Goal: Task Accomplishment & Management: Complete application form

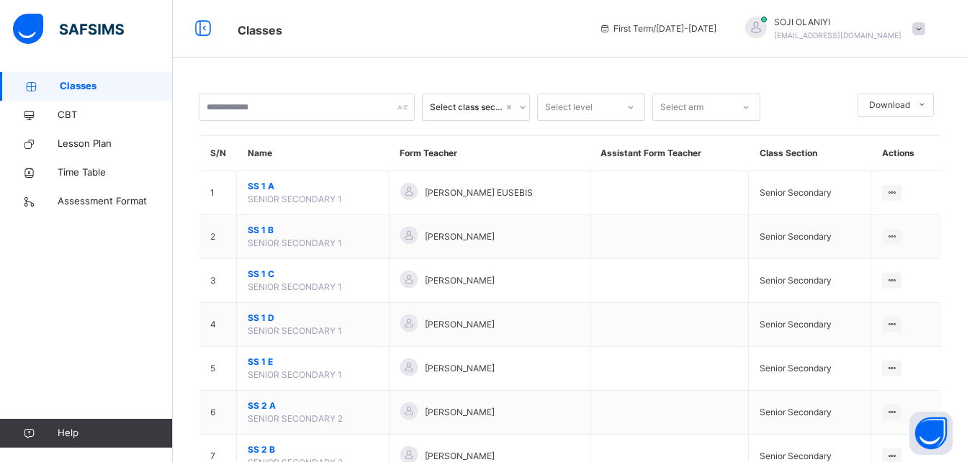
click at [95, 86] on span "Classes" at bounding box center [116, 86] width 113 height 14
click at [113, 145] on span "Lesson Plan" at bounding box center [115, 144] width 115 height 14
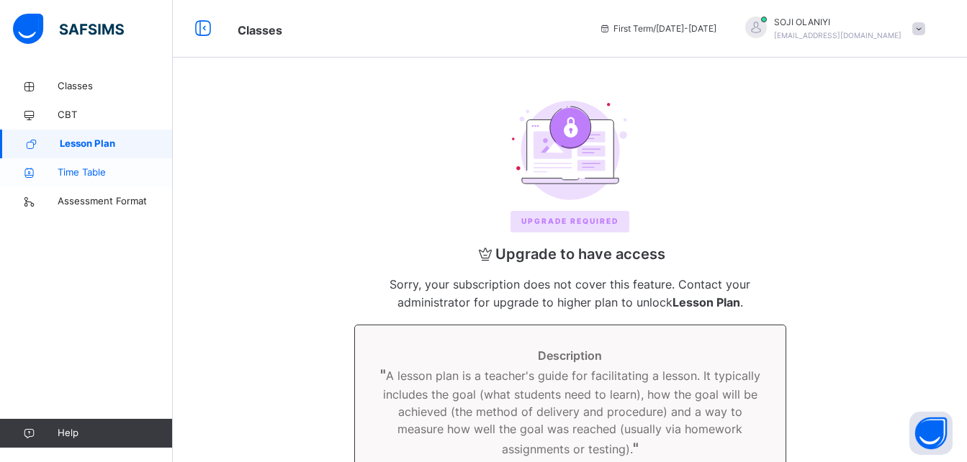
click at [110, 178] on span "Time Table" at bounding box center [115, 173] width 115 height 14
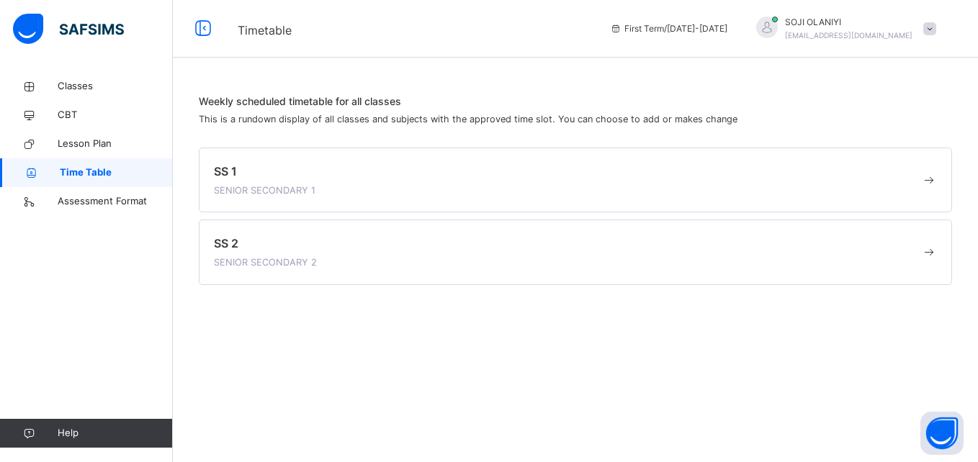
click at [112, 187] on link "Time Table" at bounding box center [86, 172] width 173 height 29
click at [115, 202] on span "Assessment Format" at bounding box center [115, 201] width 115 height 14
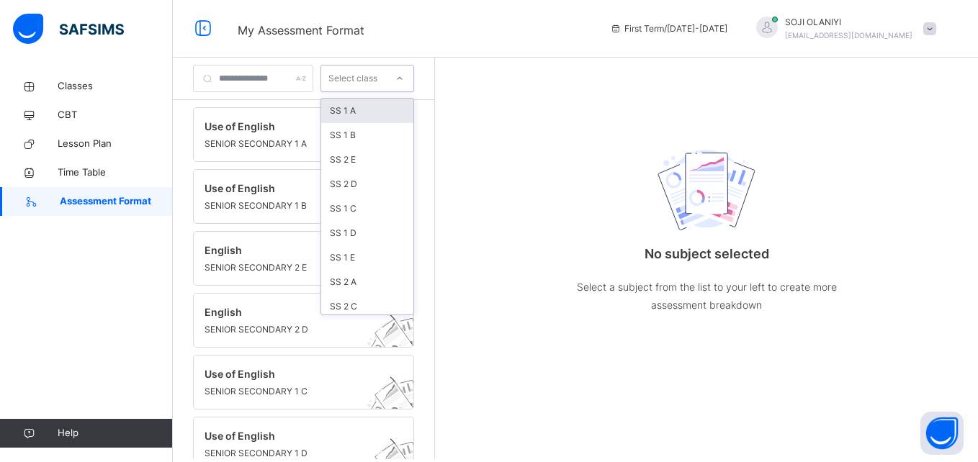
click at [412, 83] on div at bounding box center [399, 78] width 24 height 23
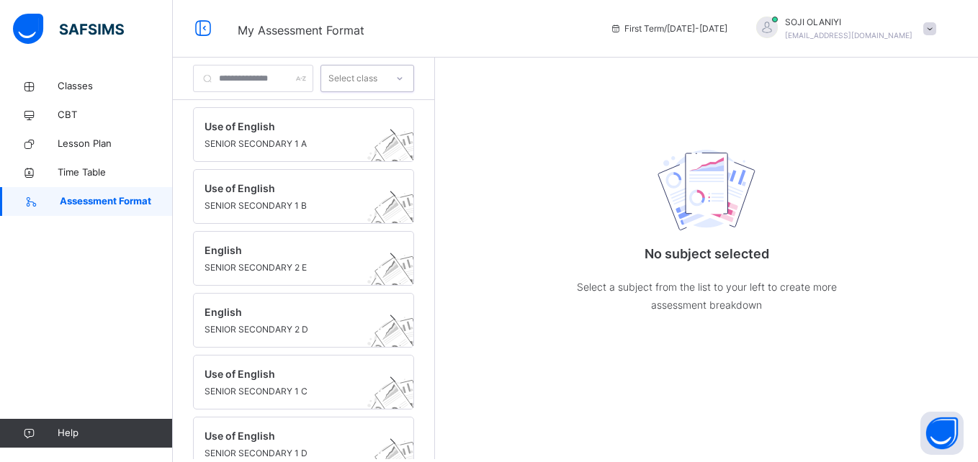
click at [404, 83] on icon at bounding box center [399, 78] width 9 height 14
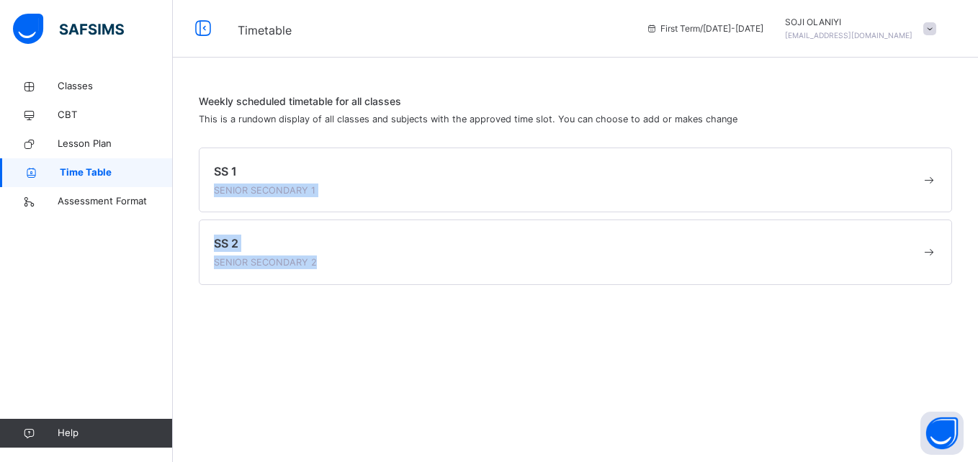
drag, startPoint x: 526, startPoint y: 326, endPoint x: 311, endPoint y: 153, distance: 275.7
click at [311, 153] on div "Weekly scheduled timetable for all classes This is a rundown display of all cla…" at bounding box center [575, 231] width 805 height 462
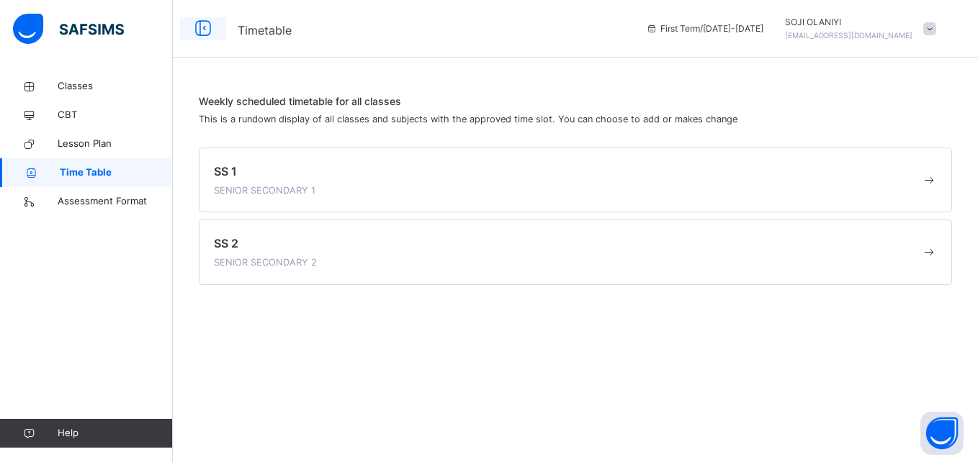
click at [205, 29] on icon at bounding box center [203, 29] width 24 height 26
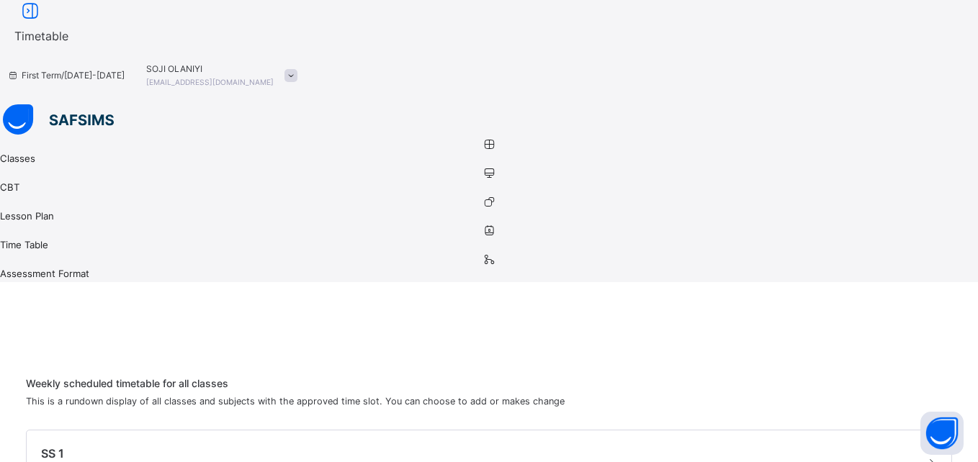
drag, startPoint x: 589, startPoint y: 122, endPoint x: 353, endPoint y: 13, distance: 260.4
click at [353, 13] on div "Timetable First Term / 2025-2026 SOJI OLANIYI koladesojiolaniyi@gmail.com Class…" at bounding box center [489, 372] width 978 height 745
click at [42, 24] on icon at bounding box center [30, 12] width 24 height 26
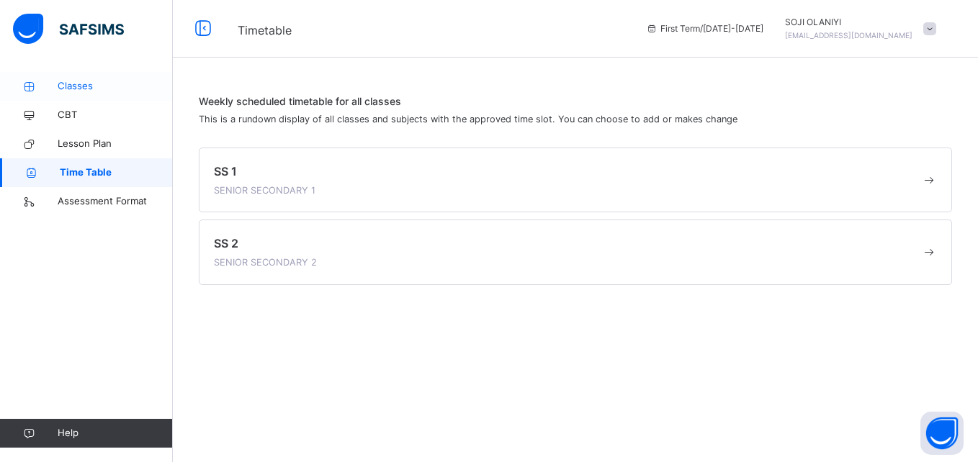
click at [65, 89] on span "Classes" at bounding box center [115, 86] width 115 height 14
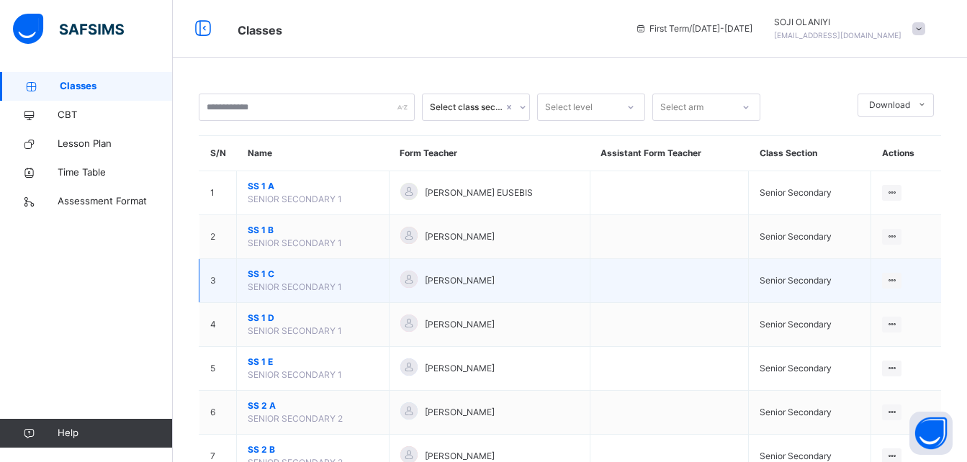
click at [632, 284] on td at bounding box center [669, 281] width 159 height 44
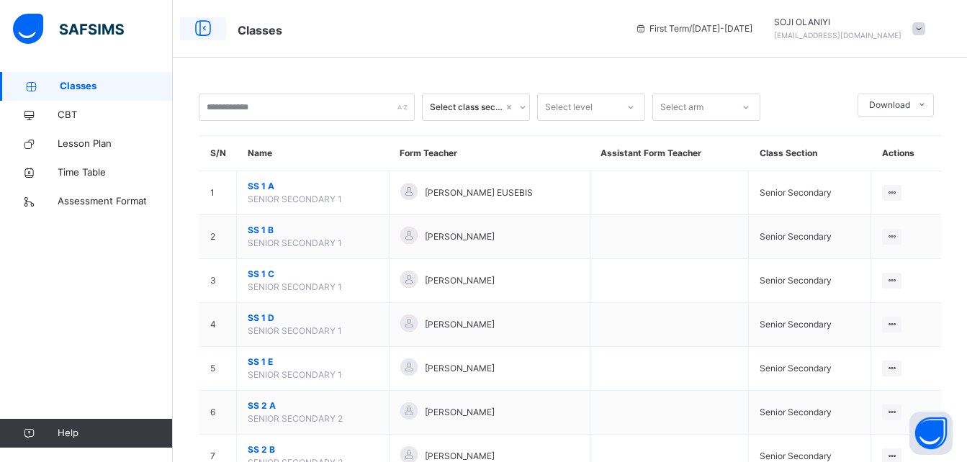
click at [206, 26] on icon at bounding box center [203, 29] width 24 height 26
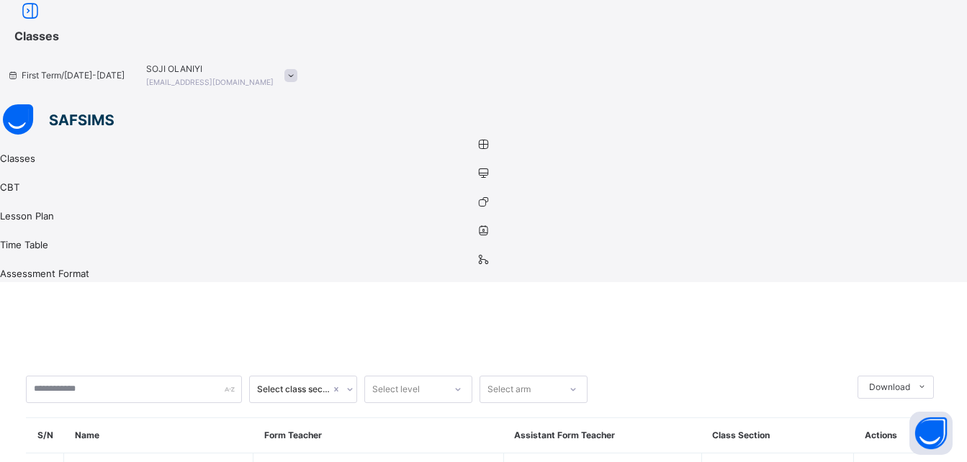
click at [35, 254] on icon at bounding box center [483, 259] width 967 height 11
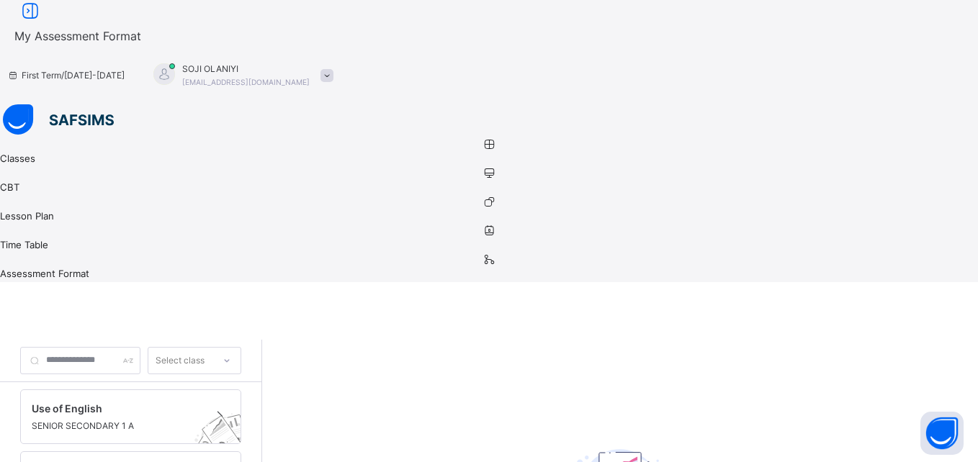
click at [175, 63] on div at bounding box center [164, 74] width 22 height 22
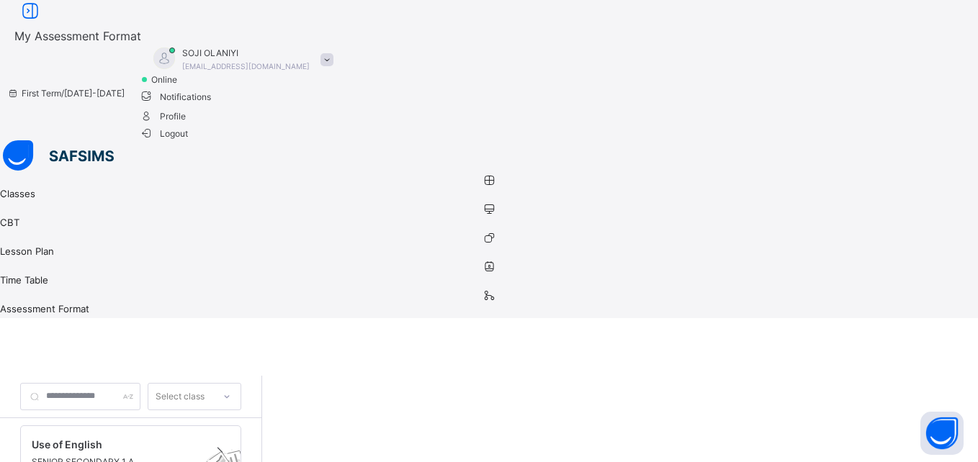
click at [189, 141] on span "Logout" at bounding box center [164, 133] width 50 height 15
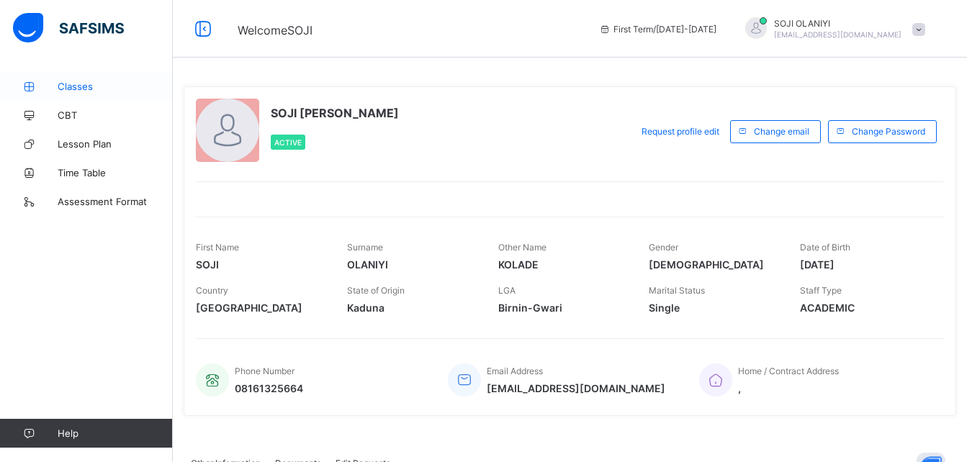
click at [89, 91] on span "Classes" at bounding box center [115, 87] width 115 height 12
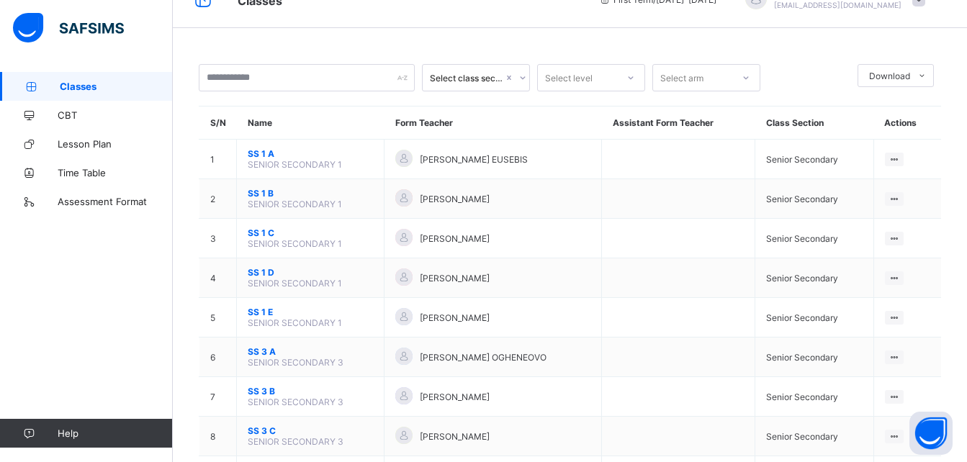
scroll to position [58, 0]
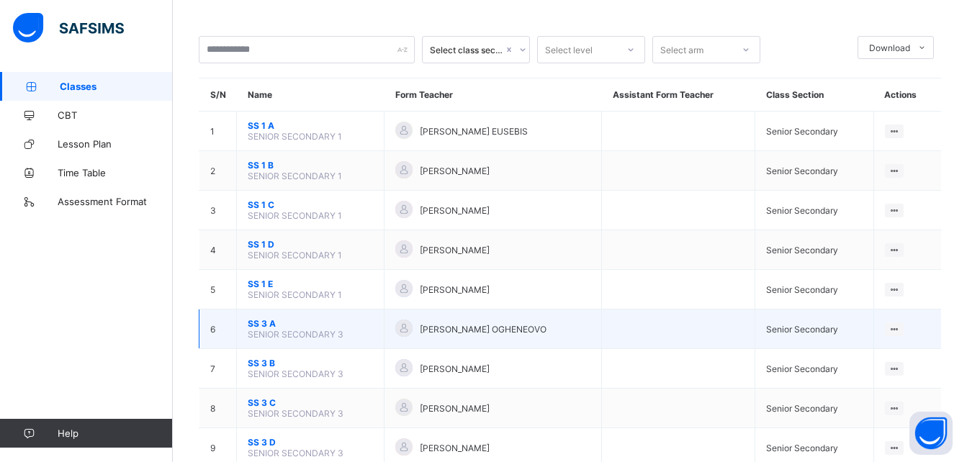
click at [264, 318] on td "SS 3 A SENIOR SECONDARY 3" at bounding box center [311, 330] width 148 height 40
click at [262, 326] on span "SS 3 A" at bounding box center [310, 323] width 125 height 11
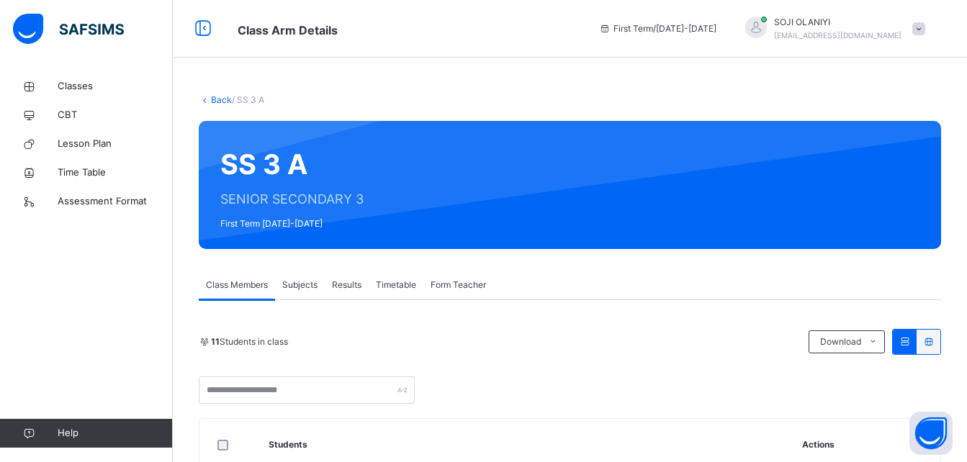
click at [286, 287] on span "Subjects" at bounding box center [299, 285] width 35 height 13
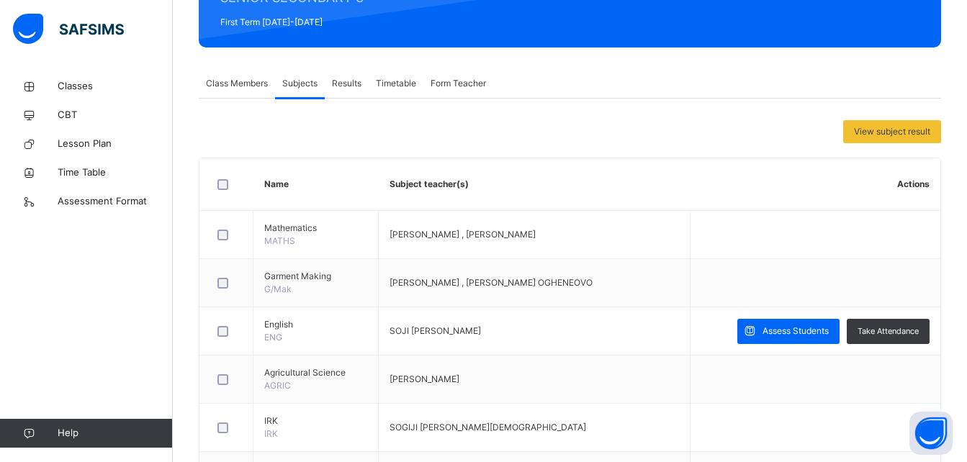
scroll to position [230, 0]
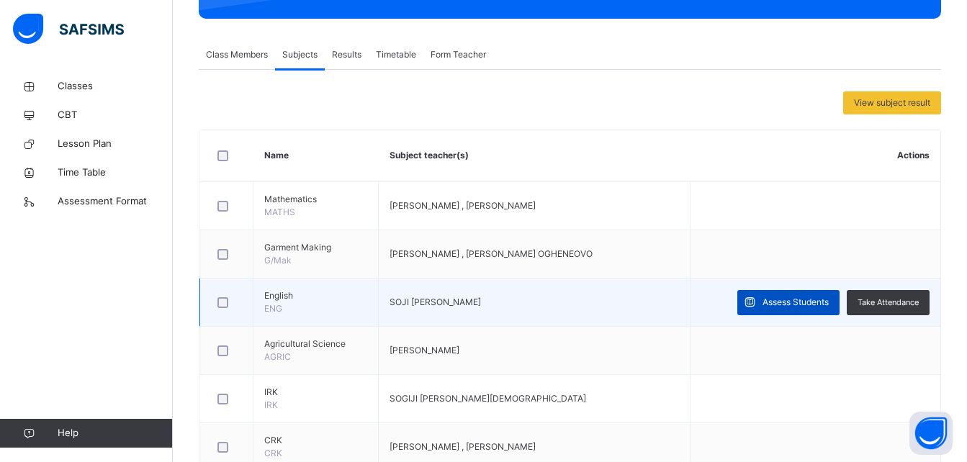
click at [800, 305] on span "Assess Students" at bounding box center [796, 302] width 66 height 13
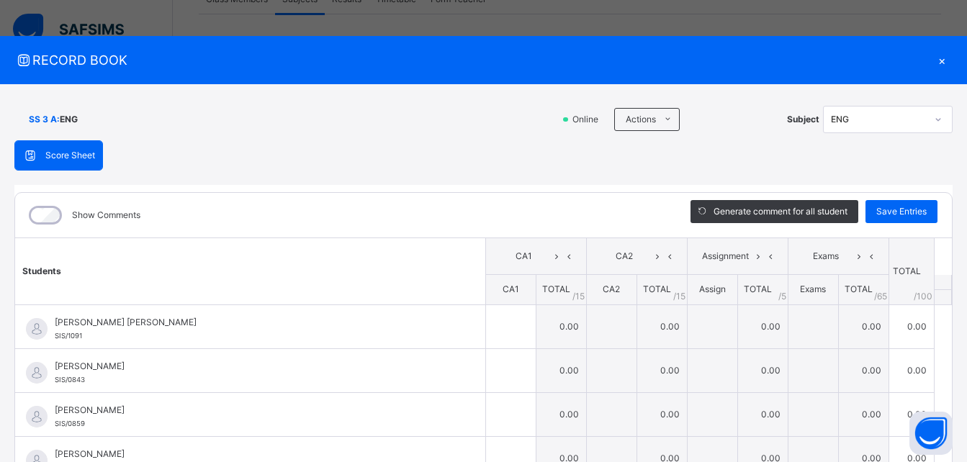
scroll to position [288, 0]
click at [353, 247] on th "Students" at bounding box center [250, 271] width 470 height 67
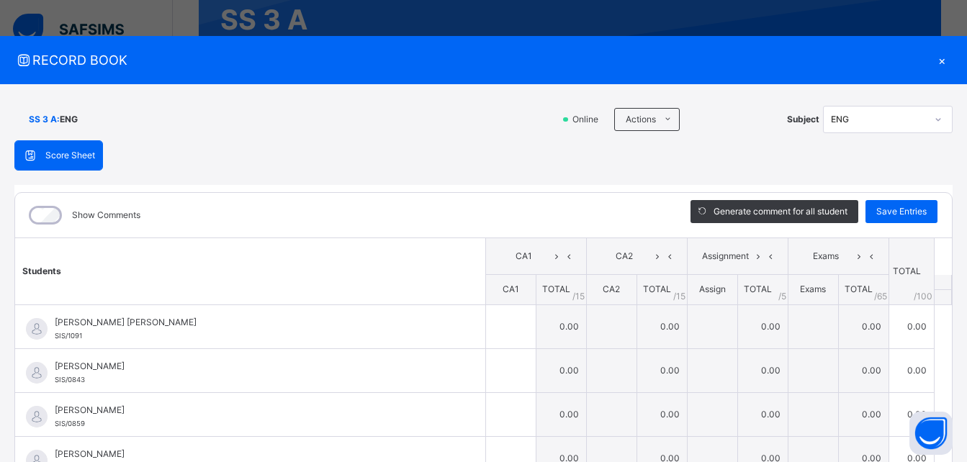
scroll to position [144, 0]
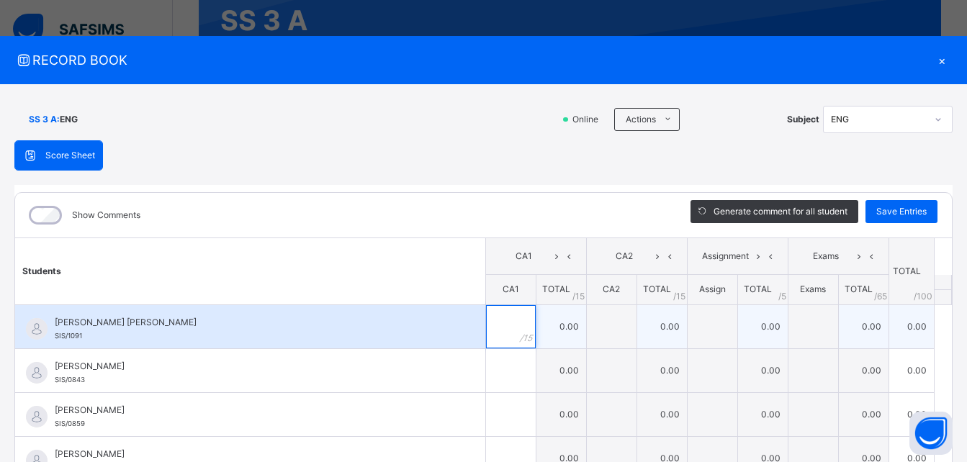
click at [488, 334] on input "text" at bounding box center [511, 326] width 50 height 43
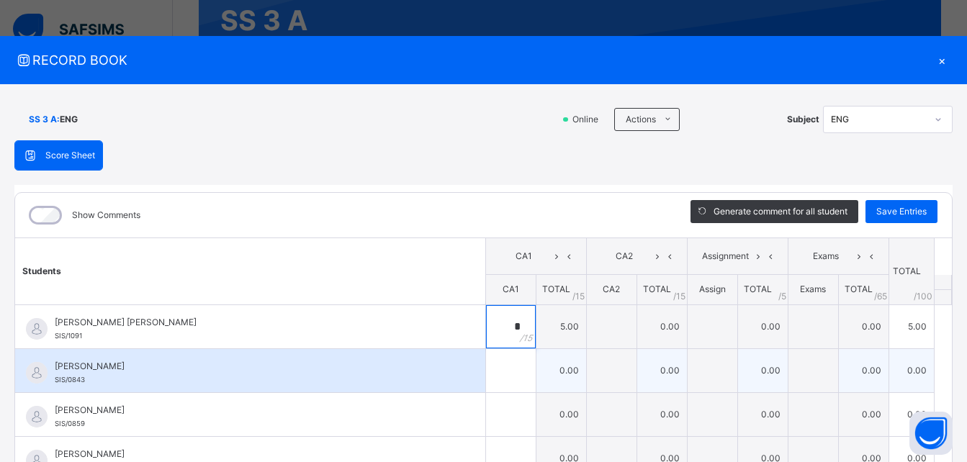
type input "*"
click at [486, 380] on input "text" at bounding box center [511, 370] width 50 height 43
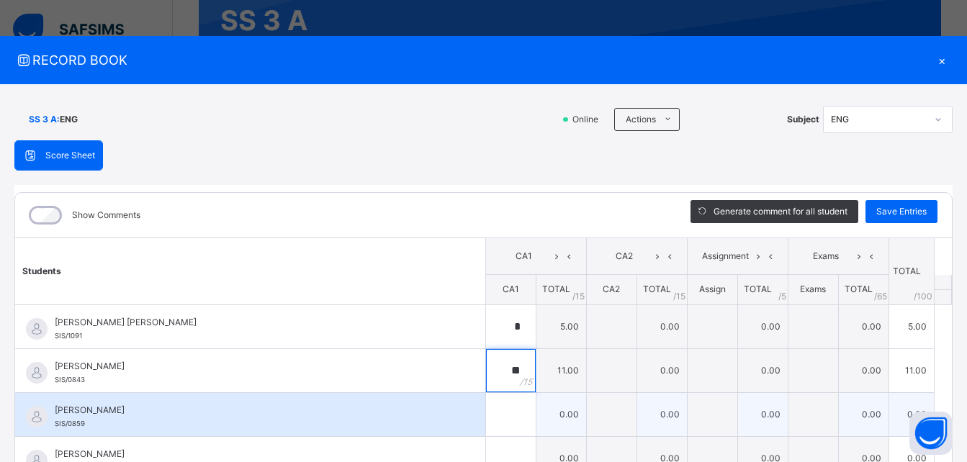
type input "**"
click at [498, 419] on input "text" at bounding box center [511, 414] width 50 height 43
type input "*"
click at [437, 420] on div "[PERSON_NAME]/0859" at bounding box center [250, 414] width 470 height 43
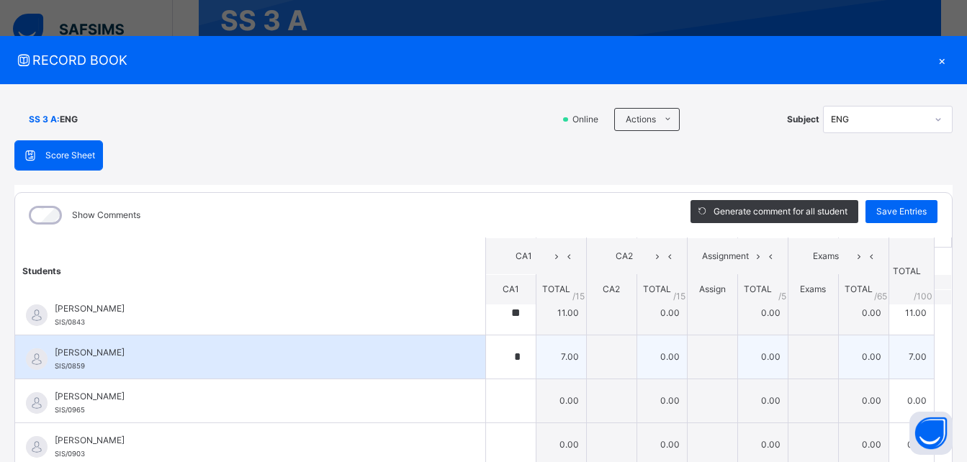
scroll to position [86, 0]
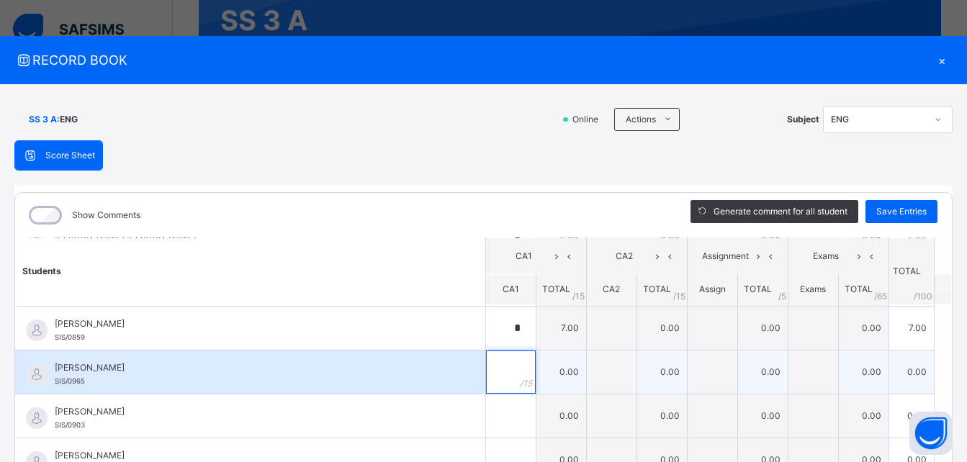
click at [506, 371] on div at bounding box center [511, 372] width 50 height 43
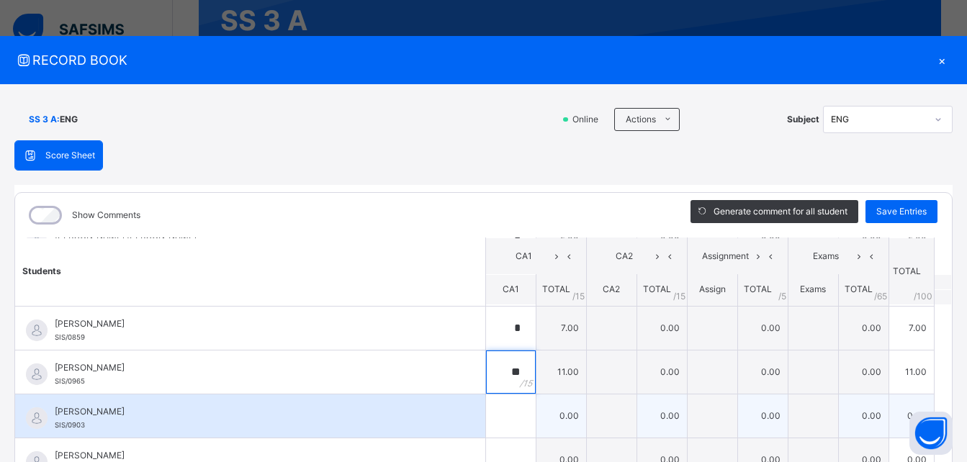
type input "**"
click at [493, 429] on input "text" at bounding box center [511, 416] width 50 height 43
type input "*"
click at [441, 418] on div "[PERSON_NAME]/0903" at bounding box center [250, 416] width 470 height 43
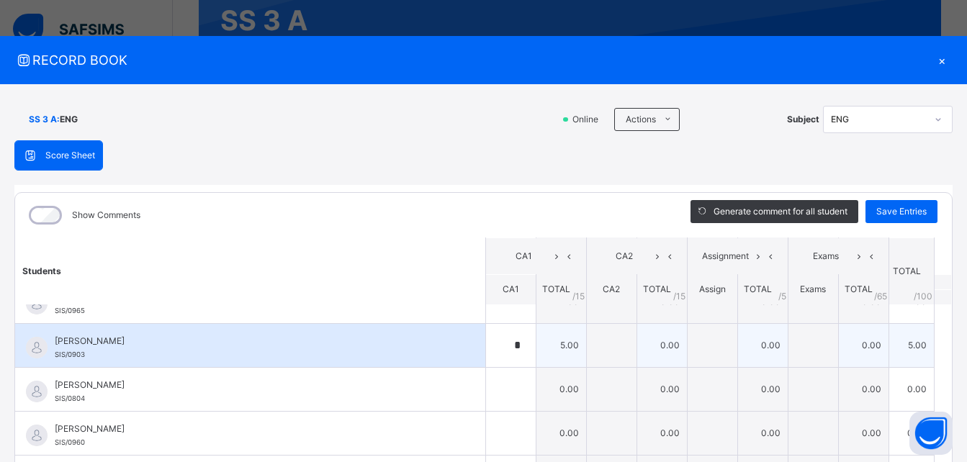
scroll to position [173, 0]
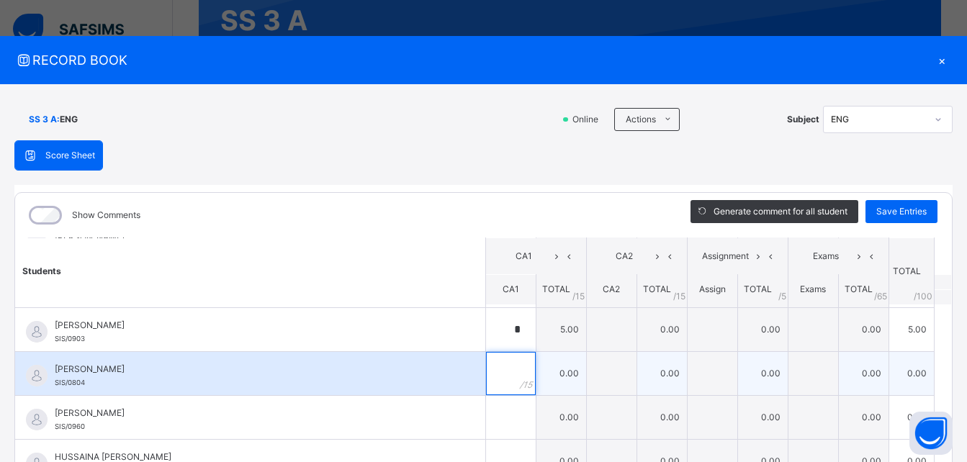
click at [509, 374] on div at bounding box center [511, 373] width 50 height 43
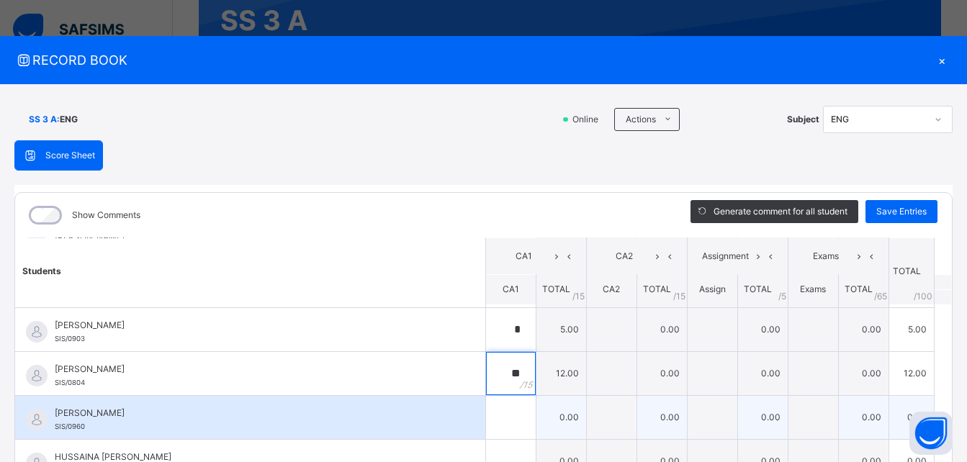
type input "**"
click at [495, 417] on input "text" at bounding box center [511, 417] width 50 height 43
type input "*"
click at [448, 431] on div "[PERSON_NAME]/0960" at bounding box center [250, 417] width 470 height 43
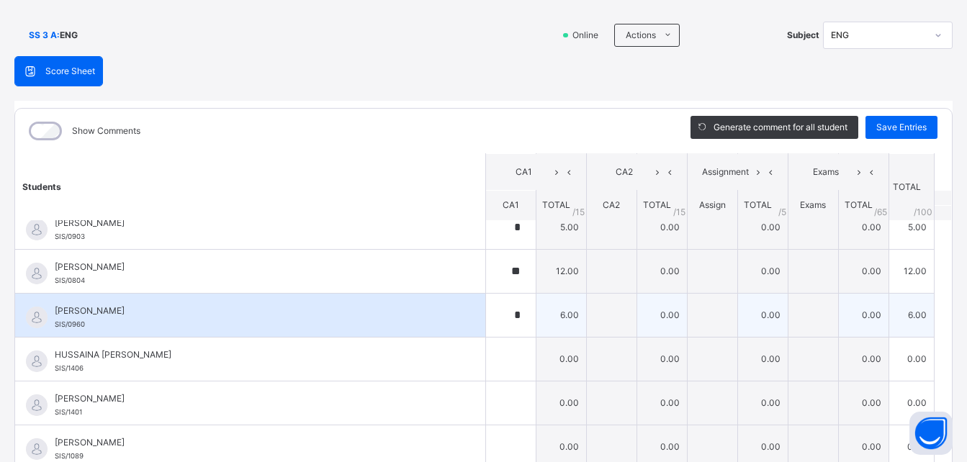
scroll to position [86, 0]
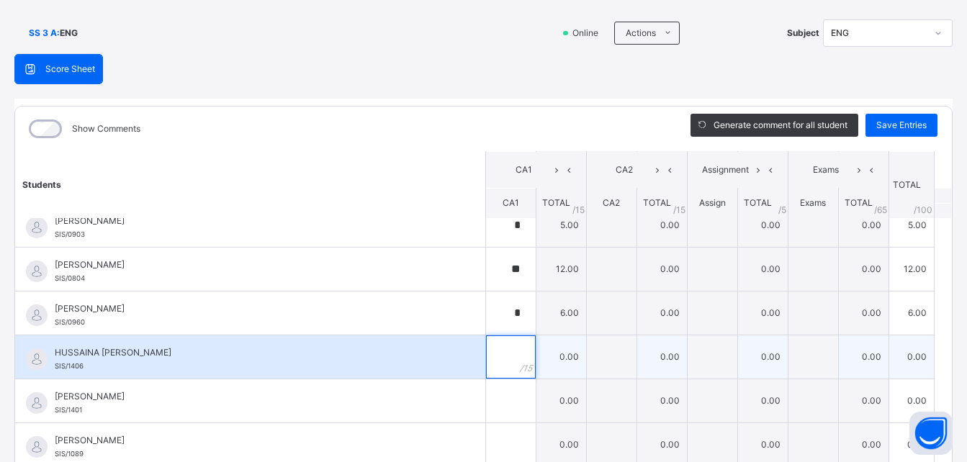
click at [497, 365] on input "text" at bounding box center [511, 357] width 50 height 43
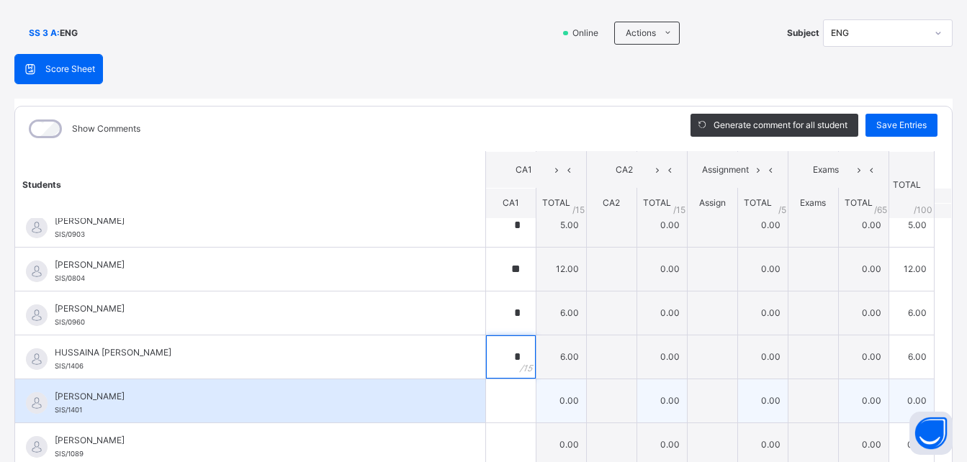
type input "*"
click at [486, 405] on input "text" at bounding box center [511, 401] width 50 height 43
type input "*"
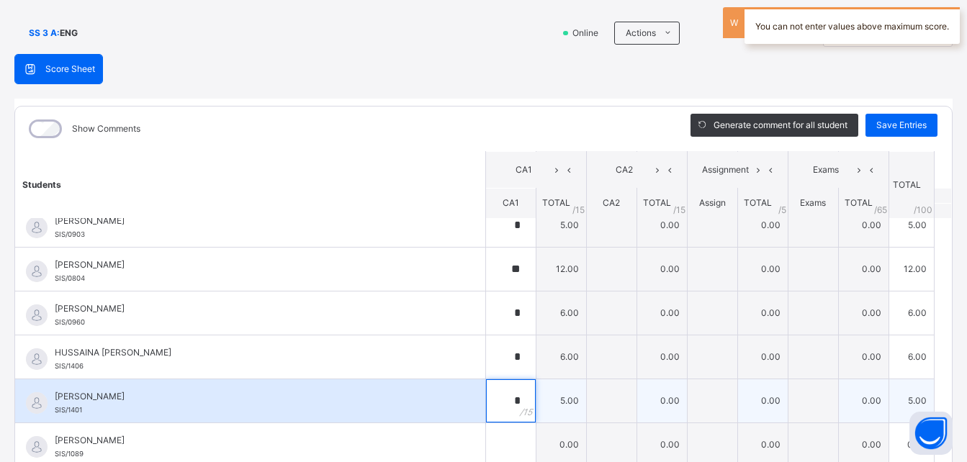
type input "*"
click at [434, 418] on div "[PERSON_NAME]/1401" at bounding box center [250, 401] width 470 height 43
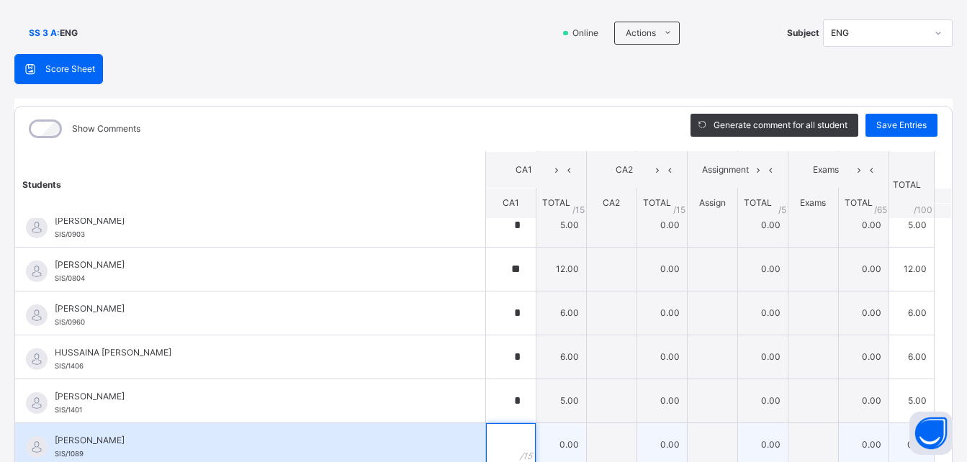
click at [498, 444] on input "text" at bounding box center [511, 444] width 50 height 43
type input "*"
click at [453, 439] on div "[PERSON_NAME]/1089" at bounding box center [250, 444] width 470 height 43
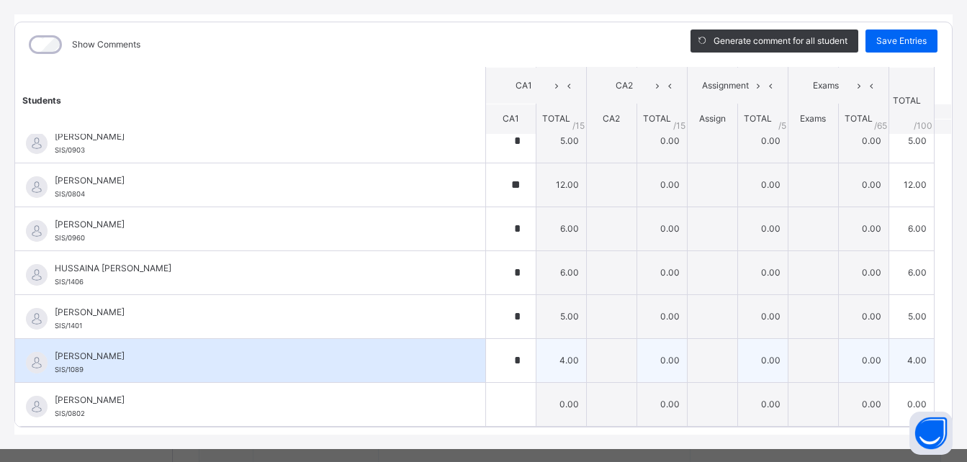
scroll to position [173, 0]
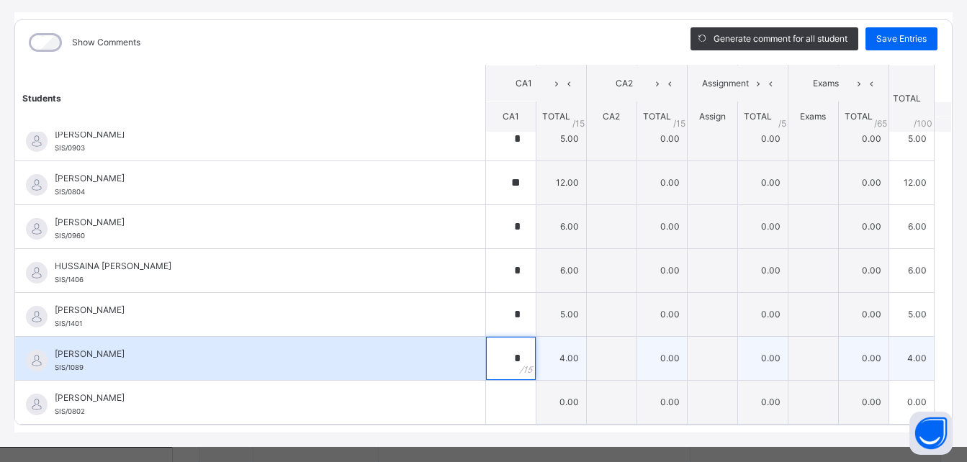
click at [511, 363] on div "*" at bounding box center [511, 358] width 50 height 43
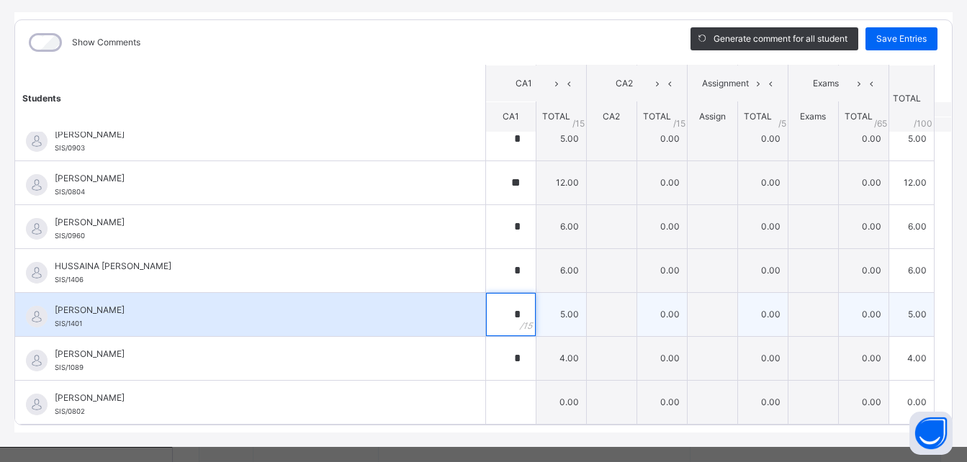
click at [506, 317] on div "*" at bounding box center [511, 314] width 50 height 43
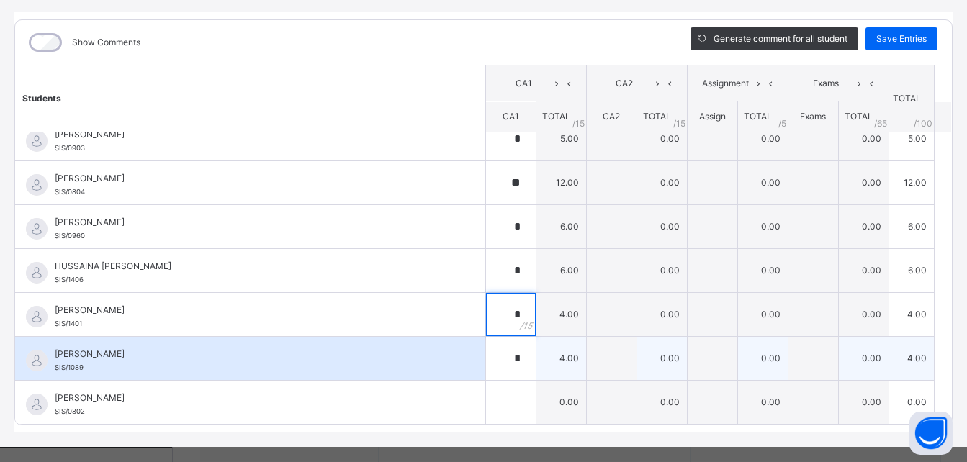
type input "*"
click at [506, 364] on div "*" at bounding box center [511, 358] width 50 height 43
type input "**"
click at [429, 359] on span "[PERSON_NAME]" at bounding box center [254, 354] width 398 height 13
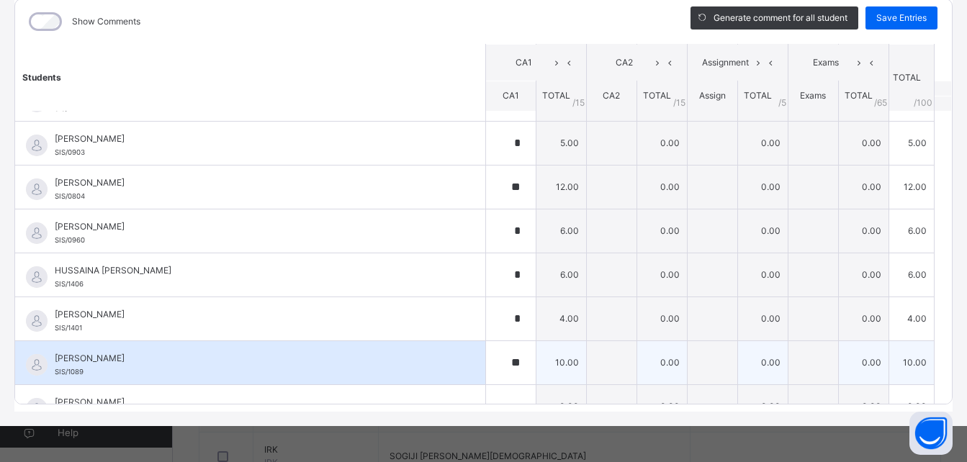
scroll to position [162, 0]
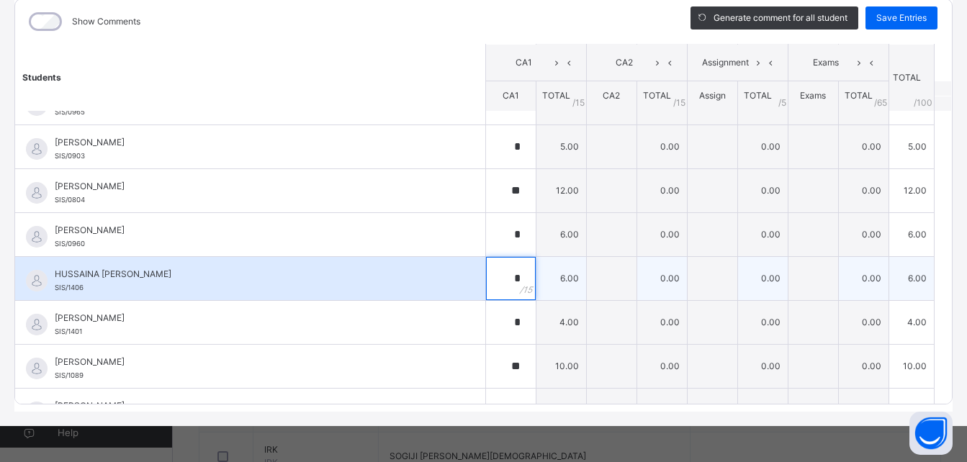
click at [508, 282] on div "*" at bounding box center [511, 278] width 50 height 43
type input "*"
click at [439, 296] on div "HUSSAINA [PERSON_NAME]/1406" at bounding box center [250, 278] width 470 height 43
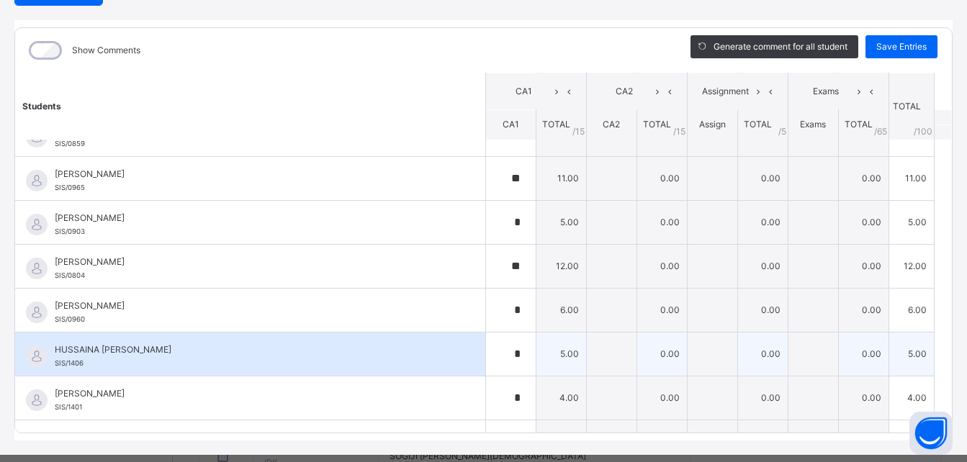
scroll to position [144, 0]
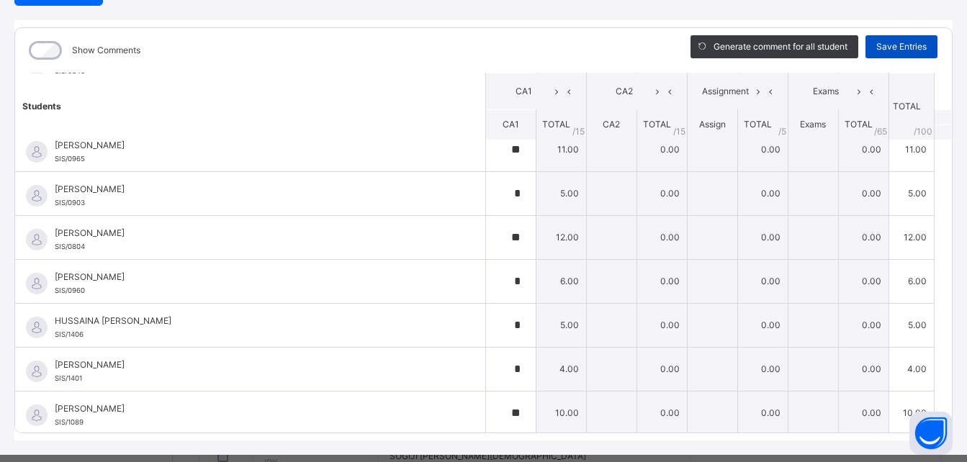
click at [882, 43] on span "Save Entries" at bounding box center [902, 46] width 50 height 13
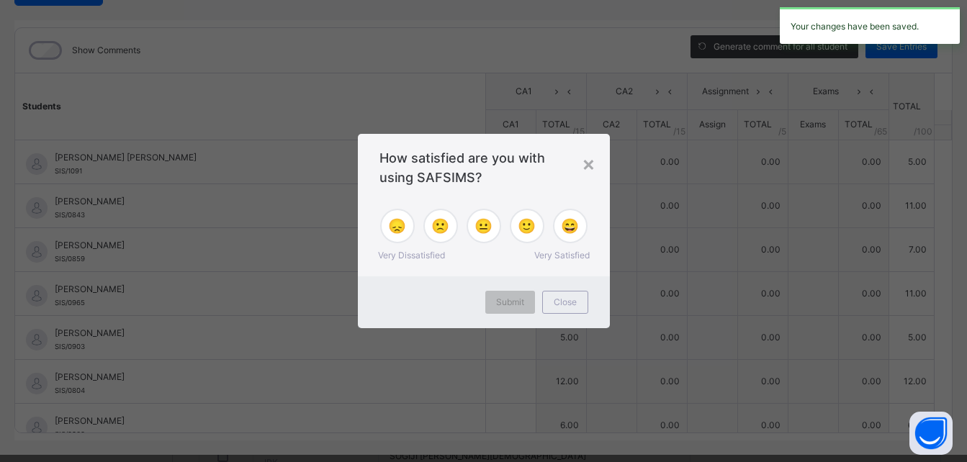
type input "*"
type input "**"
type input "*"
type input "**"
type input "*"
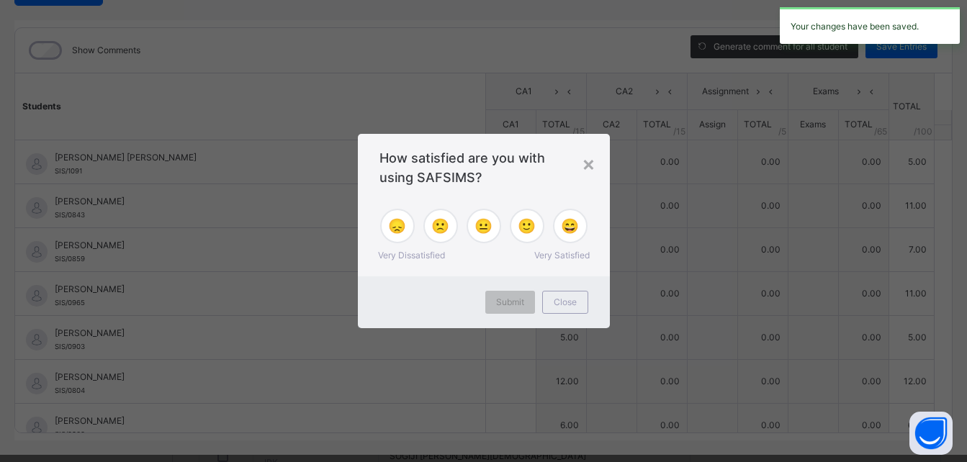
type input "**"
type input "*"
type input "**"
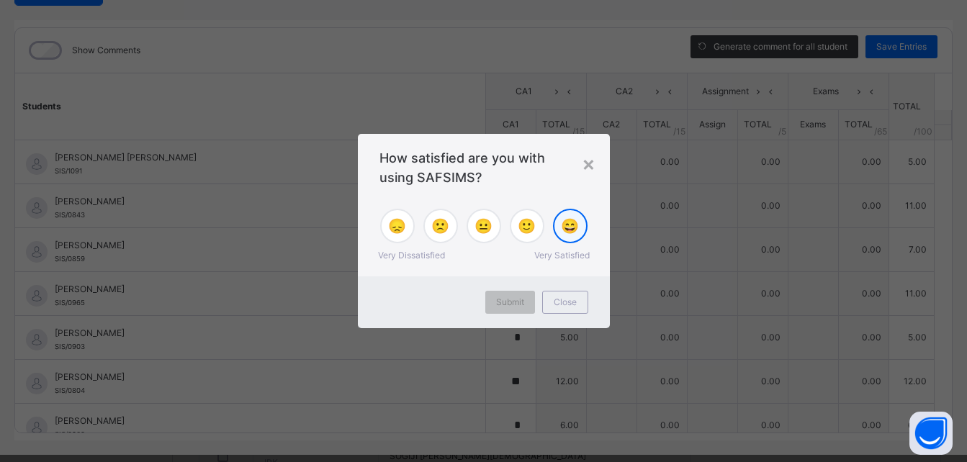
click at [561, 229] on span "😄" at bounding box center [570, 226] width 18 height 22
click at [506, 306] on span "Submit" at bounding box center [510, 302] width 28 height 13
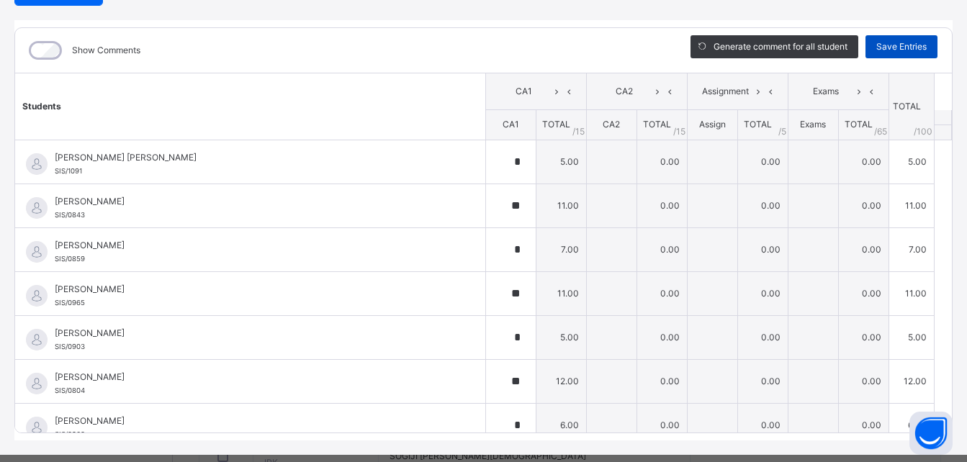
click at [905, 35] on div "Save Entries" at bounding box center [902, 46] width 72 height 23
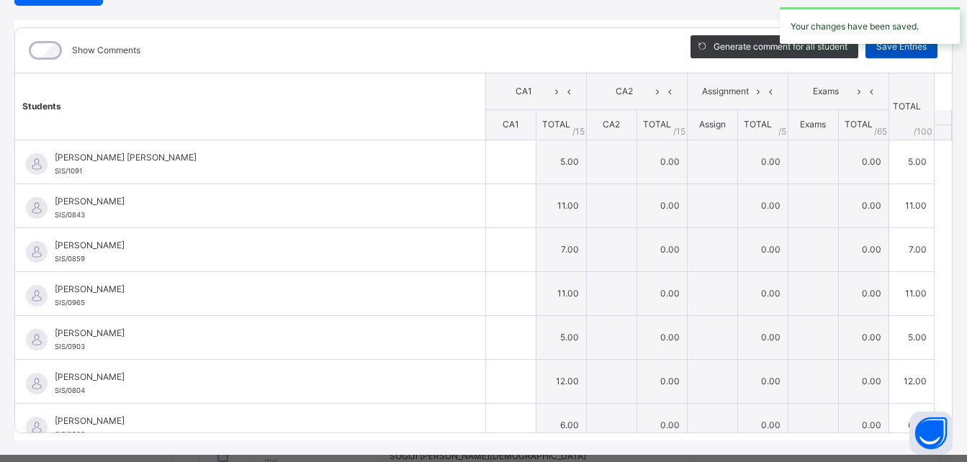
type input "*"
type input "**"
type input "*"
type input "**"
type input "*"
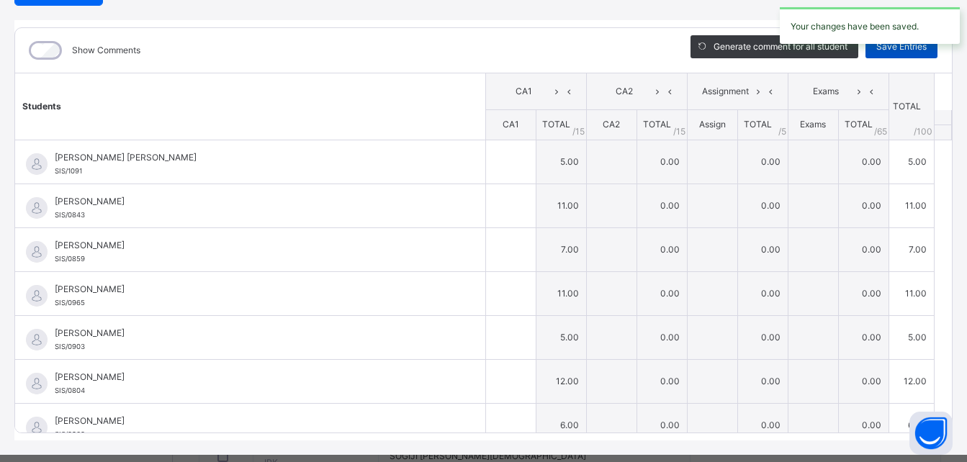
type input "**"
type input "*"
type input "**"
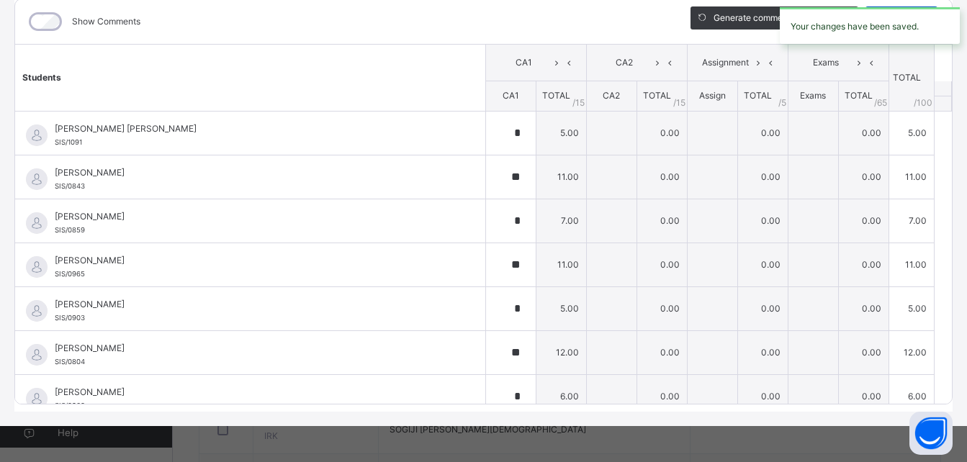
scroll to position [202, 0]
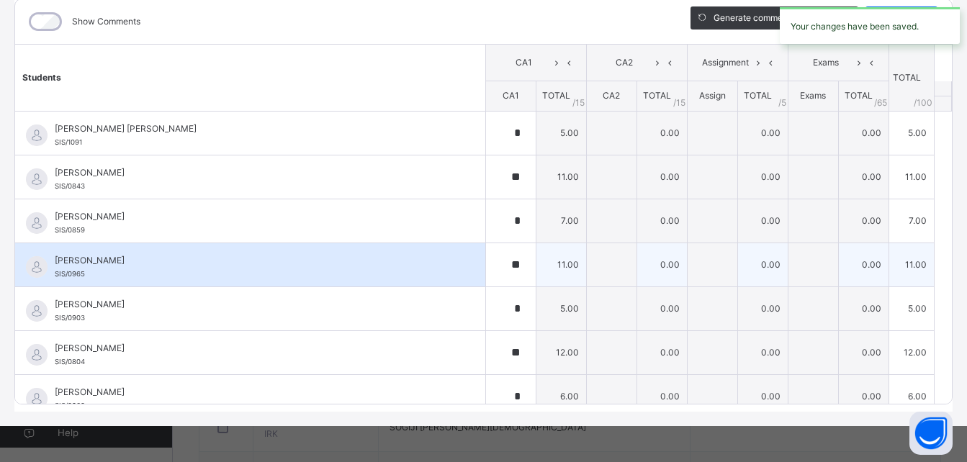
click at [410, 279] on div "[PERSON_NAME] SIS/0965" at bounding box center [254, 267] width 398 height 26
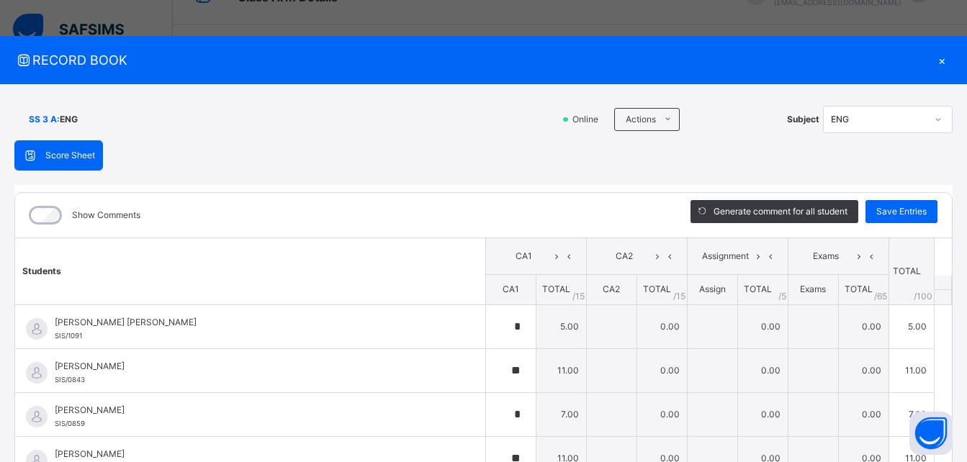
scroll to position [29, 0]
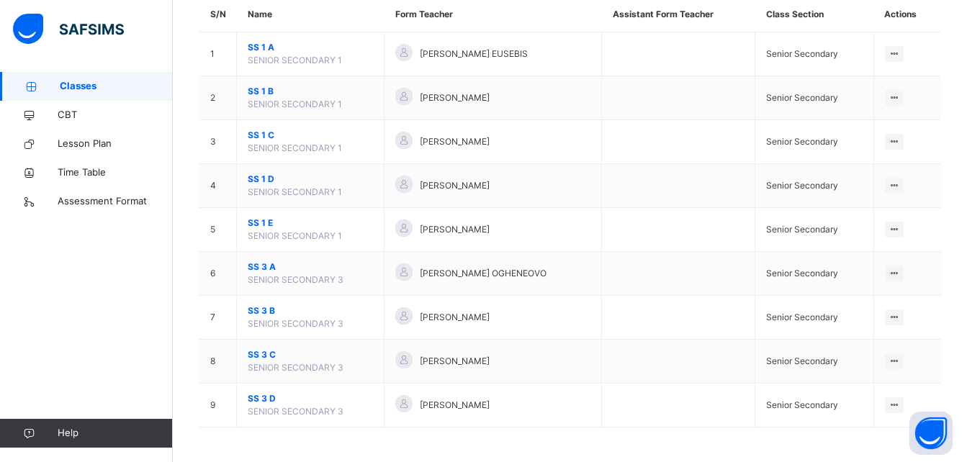
scroll to position [140, 0]
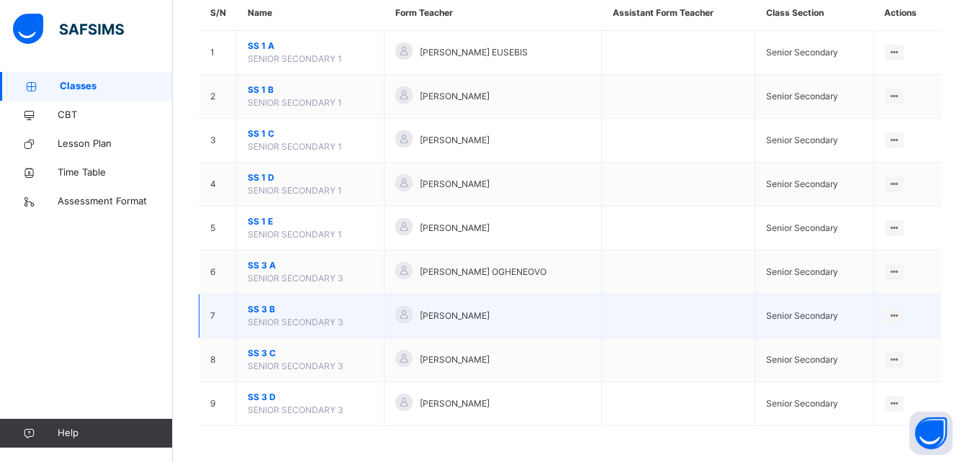
click at [268, 310] on span "SS 3 B" at bounding box center [310, 309] width 125 height 13
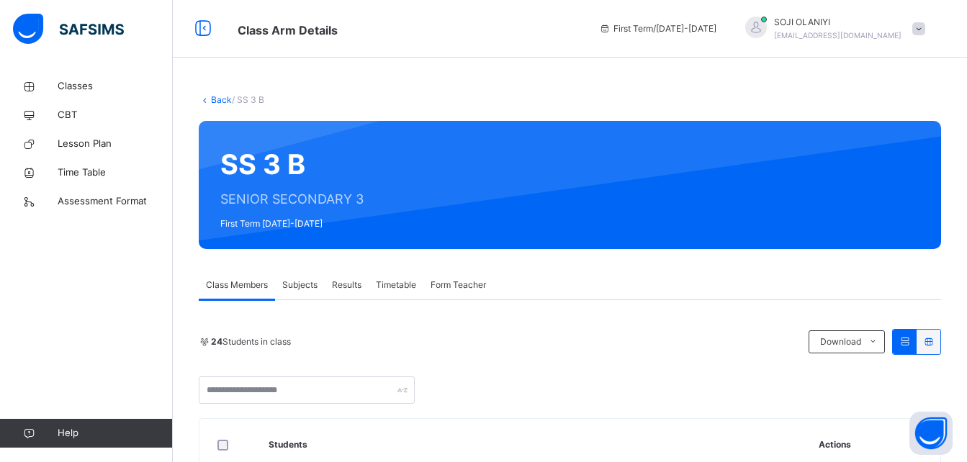
click at [303, 291] on span "Subjects" at bounding box center [299, 285] width 35 height 13
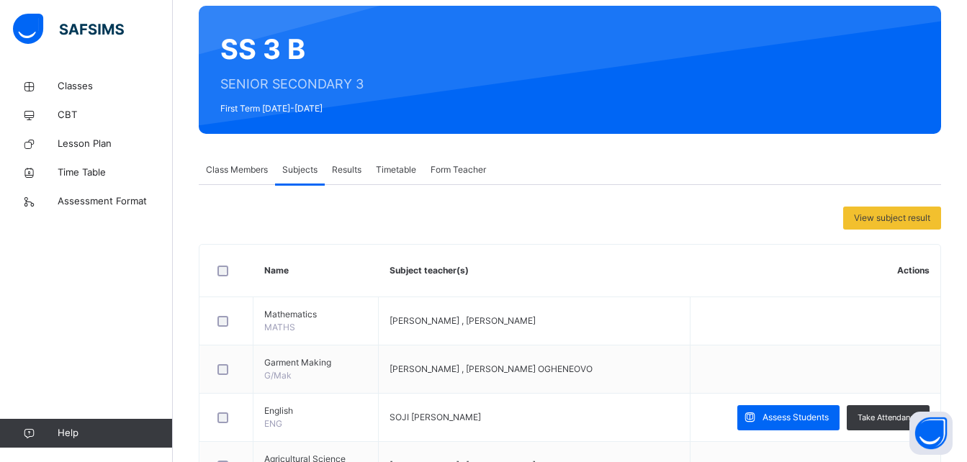
scroll to position [144, 0]
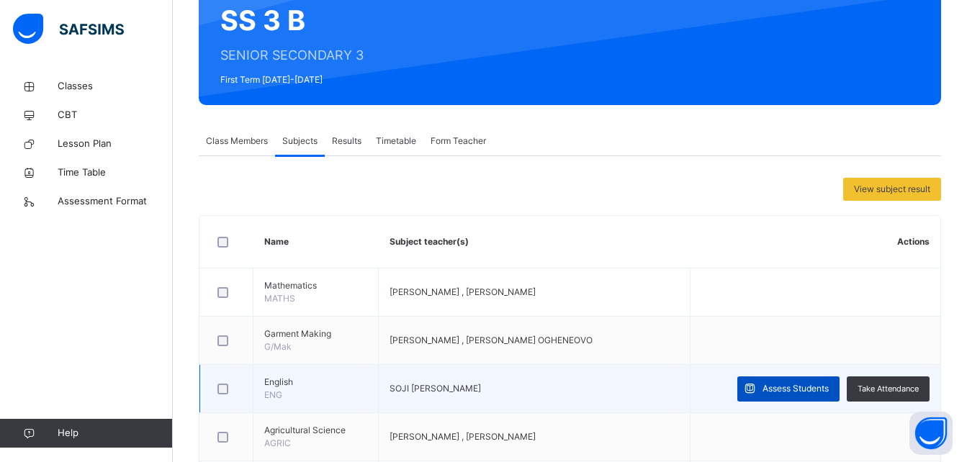
click at [774, 389] on span "Assess Students" at bounding box center [796, 388] width 66 height 13
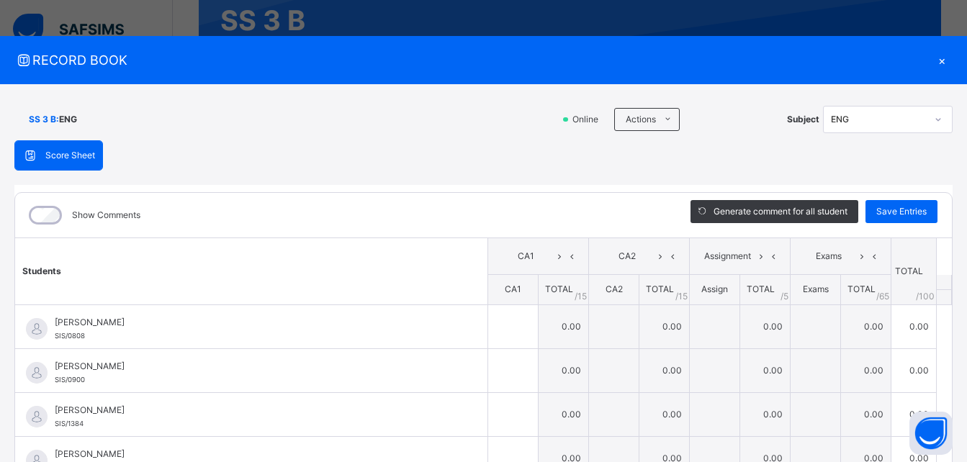
click at [427, 255] on th "Students" at bounding box center [251, 271] width 473 height 67
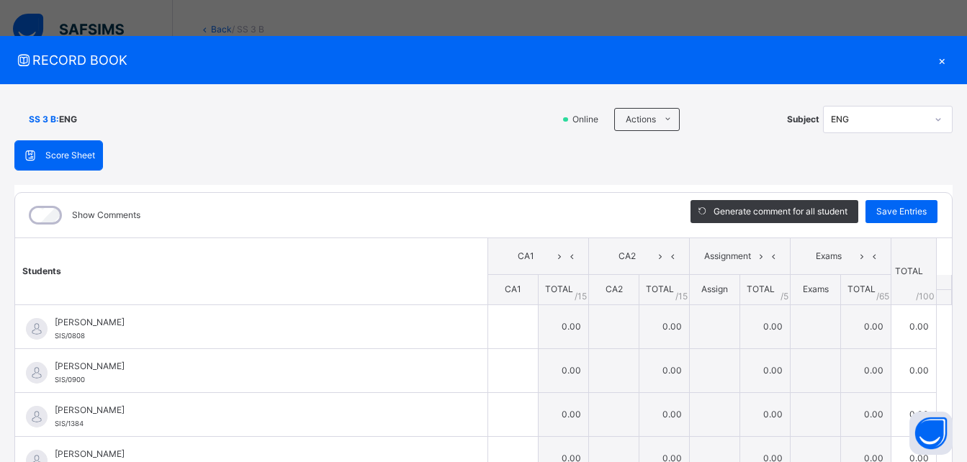
scroll to position [58, 0]
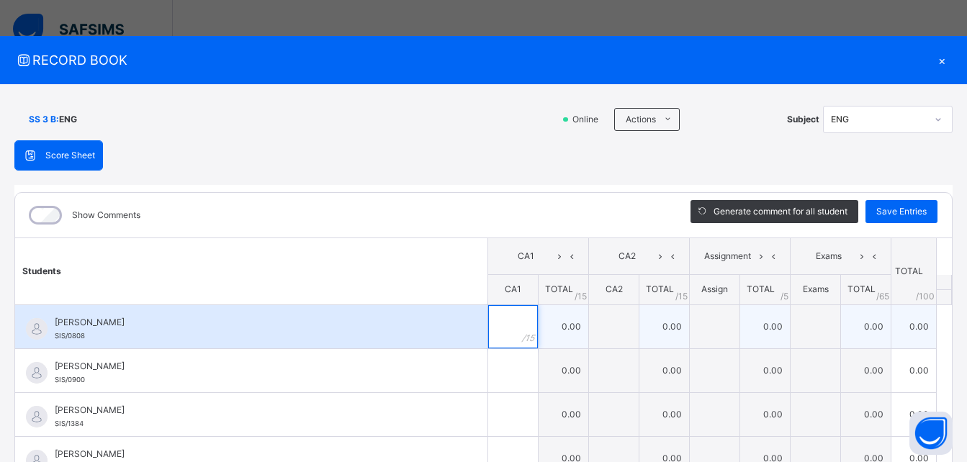
click at [493, 321] on input "text" at bounding box center [513, 326] width 50 height 43
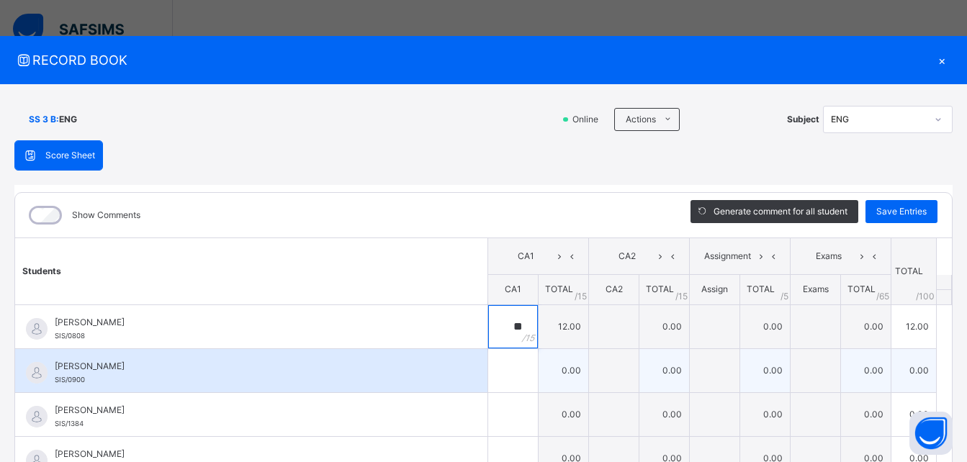
type input "**"
click at [498, 375] on input "text" at bounding box center [513, 370] width 50 height 43
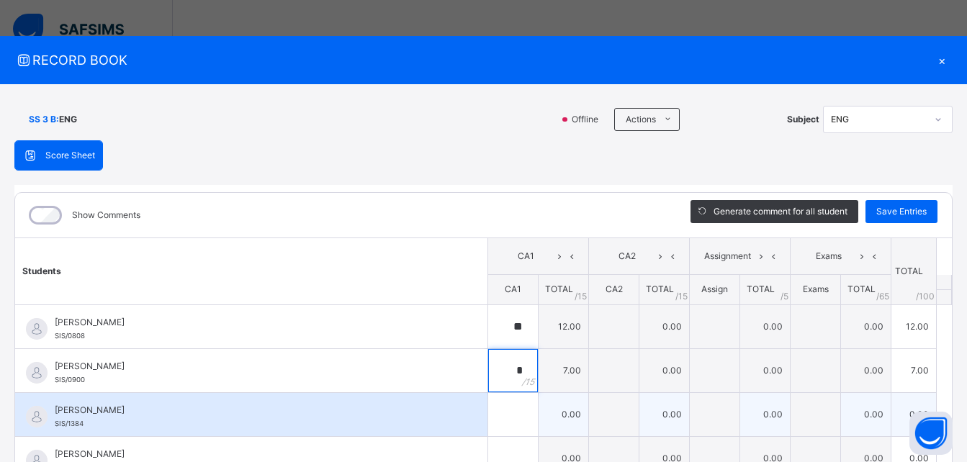
type input "*"
click at [421, 412] on span "[PERSON_NAME]" at bounding box center [255, 410] width 400 height 13
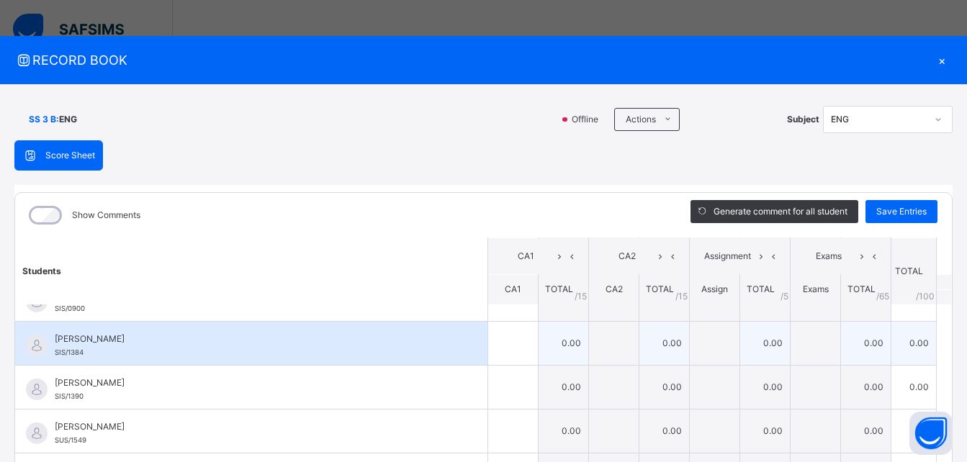
scroll to position [86, 0]
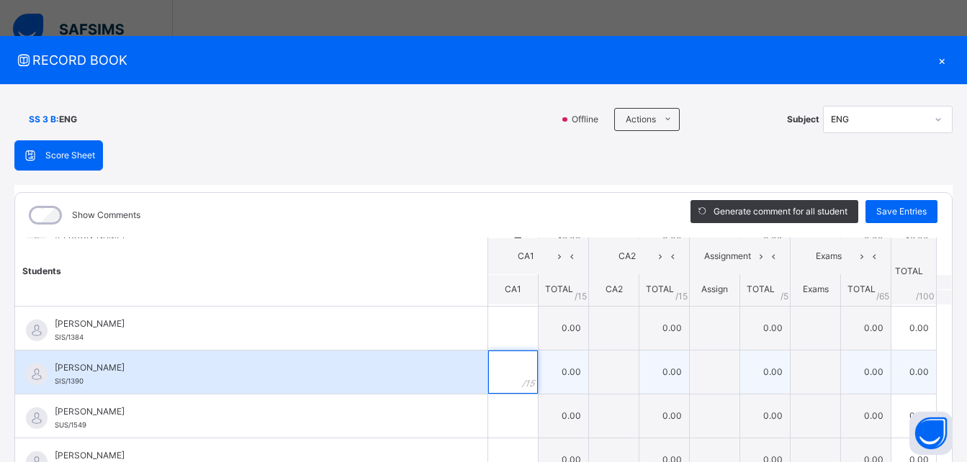
click at [501, 384] on div at bounding box center [513, 372] width 50 height 43
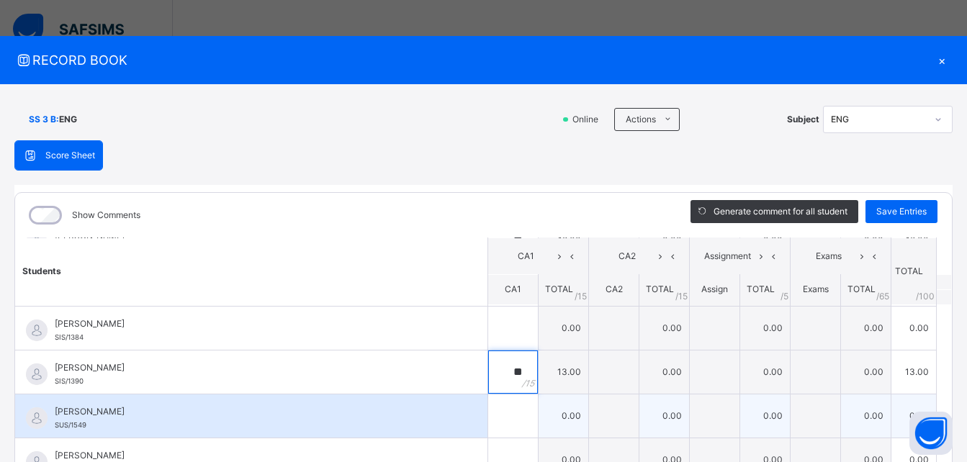
type input "**"
click at [498, 420] on input "text" at bounding box center [513, 416] width 50 height 43
type input "*"
click at [435, 423] on div "[PERSON_NAME] SUS/1549" at bounding box center [255, 418] width 400 height 26
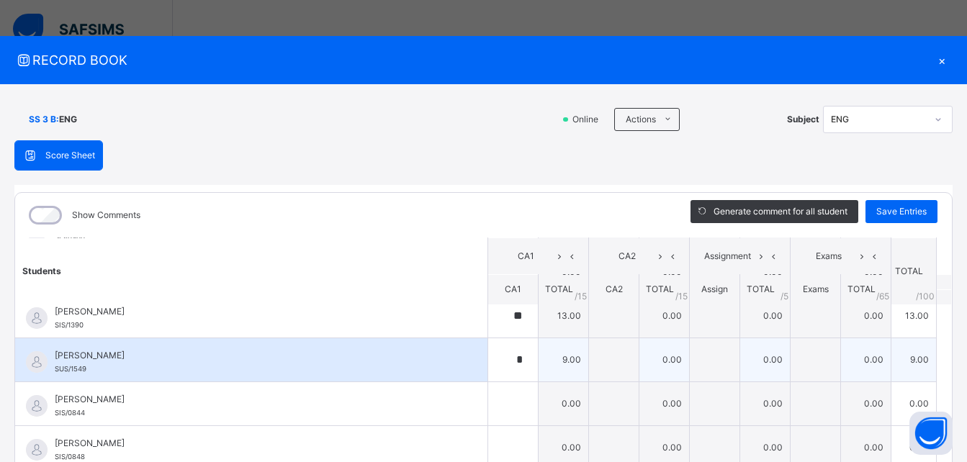
scroll to position [144, 0]
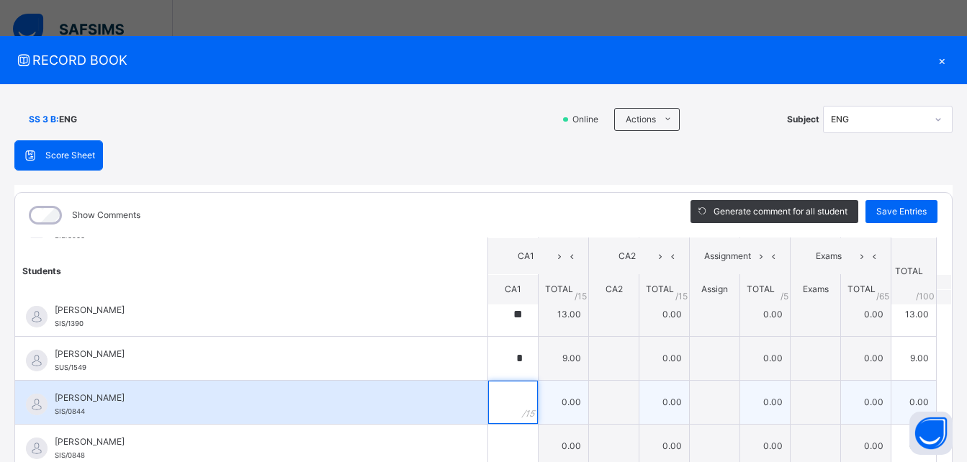
click at [498, 408] on input "text" at bounding box center [513, 402] width 50 height 43
type input "*"
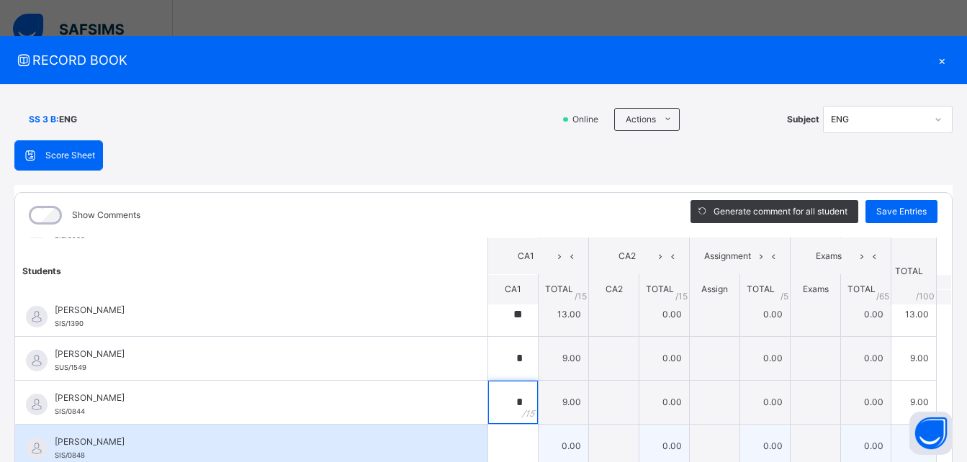
type input "*"
click at [495, 438] on input "text" at bounding box center [513, 446] width 50 height 43
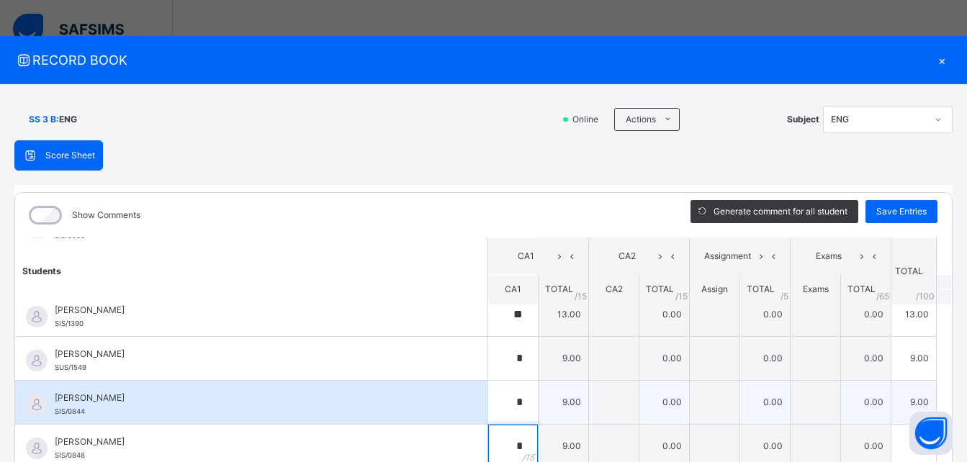
type input "*"
click at [424, 407] on div "[PERSON_NAME]/0844" at bounding box center [255, 405] width 400 height 26
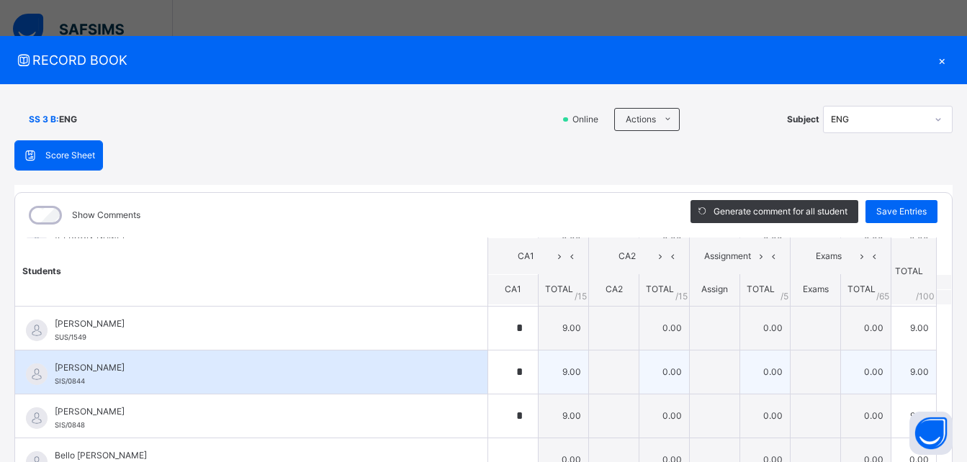
scroll to position [202, 0]
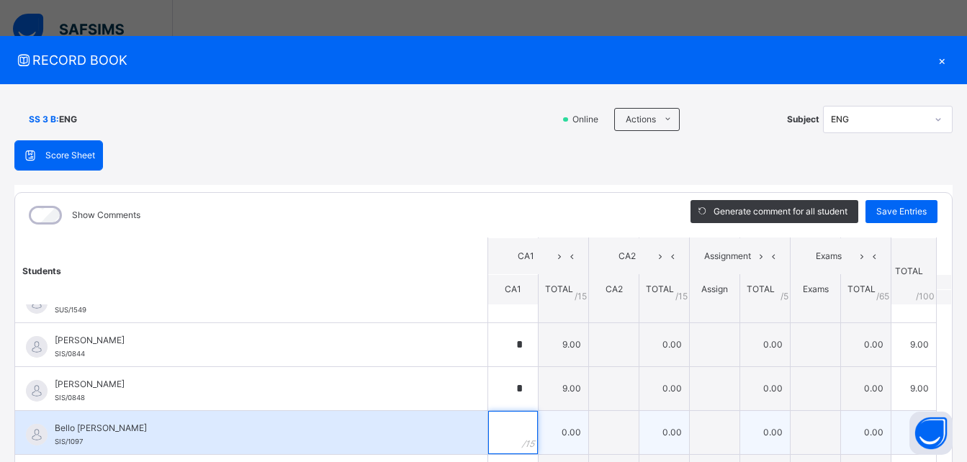
click at [497, 431] on input "text" at bounding box center [513, 432] width 50 height 43
type input "*"
click at [450, 431] on div "Bello [PERSON_NAME]/1097" at bounding box center [251, 432] width 472 height 43
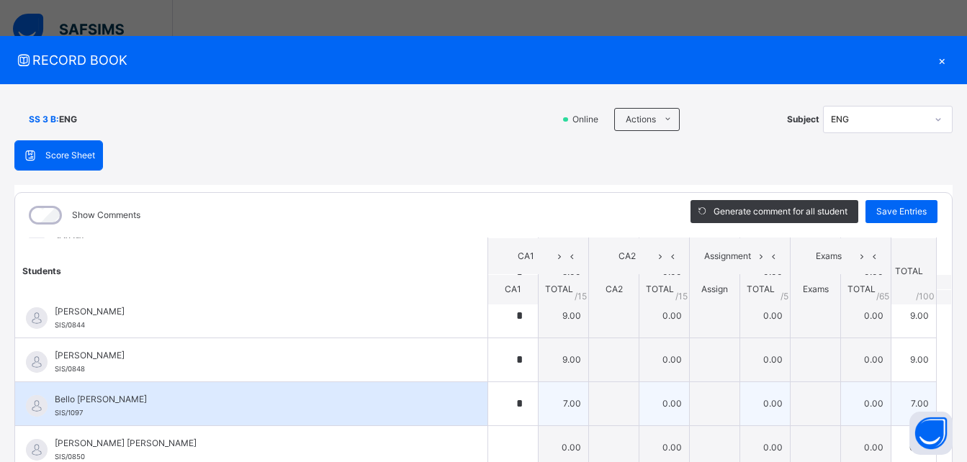
scroll to position [259, 0]
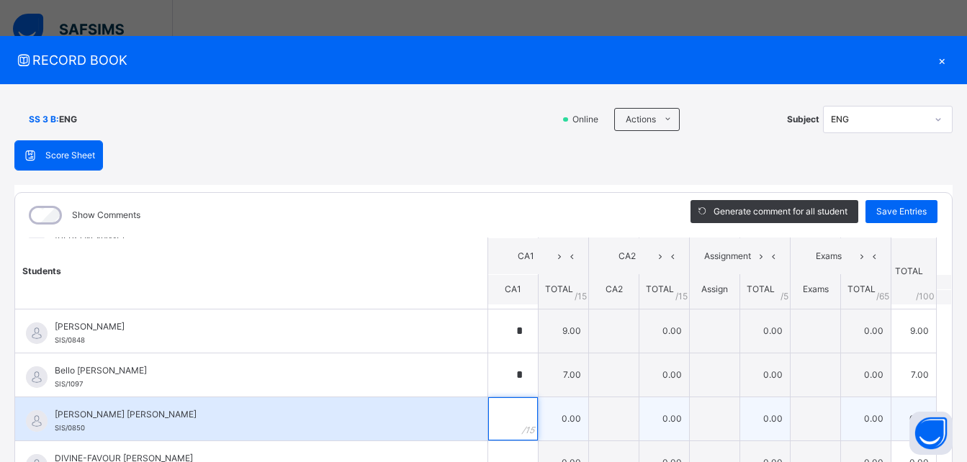
click at [493, 431] on input "text" at bounding box center [513, 419] width 50 height 43
type input "*"
click at [429, 434] on div "[PERSON_NAME] [PERSON_NAME] SIS/0850" at bounding box center [255, 421] width 400 height 26
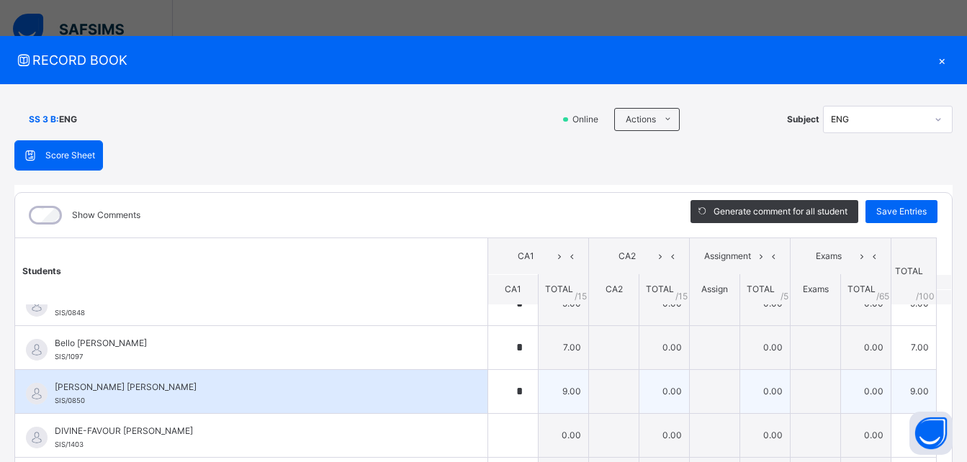
scroll to position [288, 0]
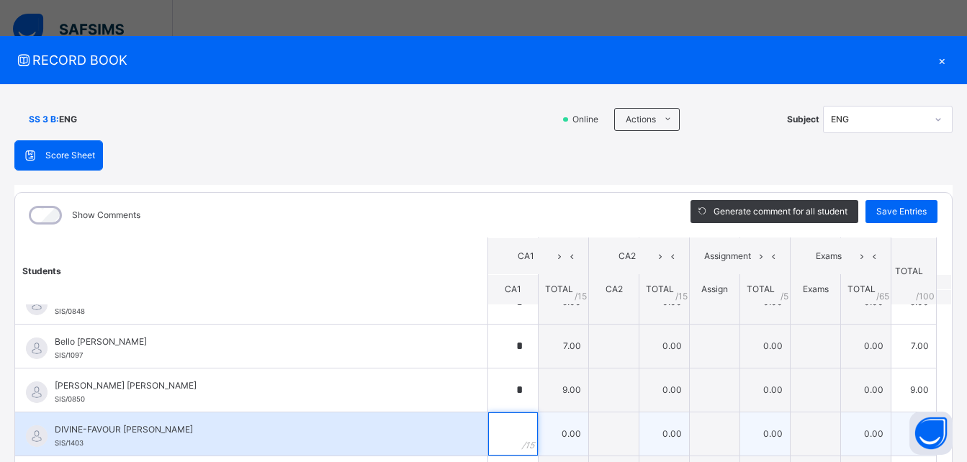
click at [496, 435] on input "text" at bounding box center [513, 434] width 50 height 43
type input "*"
click at [441, 432] on div "DIVINE-FAVOUR CHINECHIREM EZE SIS/1403" at bounding box center [251, 434] width 472 height 43
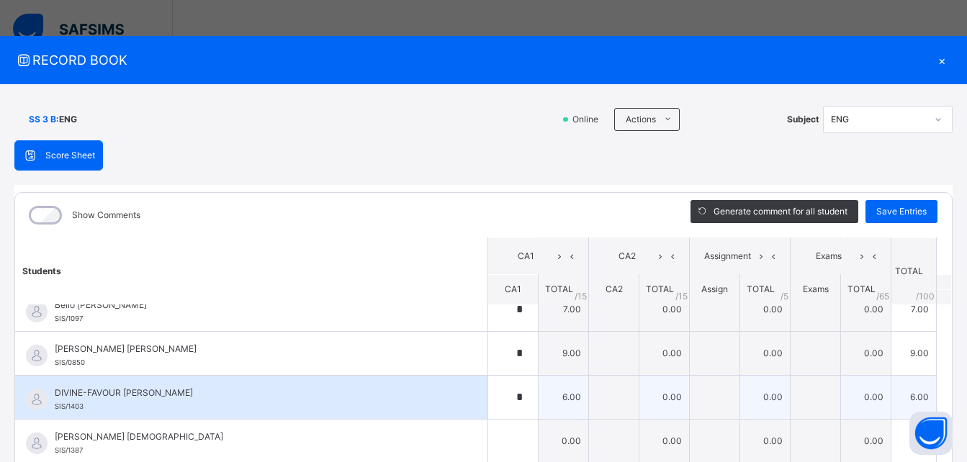
scroll to position [346, 0]
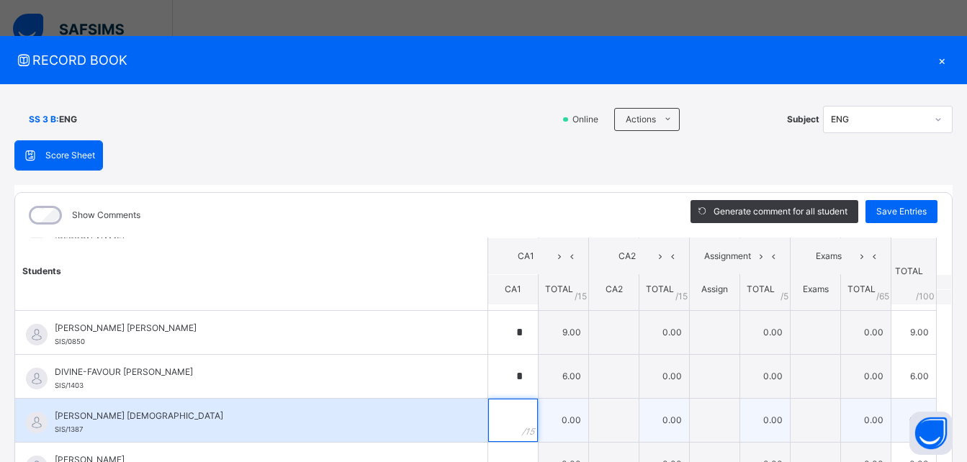
click at [495, 423] on input "text" at bounding box center [513, 420] width 50 height 43
type input "*"
click at [433, 434] on div "[PERSON_NAME] [PERSON_NAME]/1387" at bounding box center [255, 423] width 400 height 26
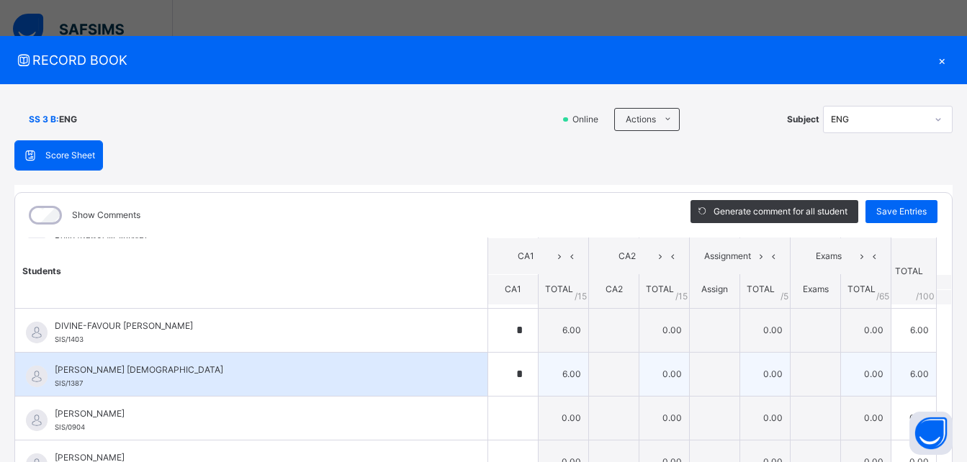
scroll to position [403, 0]
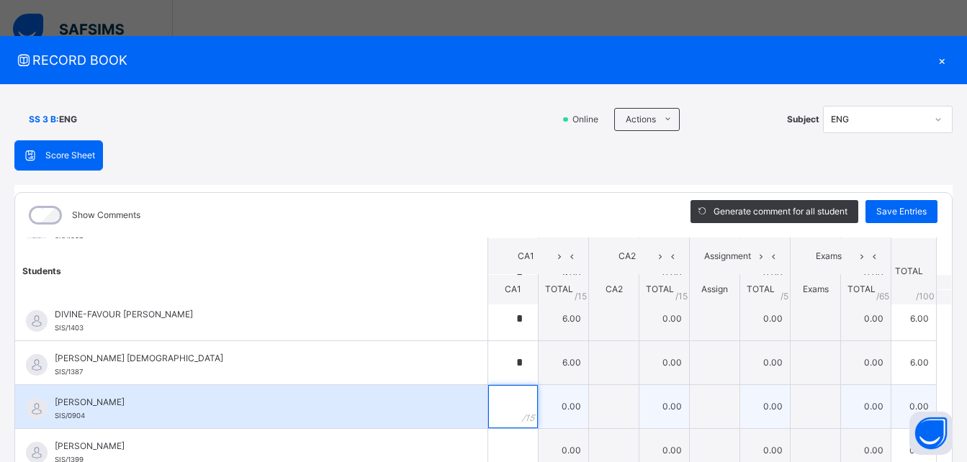
click at [496, 401] on input "text" at bounding box center [513, 406] width 50 height 43
type input "*"
click at [444, 418] on div "[PERSON_NAME]/0904" at bounding box center [251, 406] width 472 height 43
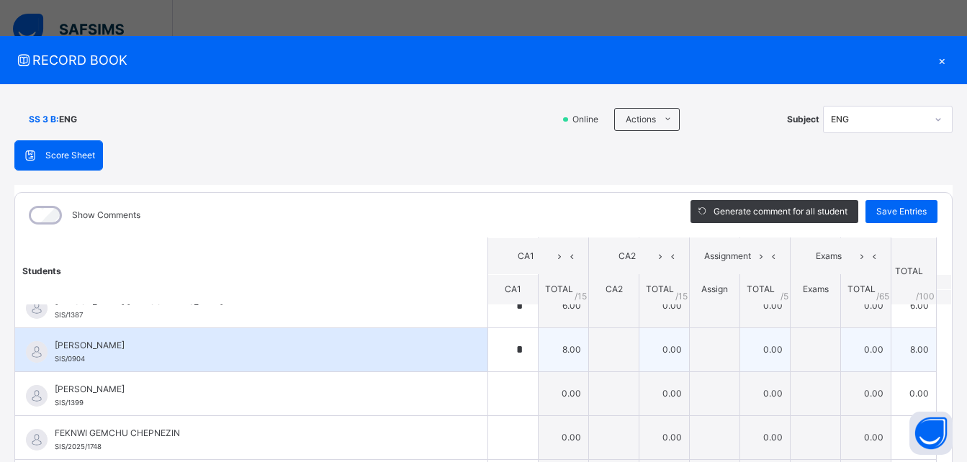
scroll to position [461, 0]
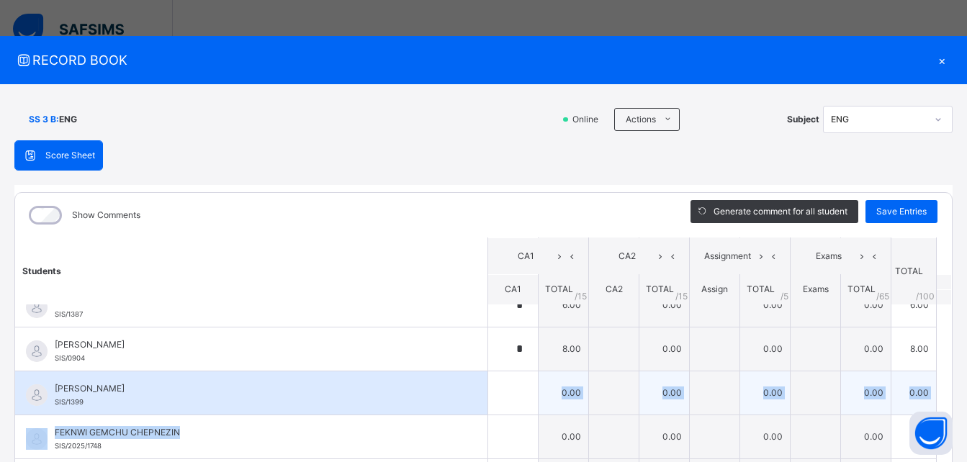
drag, startPoint x: 444, startPoint y: 418, endPoint x: 490, endPoint y: 398, distance: 50.3
click at [490, 398] on tbody "[PERSON_NAME] M HARUNA SIS/0808 [PERSON_NAME] M HARUNA SIS/0808 ** 12.00 0.00 0…" at bounding box center [483, 371] width 937 height 1054
click at [490, 398] on input "text" at bounding box center [513, 393] width 50 height 43
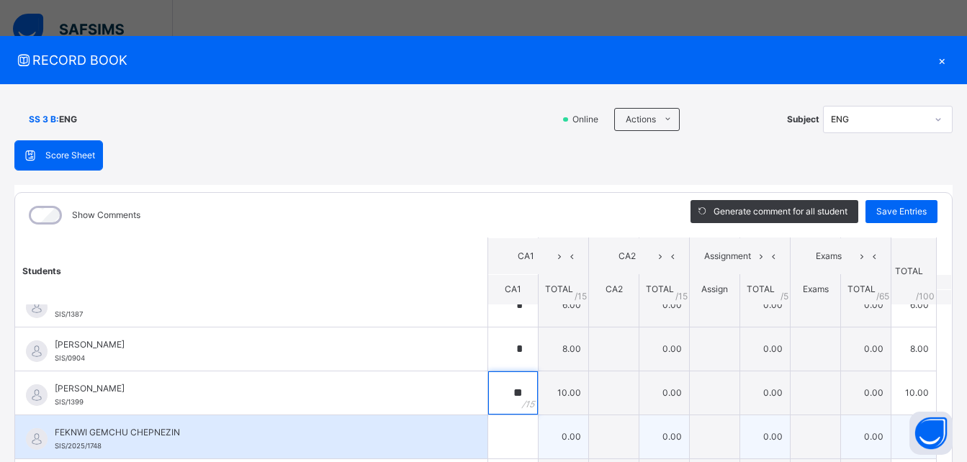
type input "**"
click at [493, 429] on input "text" at bounding box center [513, 437] width 50 height 43
type input "*"
click at [440, 431] on div "FEKNWI GEMCHU CHEPNEZIN SIS/2025/1748" at bounding box center [251, 437] width 472 height 43
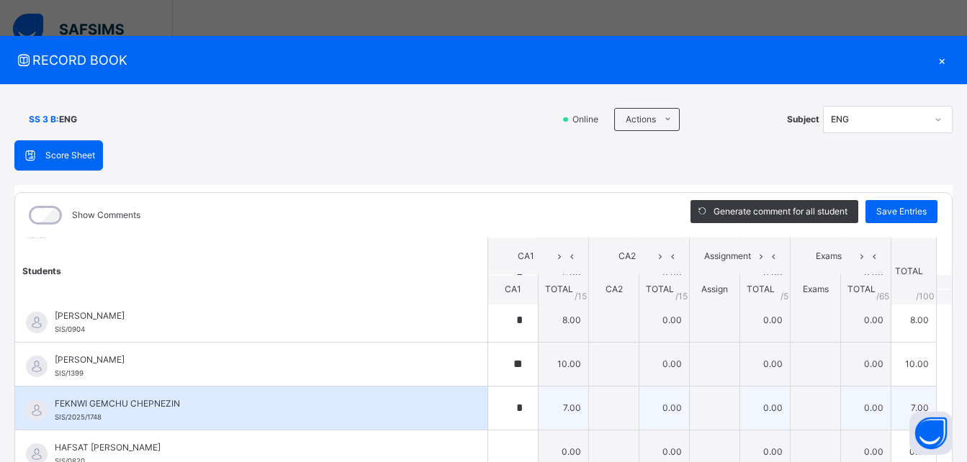
scroll to position [519, 0]
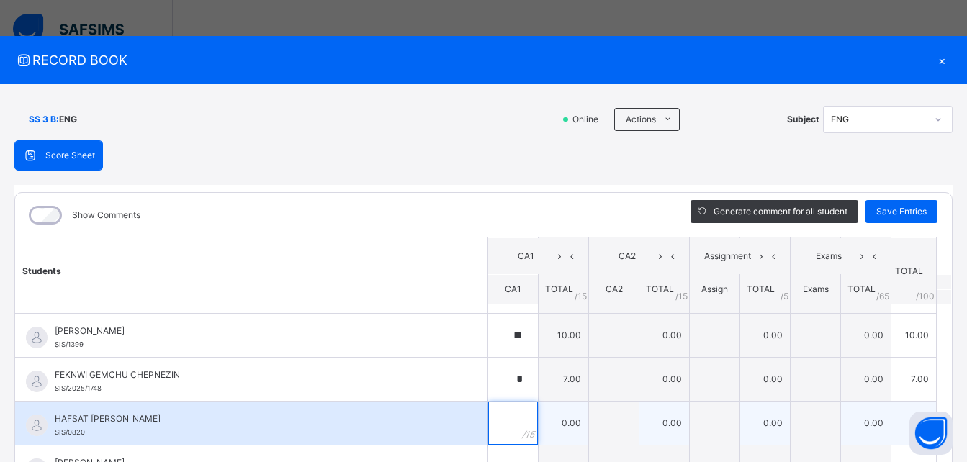
click at [492, 428] on input "text" at bounding box center [513, 423] width 50 height 43
type input "**"
click at [439, 420] on div "HAFSAT [PERSON_NAME] SIS/0820" at bounding box center [251, 423] width 472 height 43
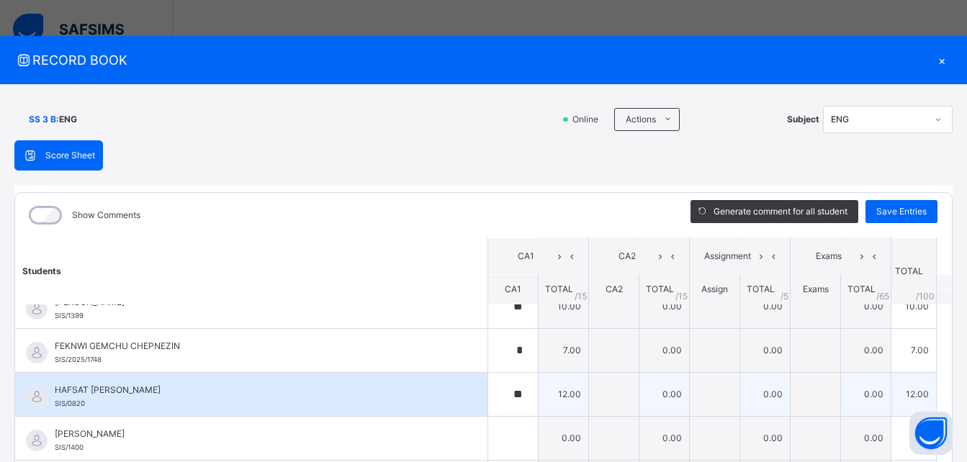
scroll to position [576, 0]
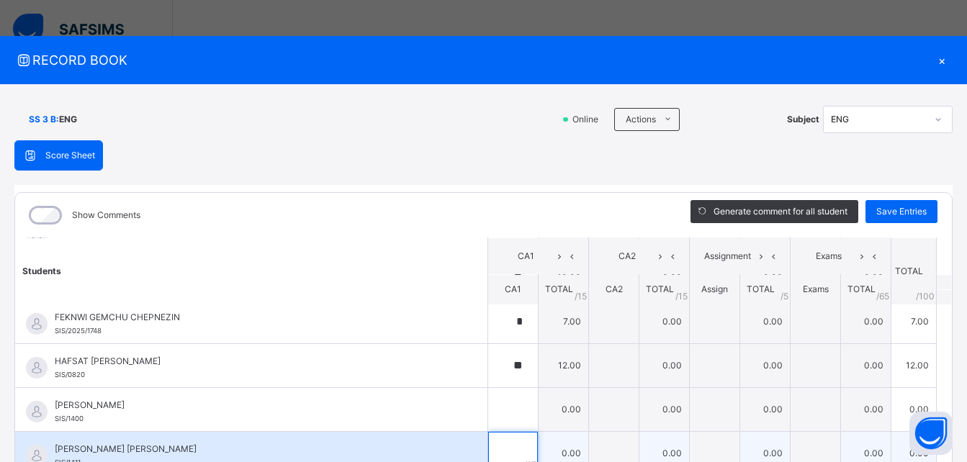
click at [501, 451] on div at bounding box center [513, 453] width 50 height 43
type input "**"
click at [447, 443] on div "[PERSON_NAME] [PERSON_NAME] SIS/1411" at bounding box center [251, 453] width 472 height 43
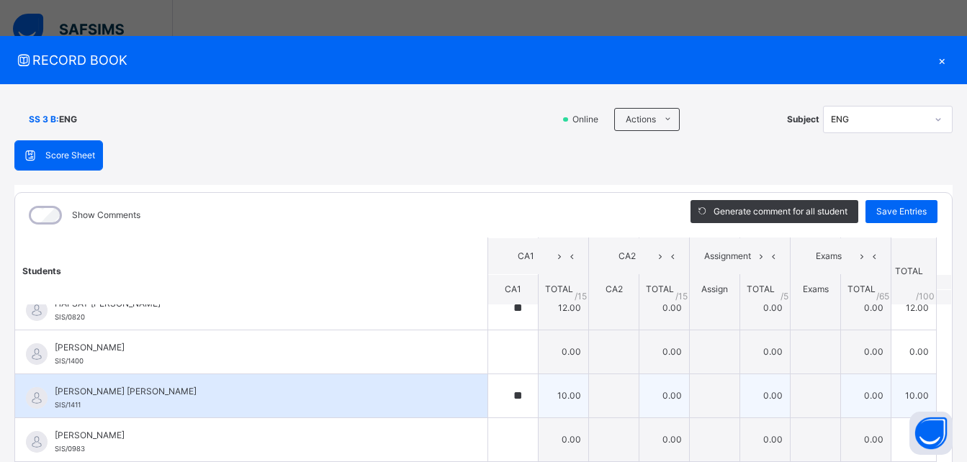
scroll to position [663, 0]
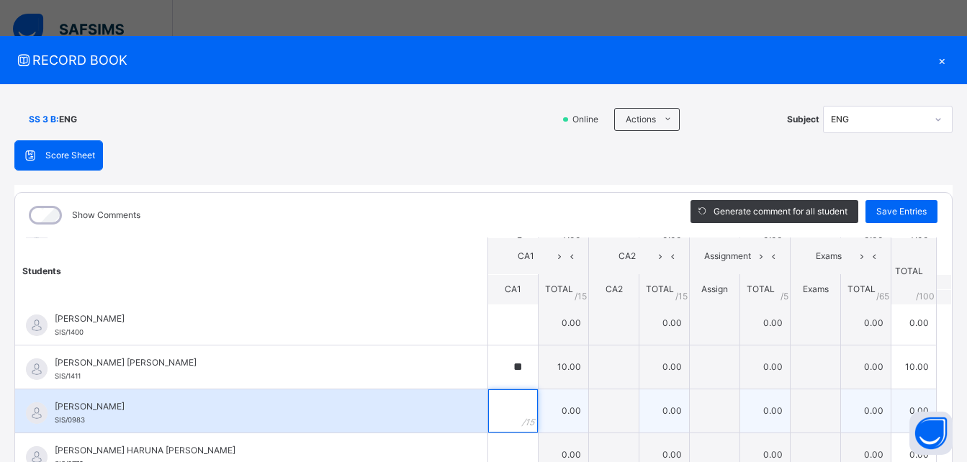
click at [501, 416] on div at bounding box center [513, 411] width 50 height 43
type input "**"
click at [455, 405] on div "[PERSON_NAME] SIS/0983" at bounding box center [251, 411] width 472 height 43
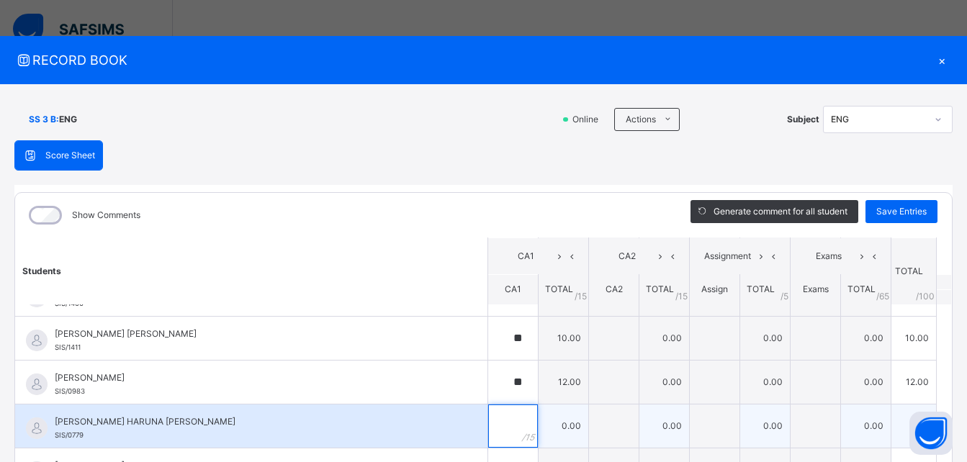
click at [512, 433] on div at bounding box center [513, 426] width 50 height 43
type input "*"
click at [447, 438] on div "[PERSON_NAME] HARUNA [PERSON_NAME] SIS/0779" at bounding box center [251, 426] width 472 height 43
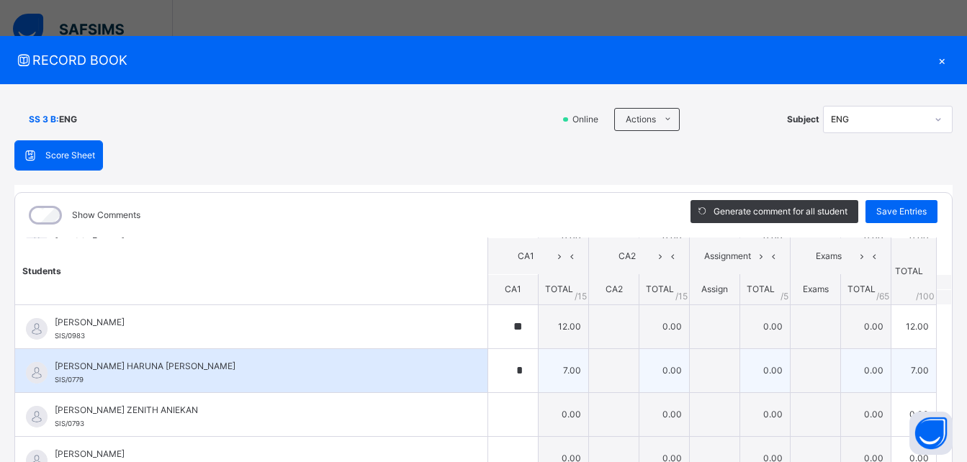
scroll to position [749, 0]
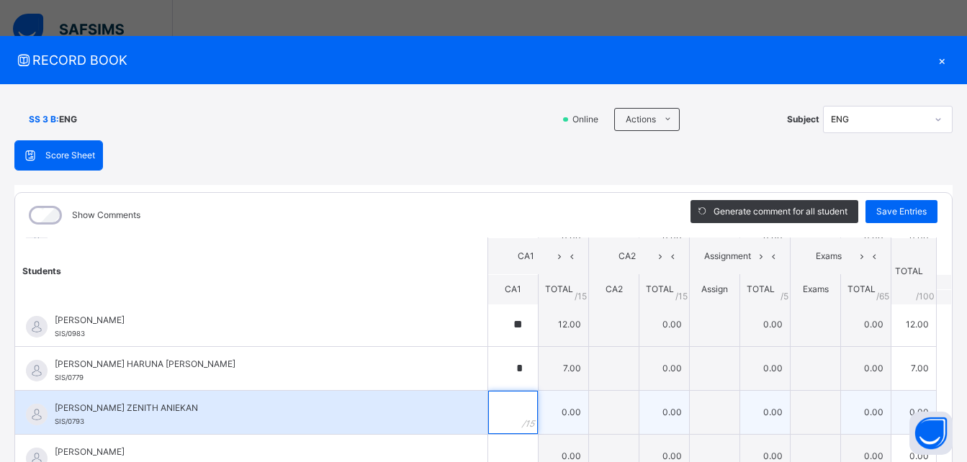
click at [488, 422] on input "text" at bounding box center [513, 412] width 50 height 43
type input "**"
click at [424, 412] on span "[PERSON_NAME] ZENITH ANIEKAN" at bounding box center [255, 408] width 400 height 13
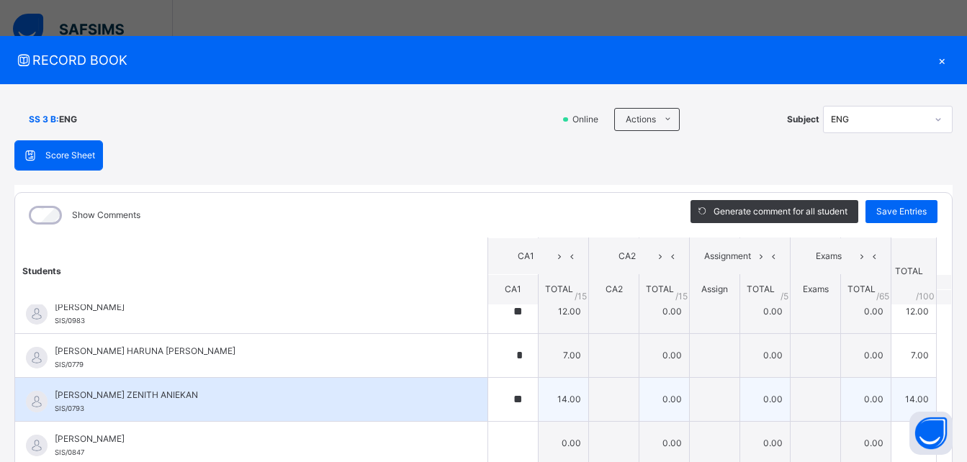
scroll to position [29, 0]
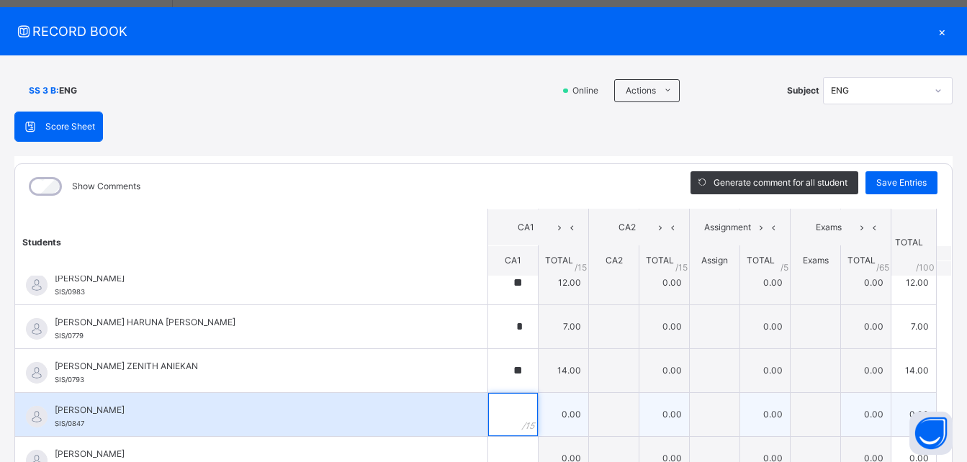
click at [489, 419] on input "text" at bounding box center [513, 414] width 50 height 43
type input "**"
click at [455, 421] on div "[PERSON_NAME]/0847" at bounding box center [251, 414] width 472 height 43
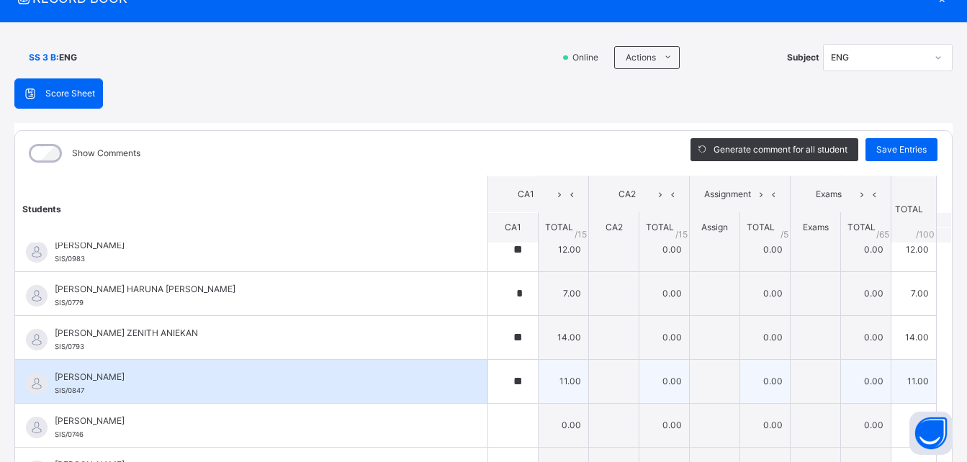
scroll to position [86, 0]
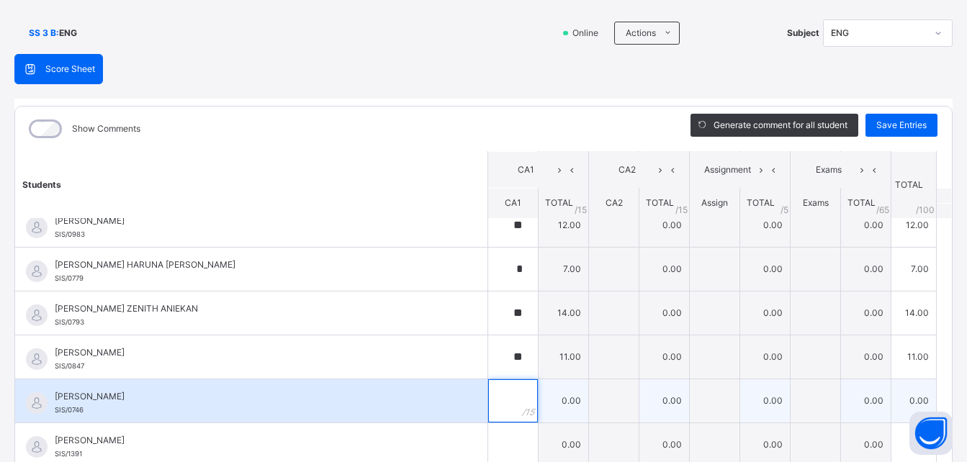
click at [496, 409] on input "text" at bounding box center [513, 401] width 50 height 43
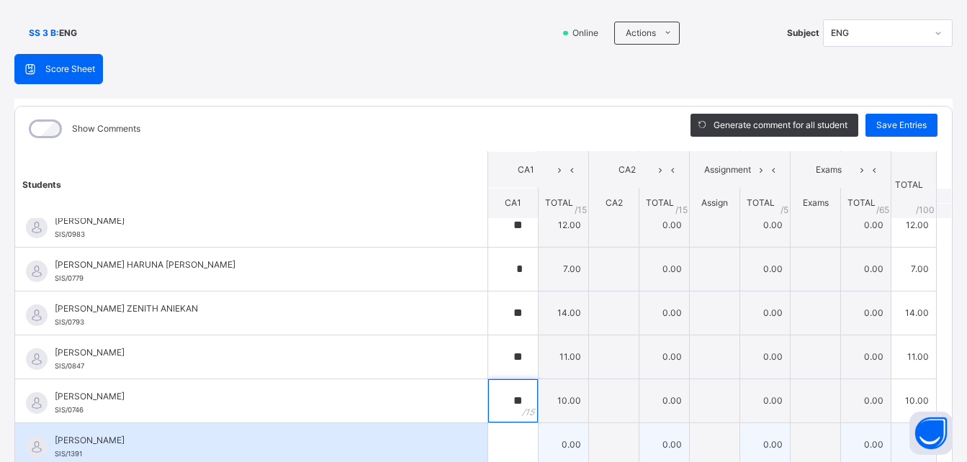
type input "**"
click at [498, 452] on input "text" at bounding box center [513, 444] width 50 height 43
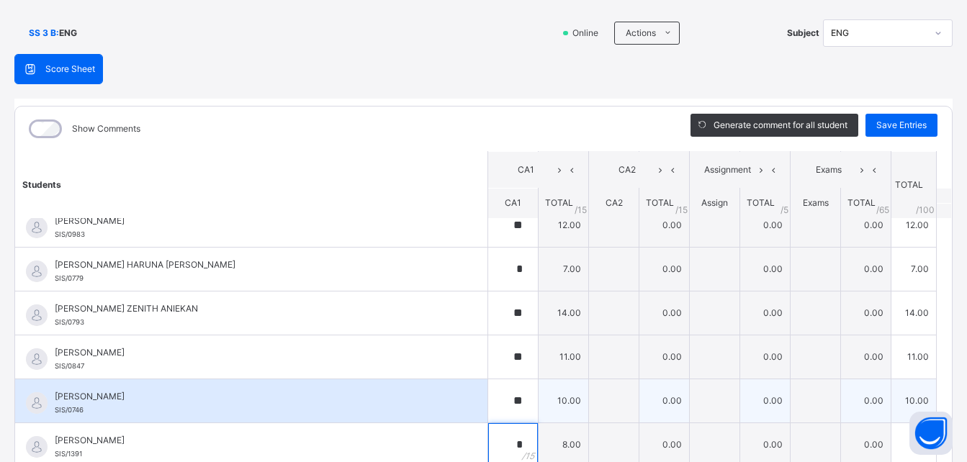
type input "*"
click at [430, 397] on span "[PERSON_NAME]" at bounding box center [255, 396] width 400 height 13
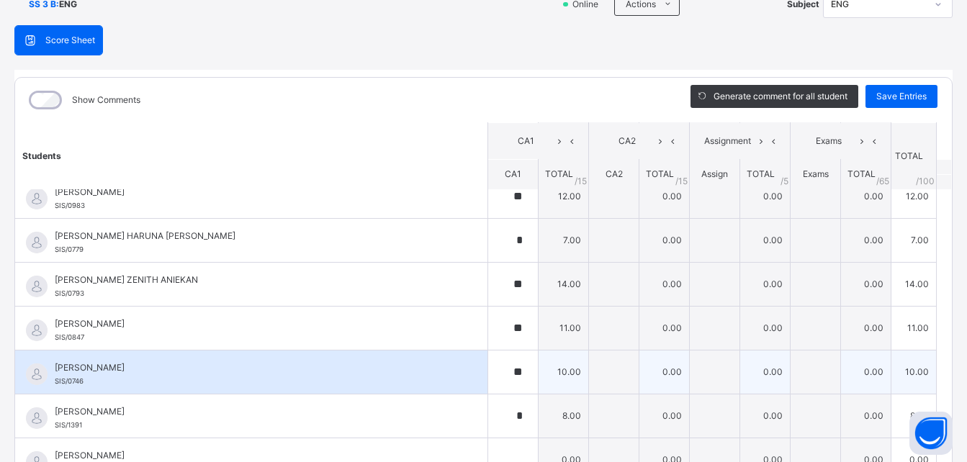
scroll to position [144, 0]
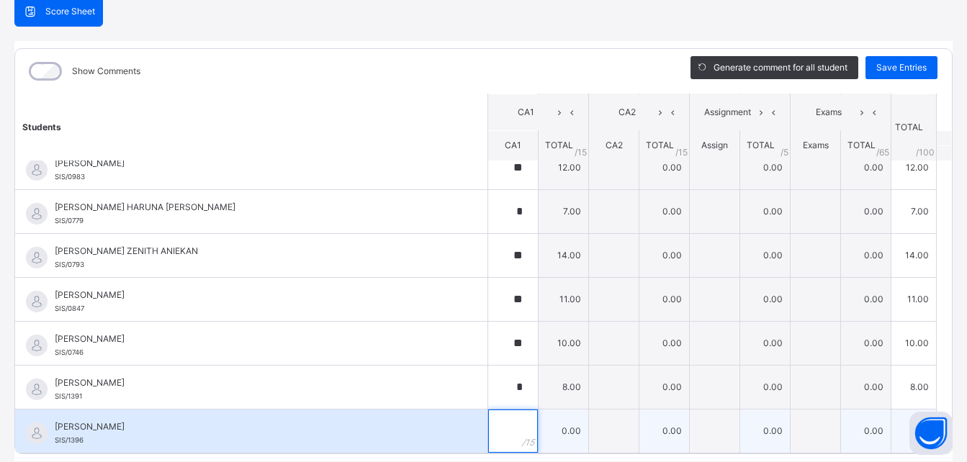
click at [495, 427] on input "text" at bounding box center [513, 431] width 50 height 43
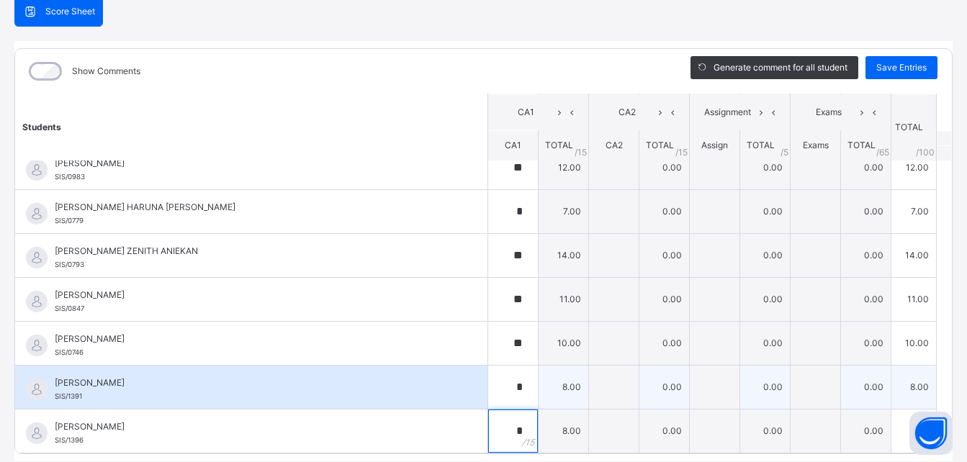
type input "*"
click at [452, 387] on div "[PERSON_NAME]/1391" at bounding box center [251, 387] width 472 height 43
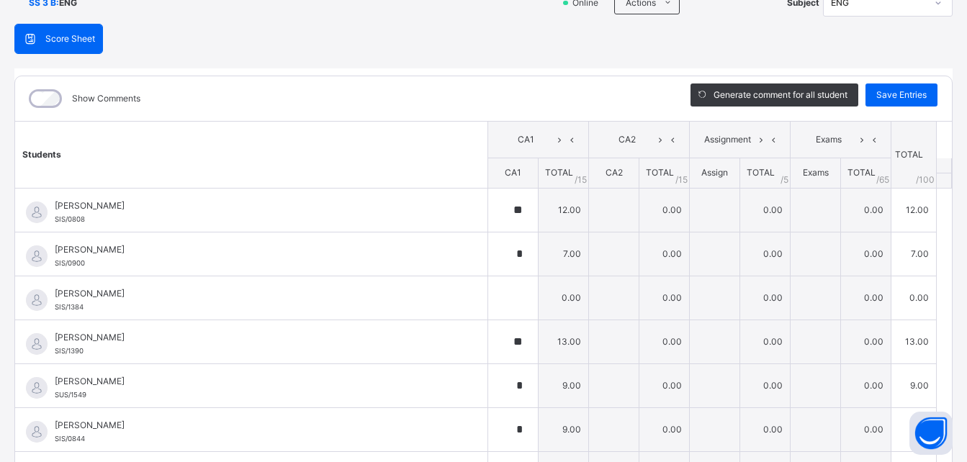
scroll to position [115, 0]
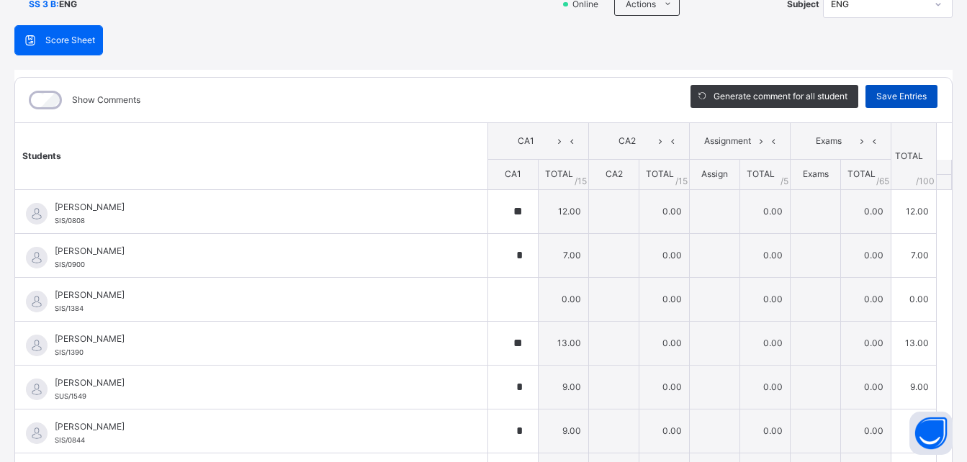
click at [884, 99] on span "Save Entries" at bounding box center [902, 96] width 50 height 13
type input "**"
type input "*"
type input "**"
type input "*"
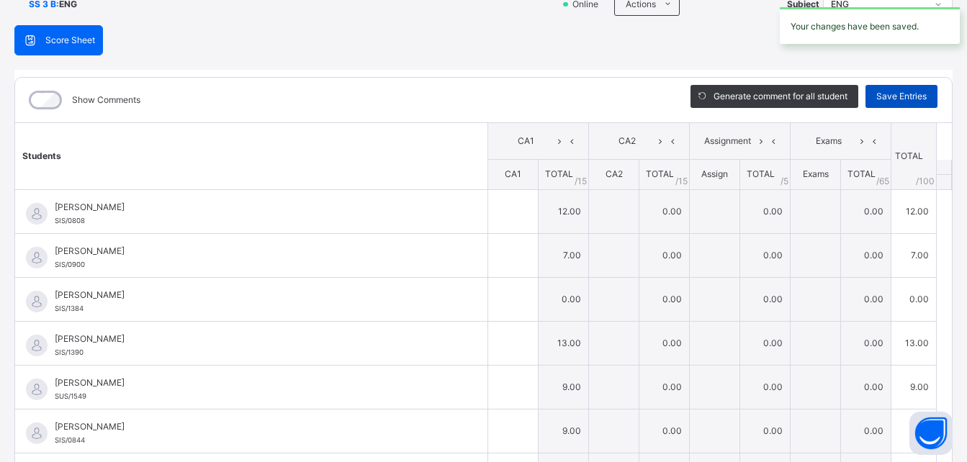
type input "*"
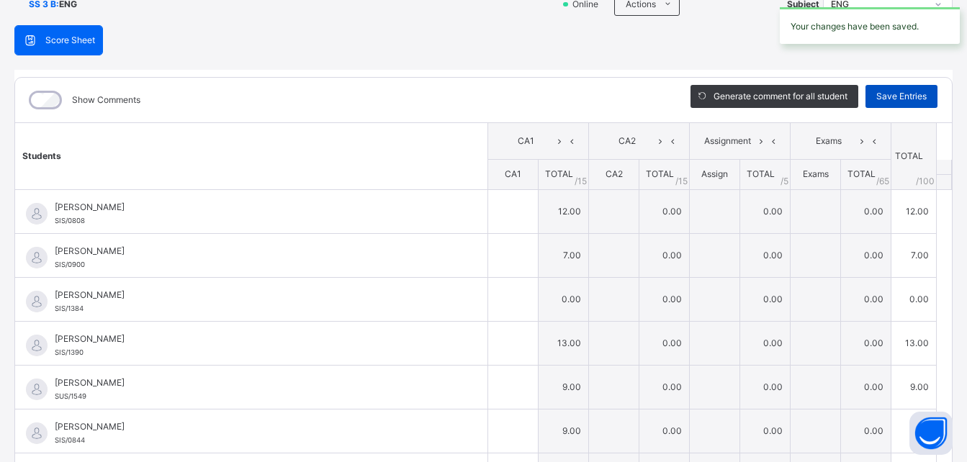
type input "*"
type input "**"
type input "*"
type input "**"
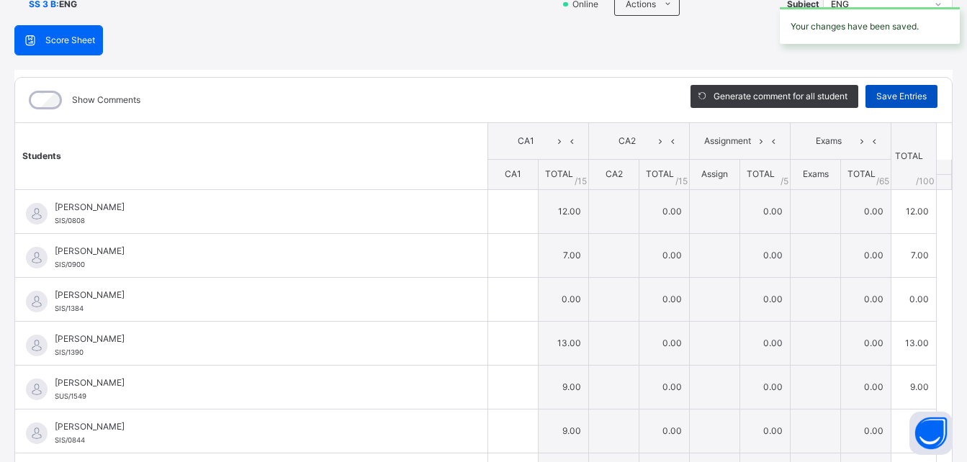
type input "**"
type input "*"
type input "**"
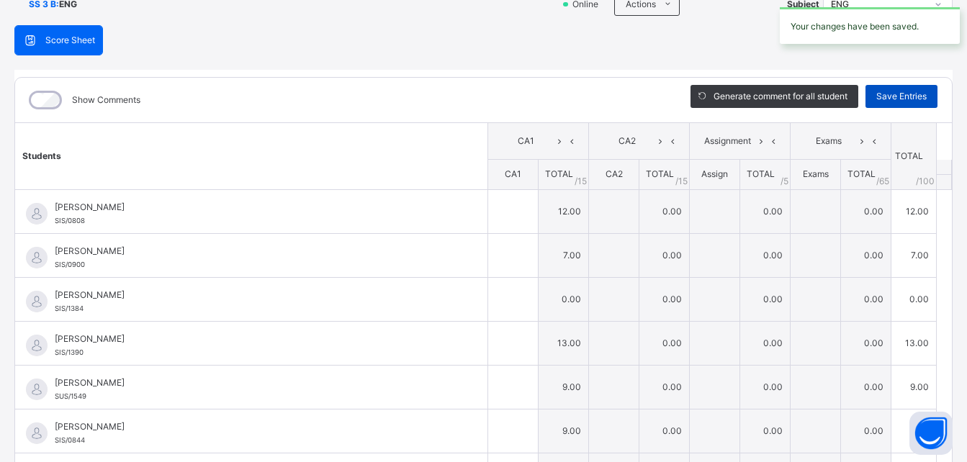
type input "**"
type input "*"
click at [884, 99] on span "Save Entries" at bounding box center [902, 96] width 50 height 13
type input "**"
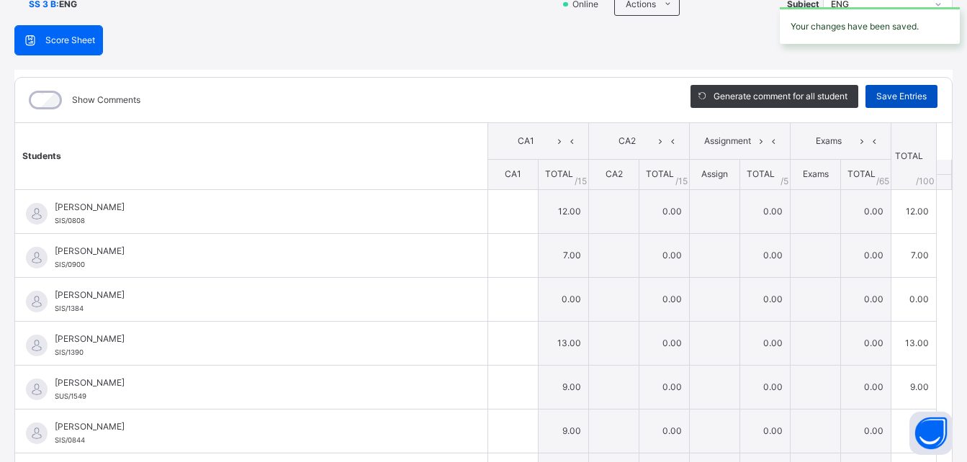
type input "*"
type input "**"
type input "*"
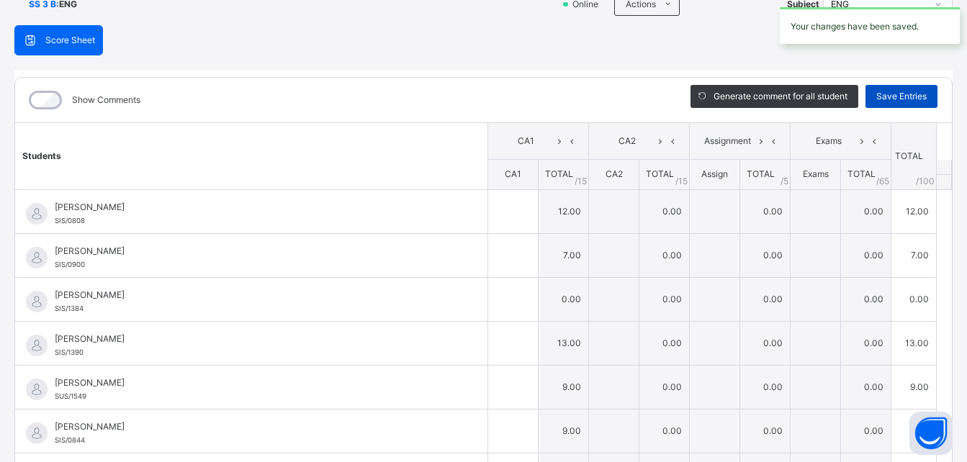
type input "*"
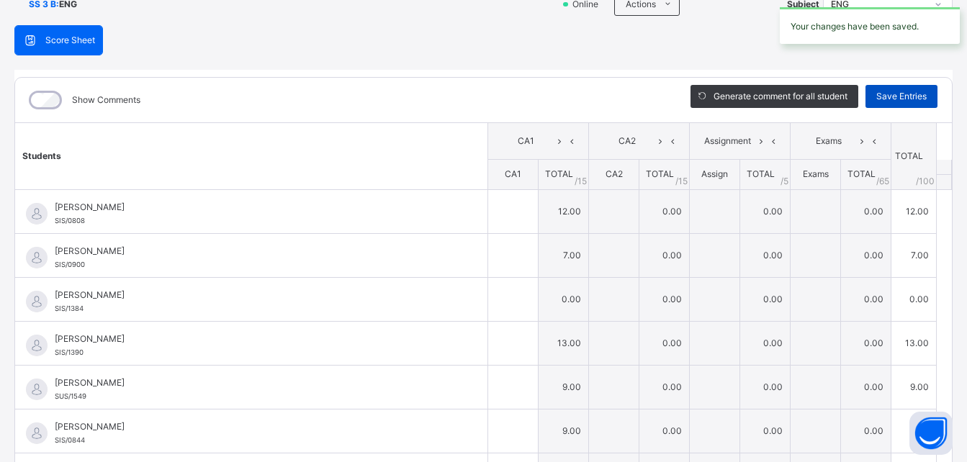
type input "**"
type input "*"
type input "**"
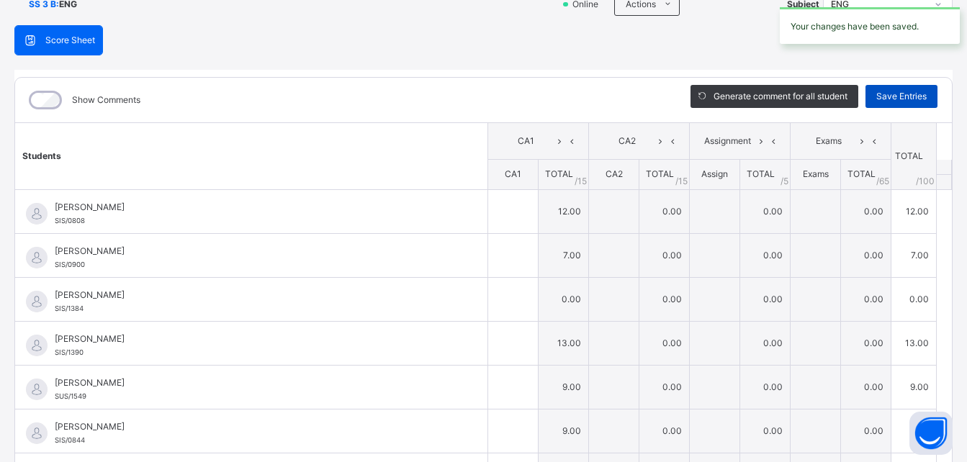
type input "*"
type input "**"
type input "*"
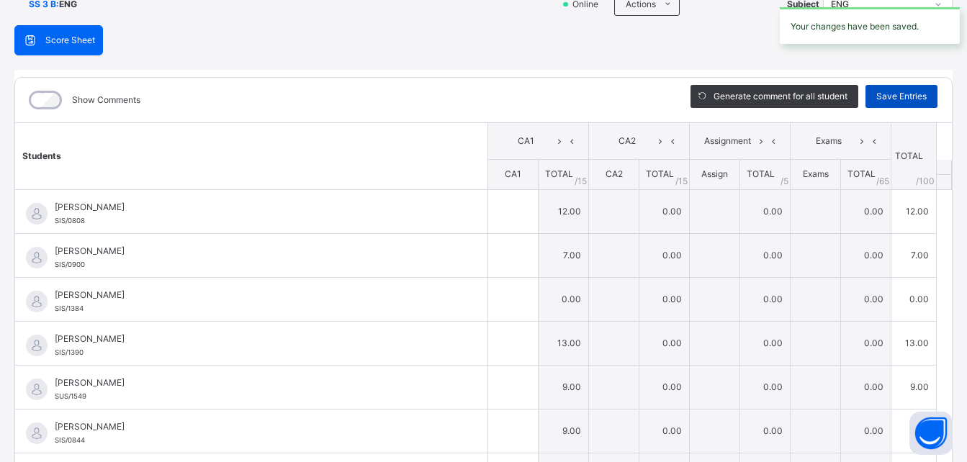
type input "*"
click at [884, 99] on span "Save Entries" at bounding box center [902, 96] width 50 height 13
type input "**"
type input "*"
type input "**"
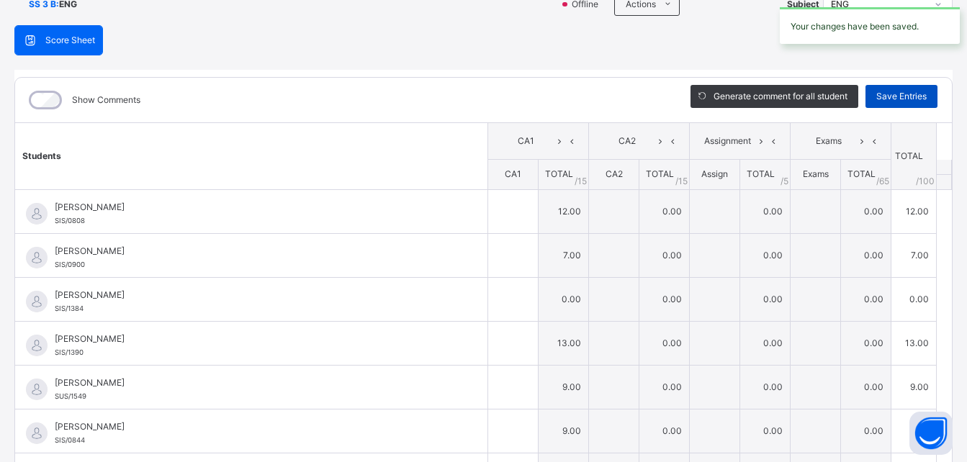
type input "*"
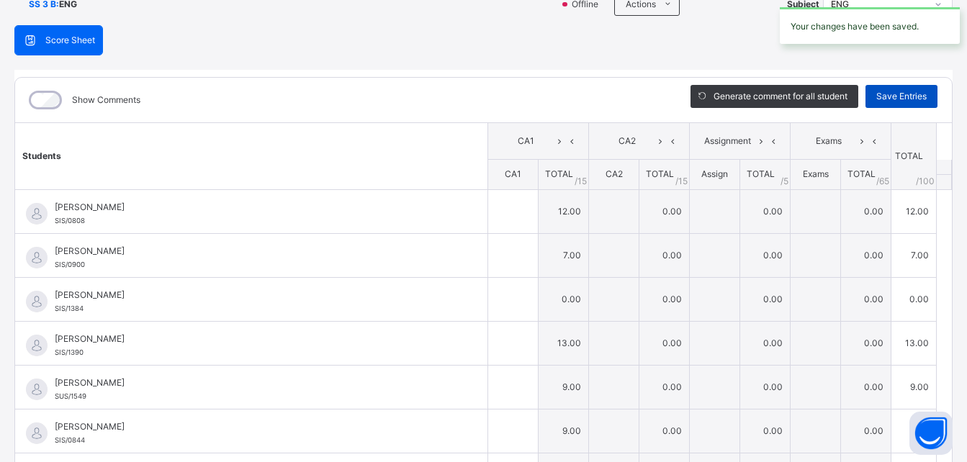
type input "*"
type input "**"
type input "*"
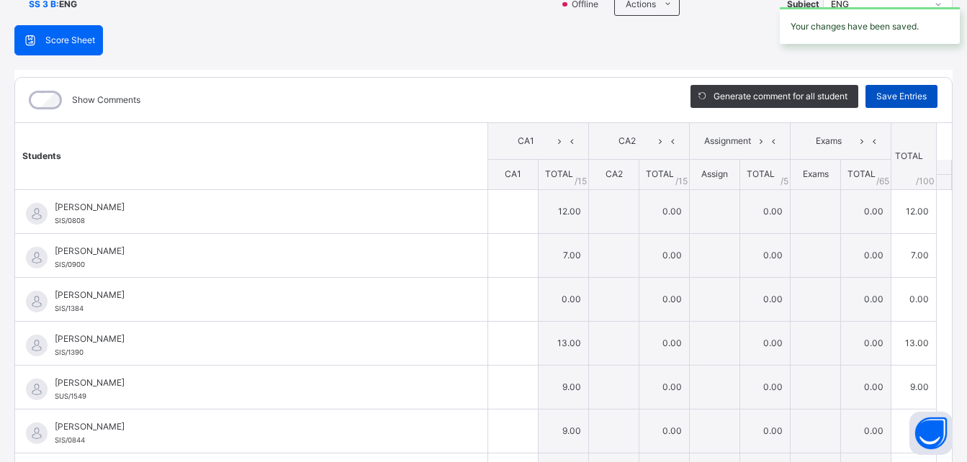
type input "**"
type input "*"
type input "**"
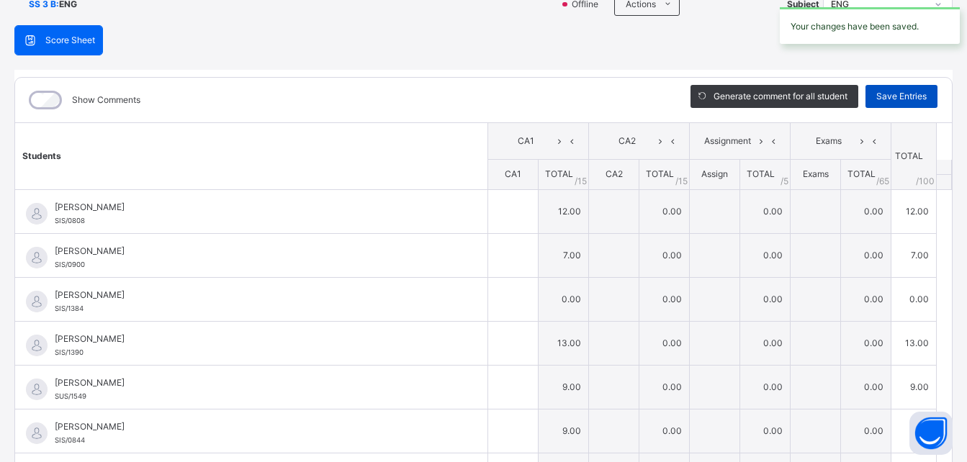
type input "**"
type input "*"
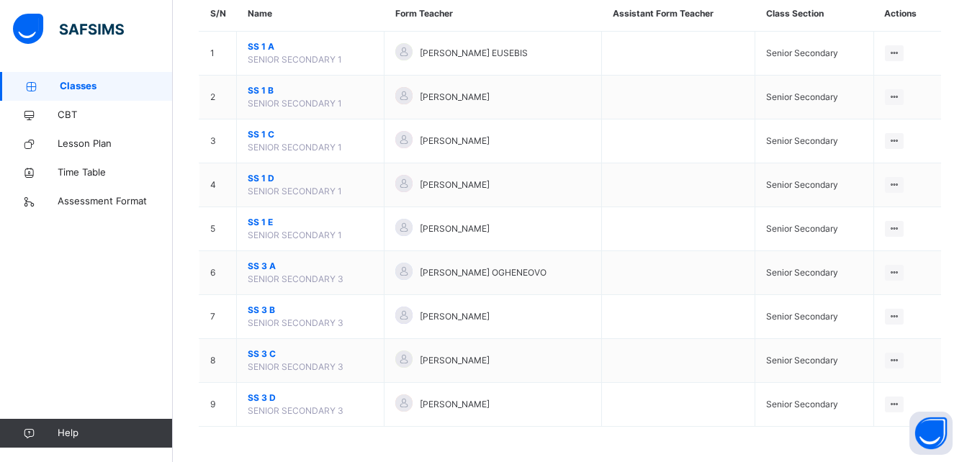
scroll to position [140, 0]
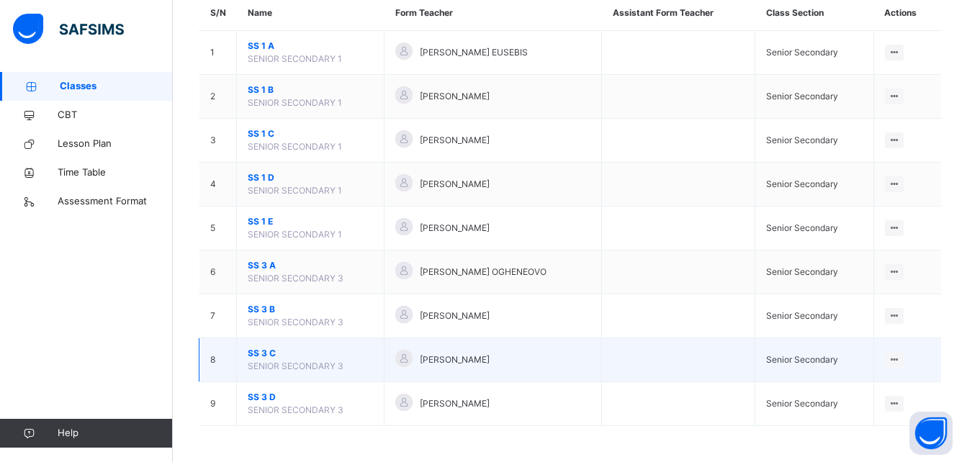
click at [269, 354] on span "SS 3 C" at bounding box center [310, 353] width 125 height 13
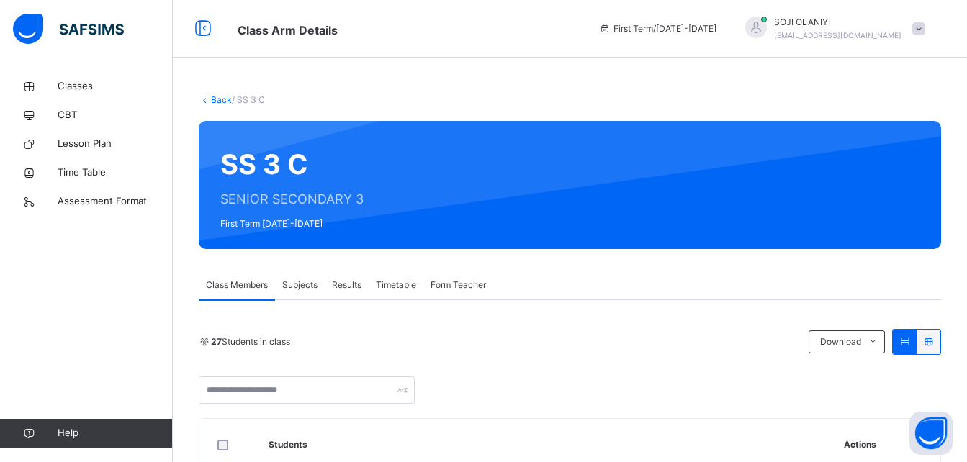
click at [308, 288] on span "Subjects" at bounding box center [299, 285] width 35 height 13
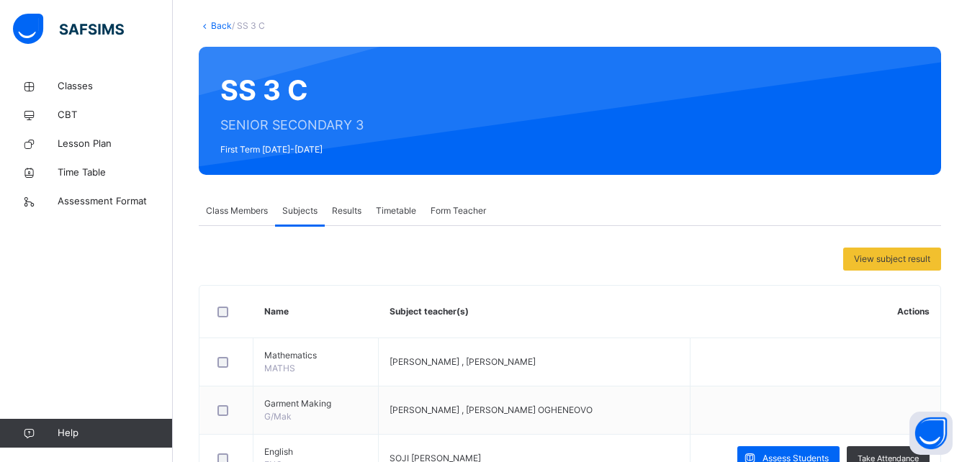
scroll to position [115, 0]
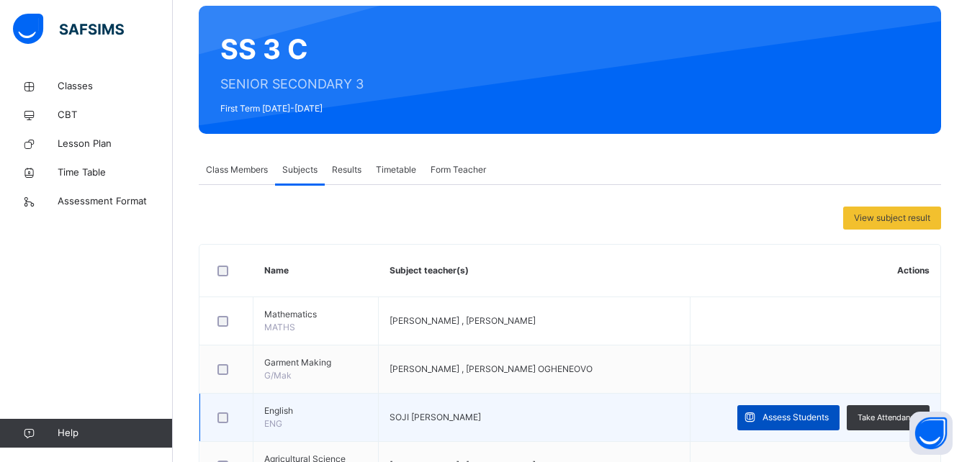
click at [775, 418] on span "Assess Students" at bounding box center [796, 417] width 66 height 13
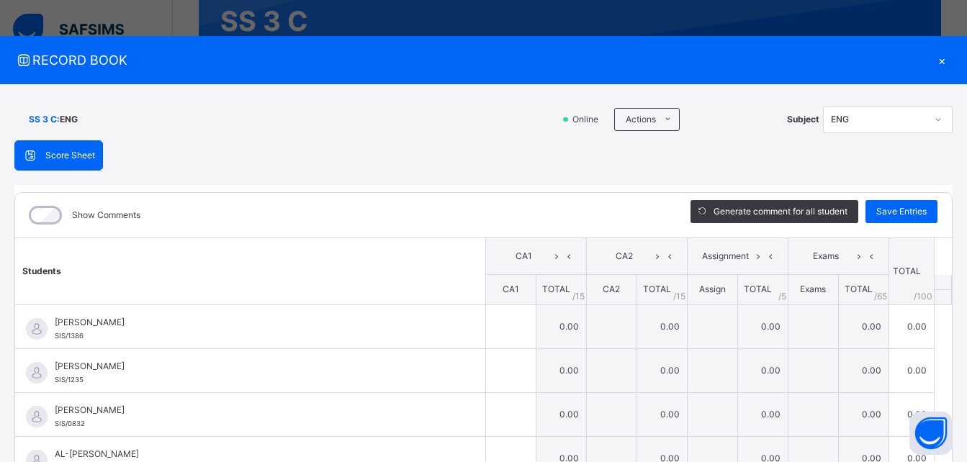
scroll to position [144, 0]
click at [544, 221] on div "Show Comments" at bounding box center [342, 215] width 654 height 45
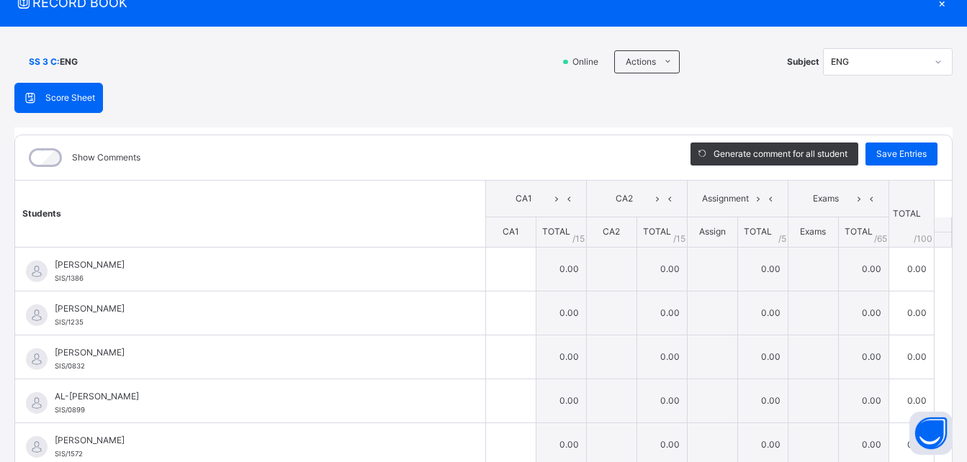
scroll to position [86, 0]
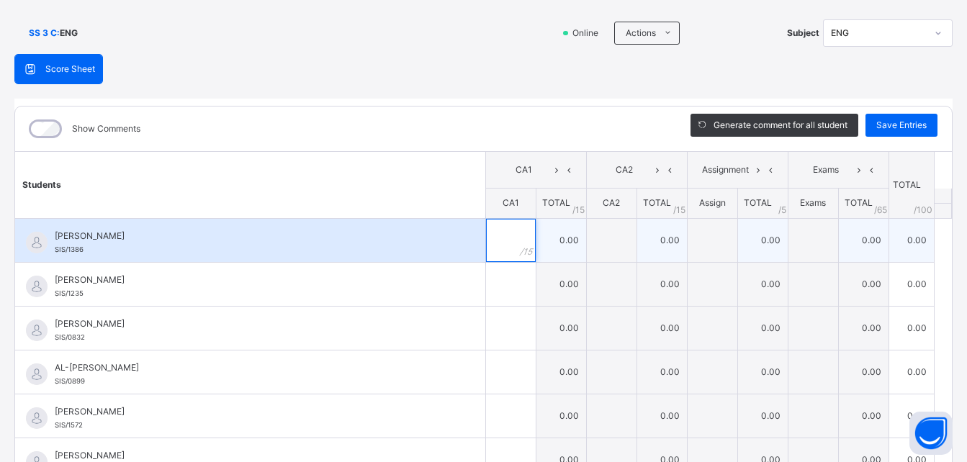
click at [499, 243] on input "text" at bounding box center [511, 240] width 50 height 43
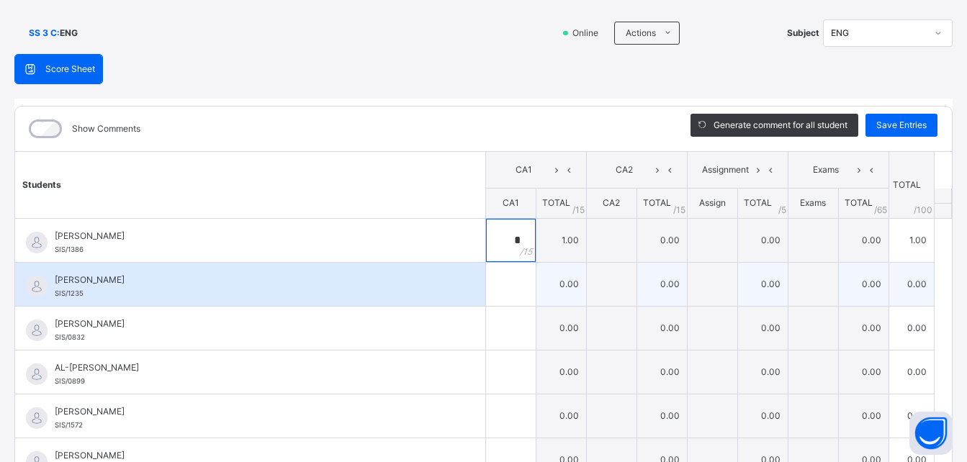
type input "*"
click at [500, 282] on div at bounding box center [511, 284] width 50 height 43
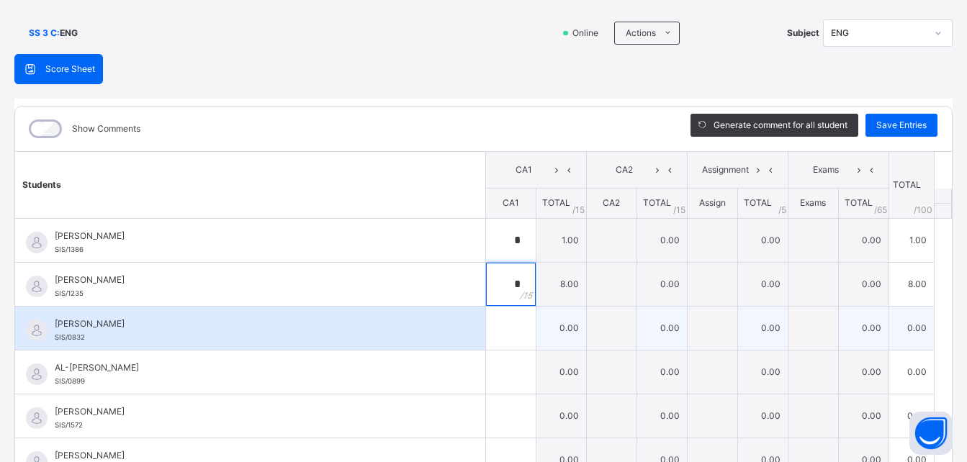
type input "*"
click at [500, 333] on div at bounding box center [511, 328] width 50 height 43
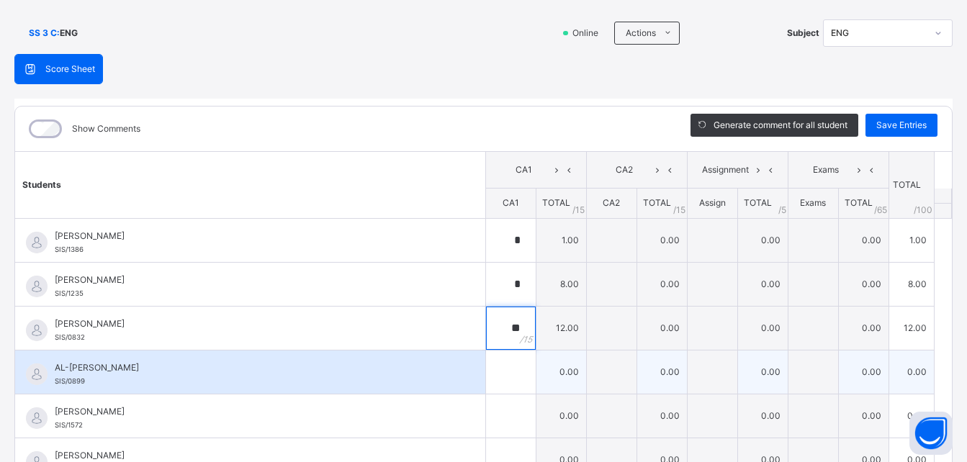
type input "**"
click at [495, 370] on input "text" at bounding box center [511, 372] width 50 height 43
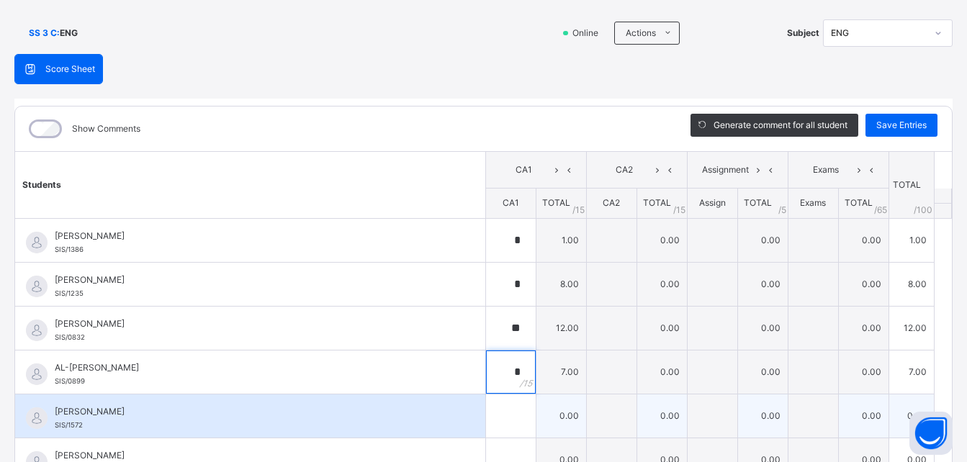
type input "*"
click at [497, 408] on input "text" at bounding box center [511, 416] width 50 height 43
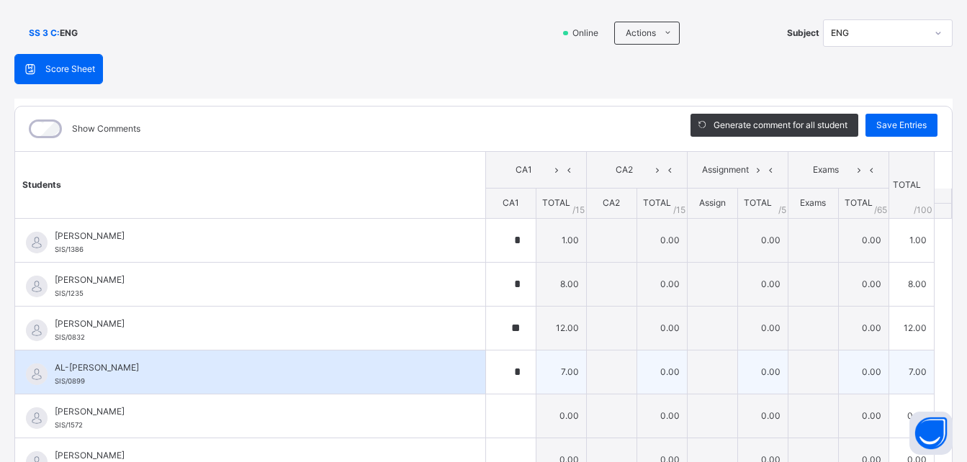
click at [455, 382] on div "AL-[PERSON_NAME]/0899" at bounding box center [250, 372] width 470 height 43
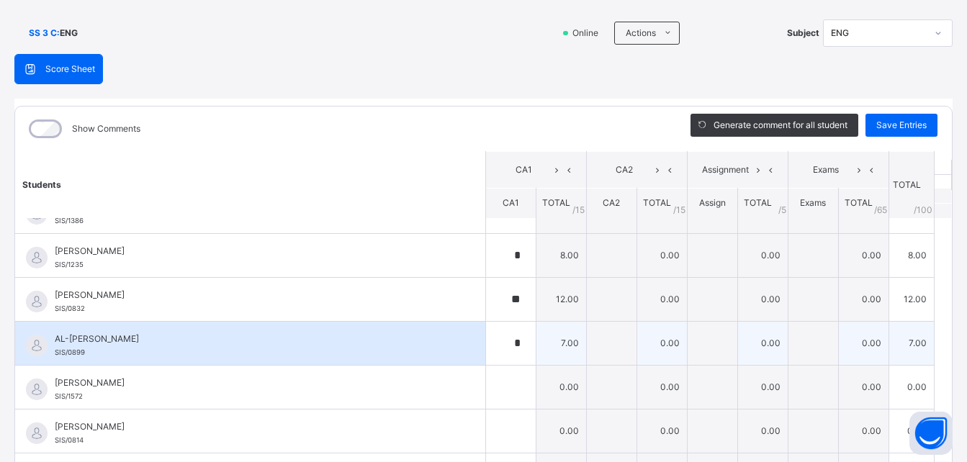
scroll to position [58, 0]
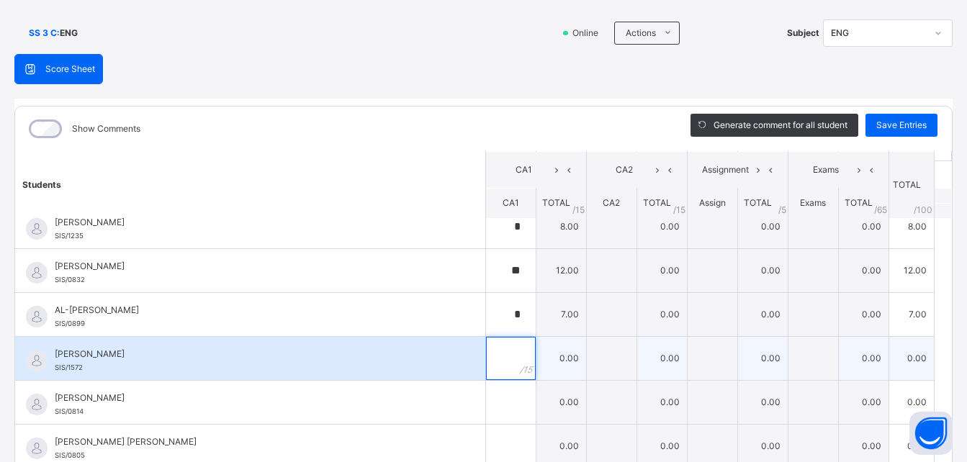
click at [506, 353] on div at bounding box center [511, 358] width 50 height 43
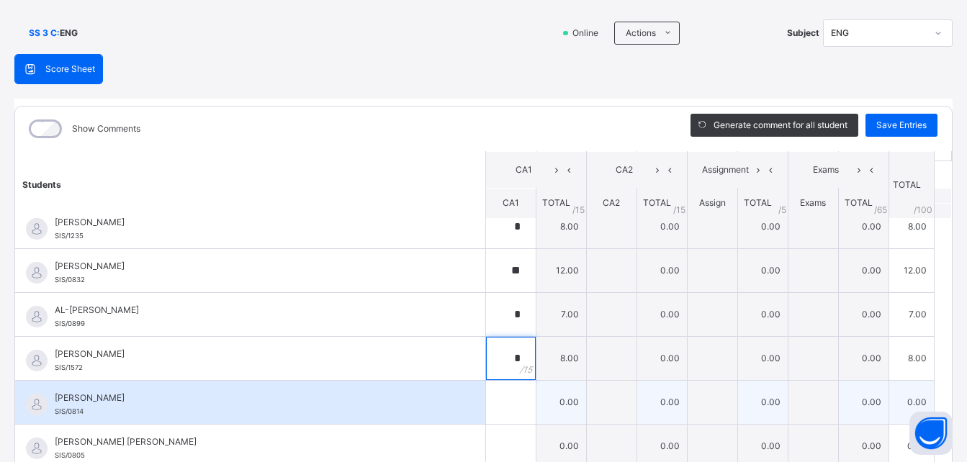
type input "*"
click at [502, 395] on div at bounding box center [511, 402] width 50 height 43
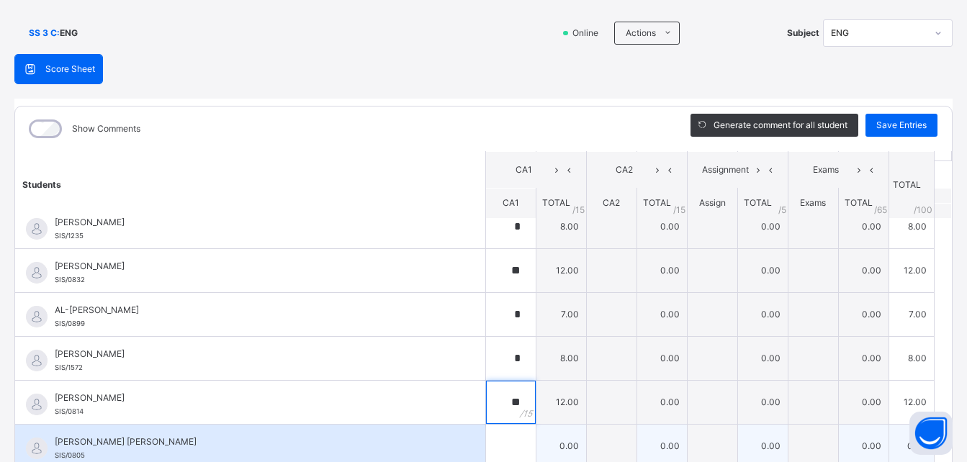
type input "**"
click at [496, 441] on input "text" at bounding box center [511, 446] width 50 height 43
type input "**"
click at [443, 425] on div "[PERSON_NAME] [PERSON_NAME] SIS/0805" at bounding box center [250, 446] width 470 height 43
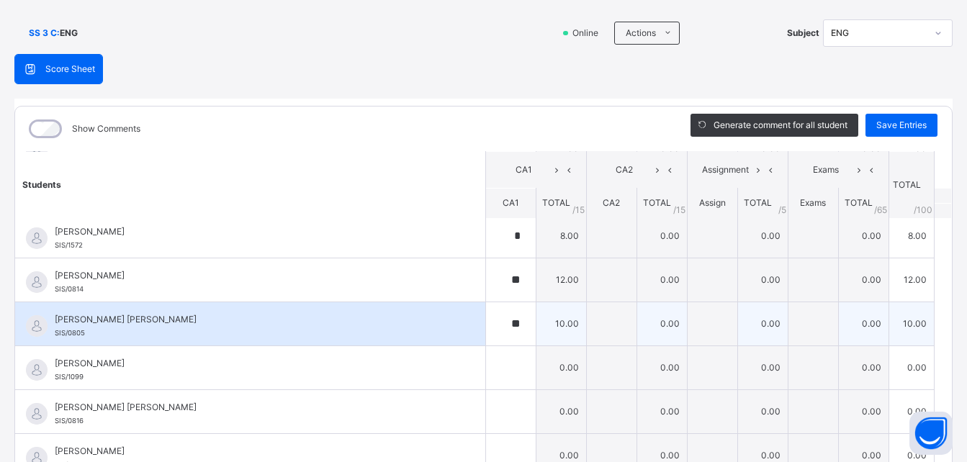
scroll to position [202, 0]
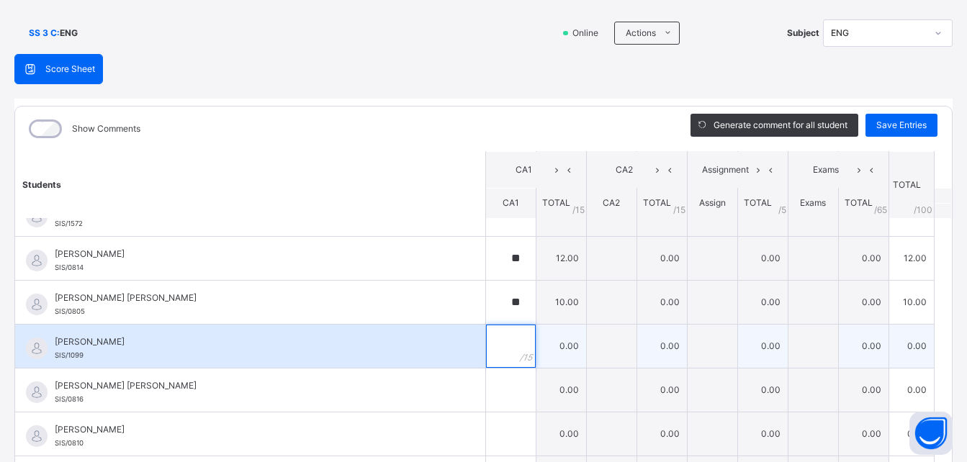
click at [501, 361] on div at bounding box center [511, 346] width 50 height 43
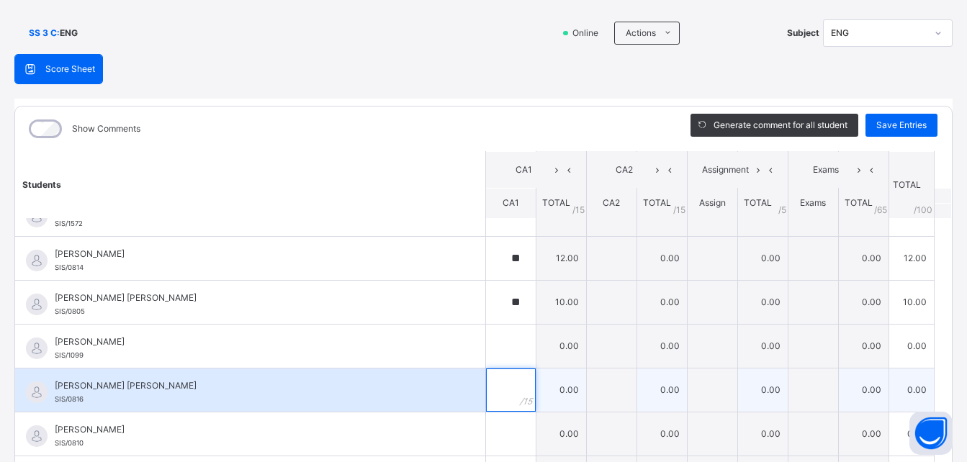
click at [500, 398] on div at bounding box center [511, 390] width 50 height 43
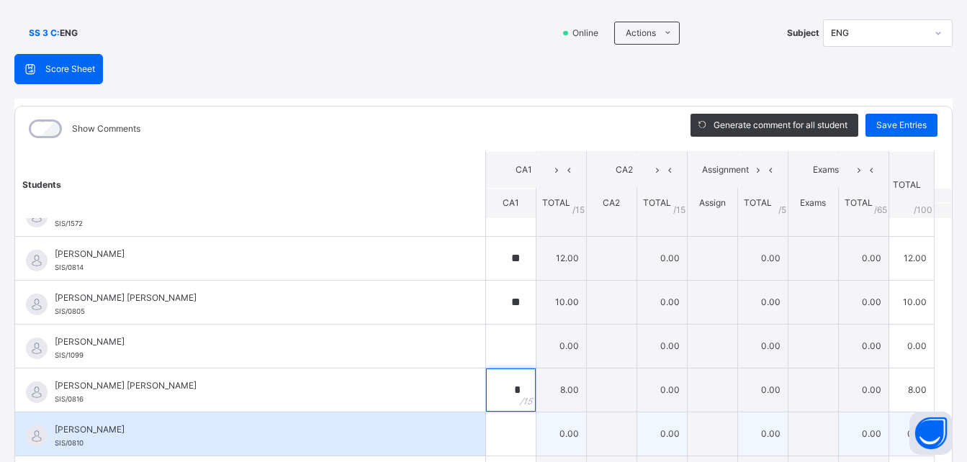
type input "*"
click at [495, 431] on input "text" at bounding box center [511, 434] width 50 height 43
type input "**"
click at [447, 433] on div "[PERSON_NAME] SIS/0810" at bounding box center [250, 434] width 470 height 43
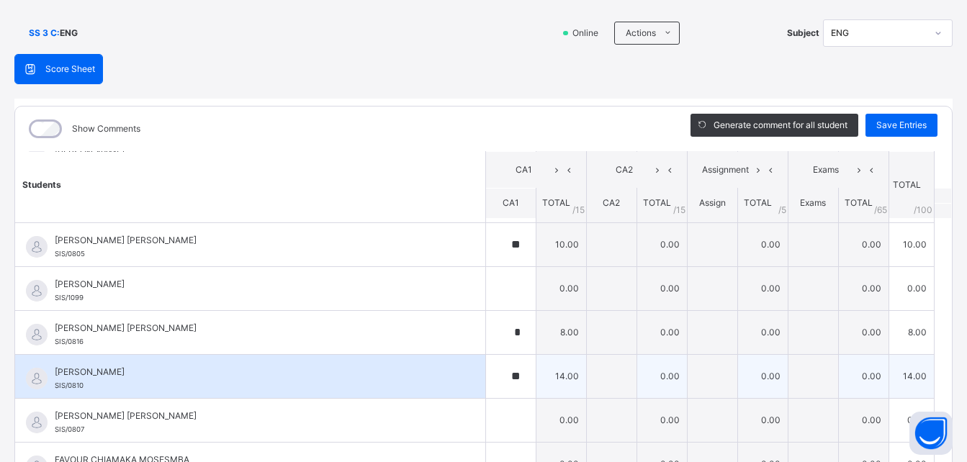
scroll to position [288, 0]
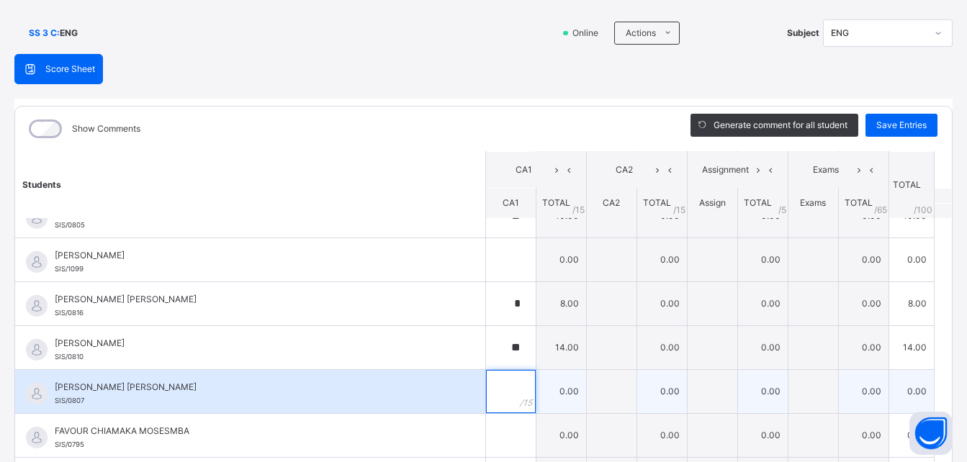
click at [498, 396] on input "text" at bounding box center [511, 391] width 50 height 43
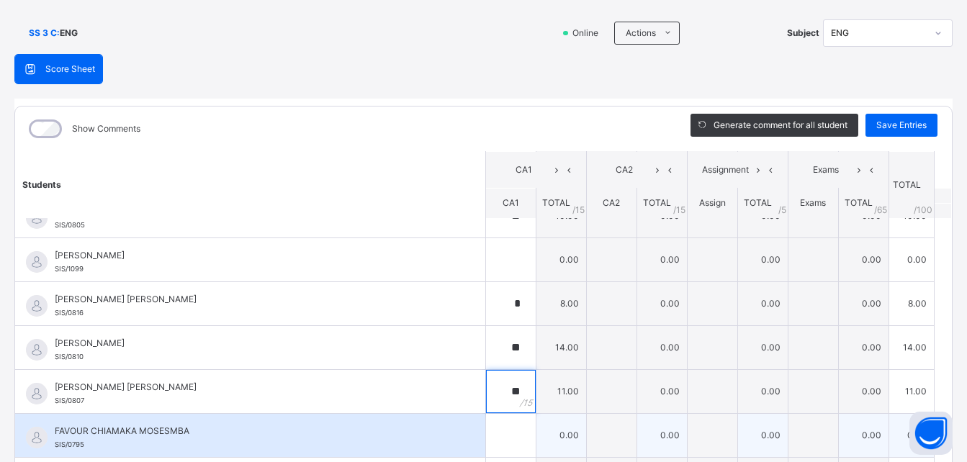
type input "**"
click at [498, 428] on input "text" at bounding box center [511, 435] width 50 height 43
type input "**"
click at [445, 436] on div "FAVOUR CHIAMAKA MOSESMBA SIS/0795" at bounding box center [250, 435] width 470 height 43
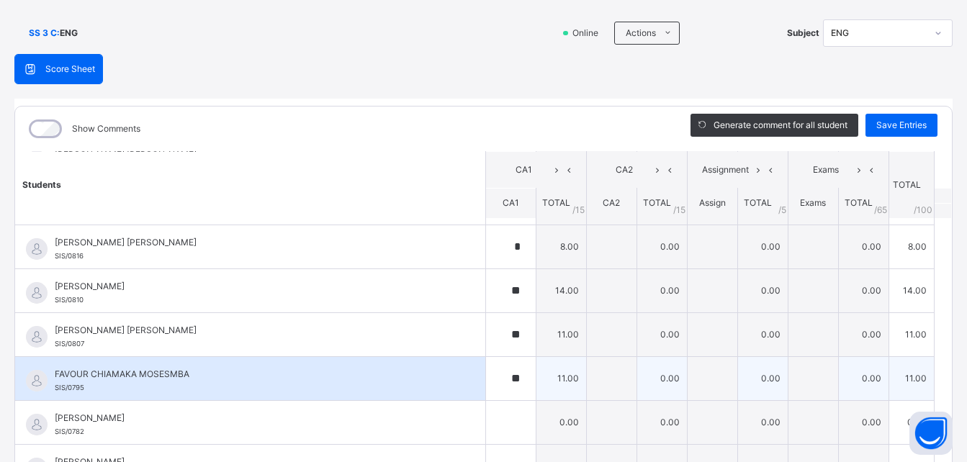
scroll to position [346, 0]
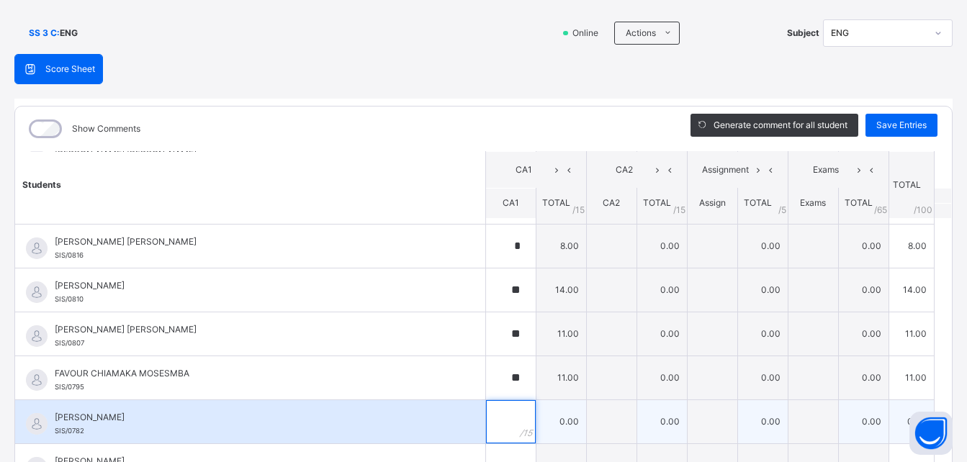
click at [501, 419] on div at bounding box center [511, 421] width 50 height 43
type input "*"
click at [449, 427] on div "[PERSON_NAME] AUWAL SIS/0782" at bounding box center [250, 421] width 470 height 43
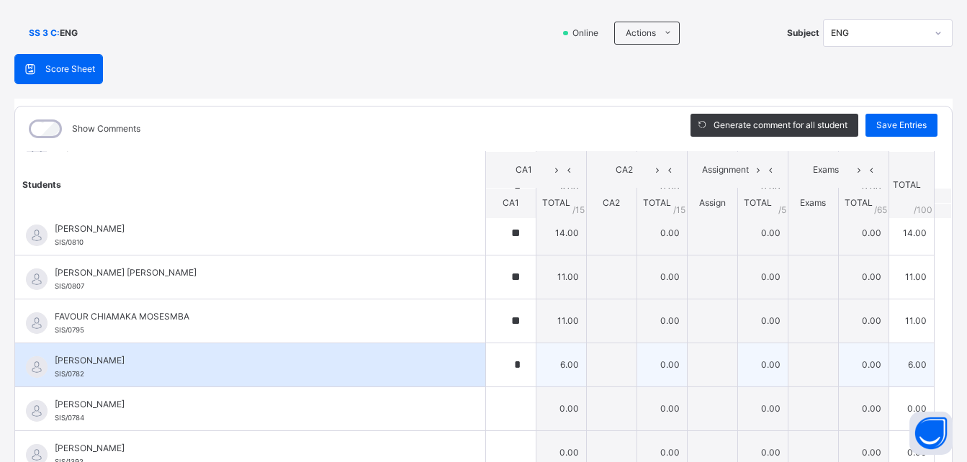
scroll to position [403, 0]
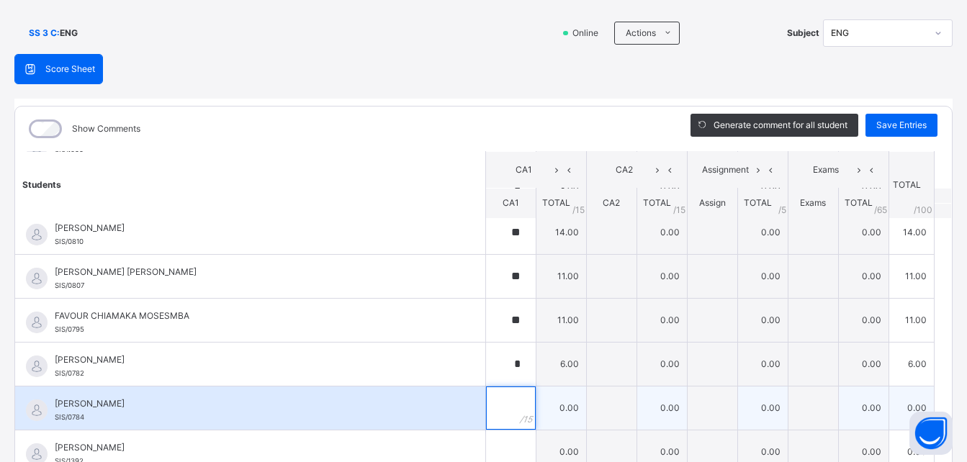
click at [497, 420] on input "text" at bounding box center [511, 408] width 50 height 43
type input "**"
click at [459, 418] on div "[PERSON_NAME]/0784" at bounding box center [250, 408] width 470 height 43
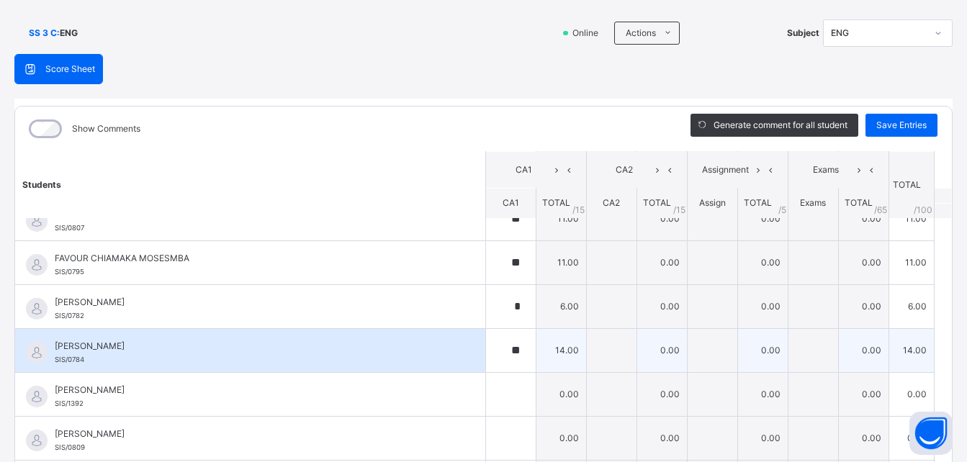
scroll to position [490, 0]
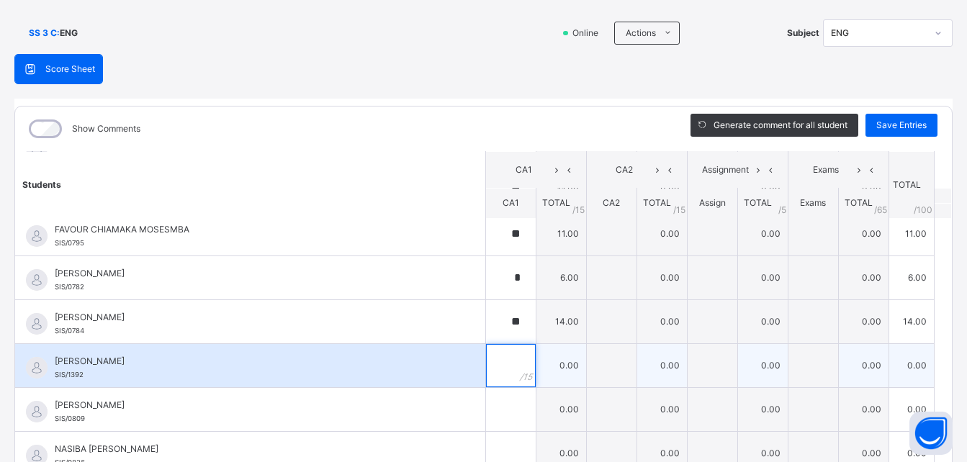
click at [496, 373] on input "text" at bounding box center [511, 365] width 50 height 43
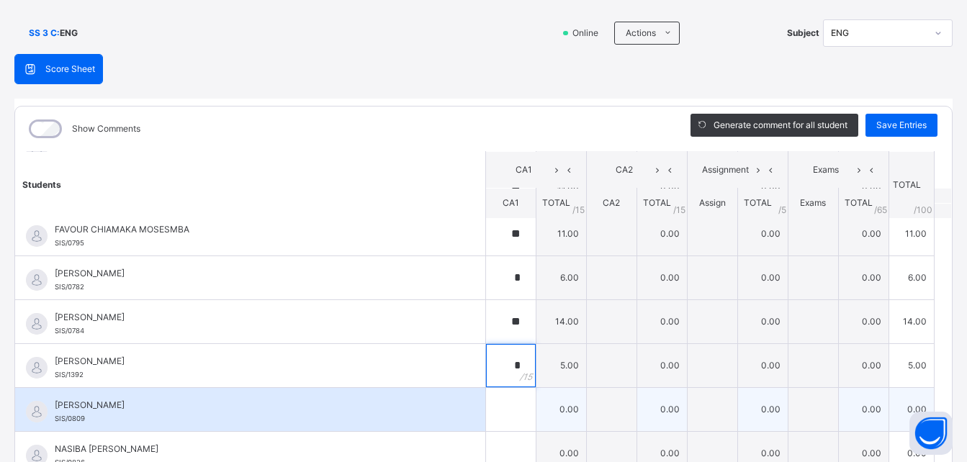
type input "*"
click at [503, 413] on div at bounding box center [511, 409] width 50 height 43
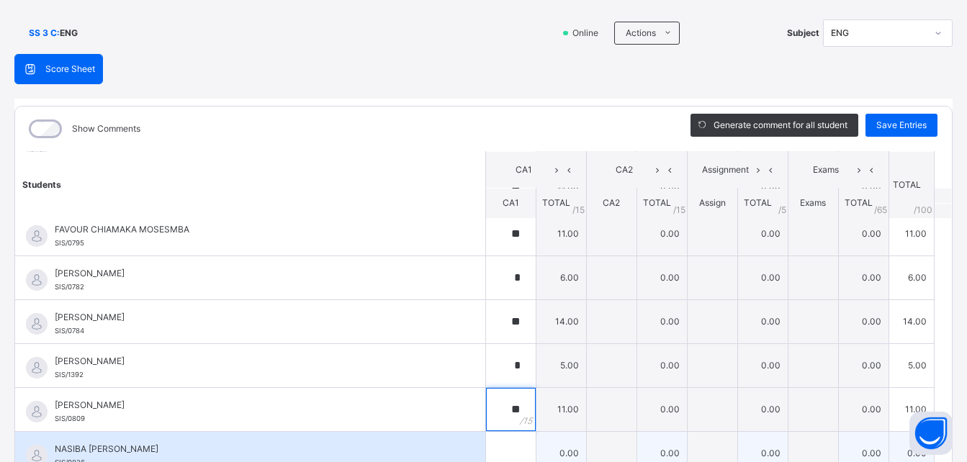
type input "**"
click at [498, 436] on input "text" at bounding box center [511, 453] width 50 height 43
type input "**"
click at [431, 434] on div "NASIBA [PERSON_NAME]/0826" at bounding box center [250, 453] width 470 height 43
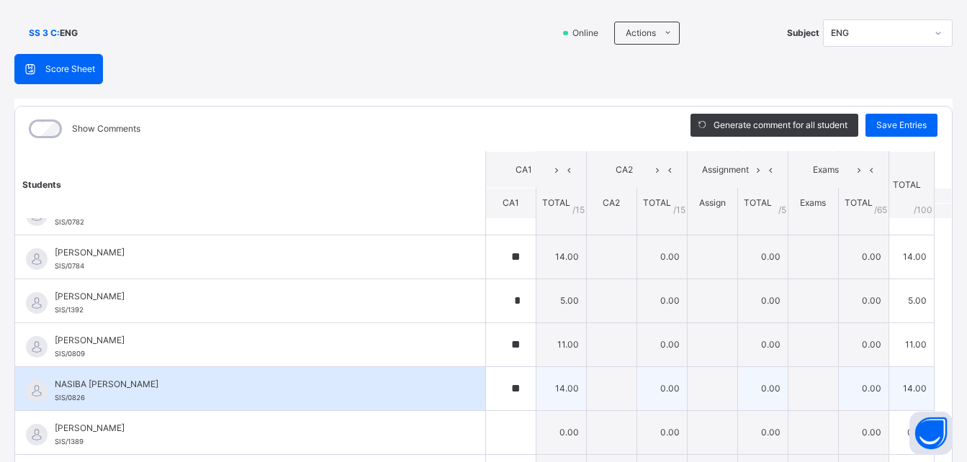
scroll to position [576, 0]
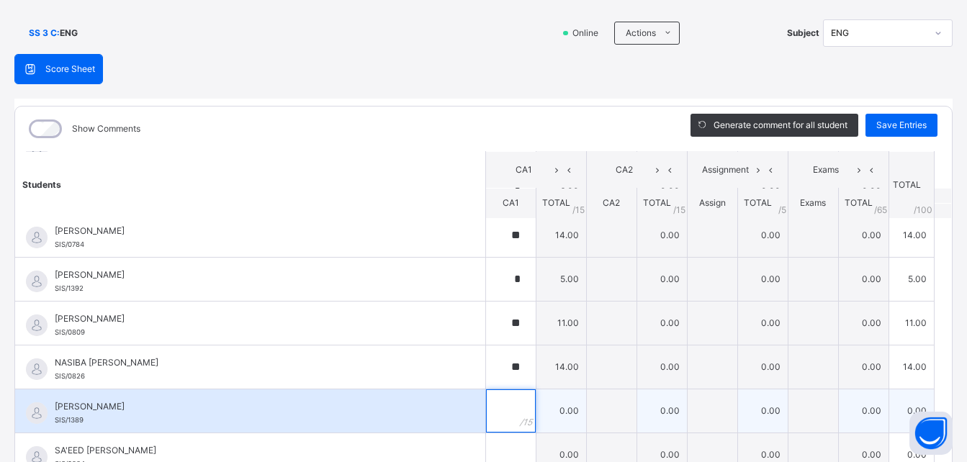
click at [503, 418] on div at bounding box center [511, 411] width 50 height 43
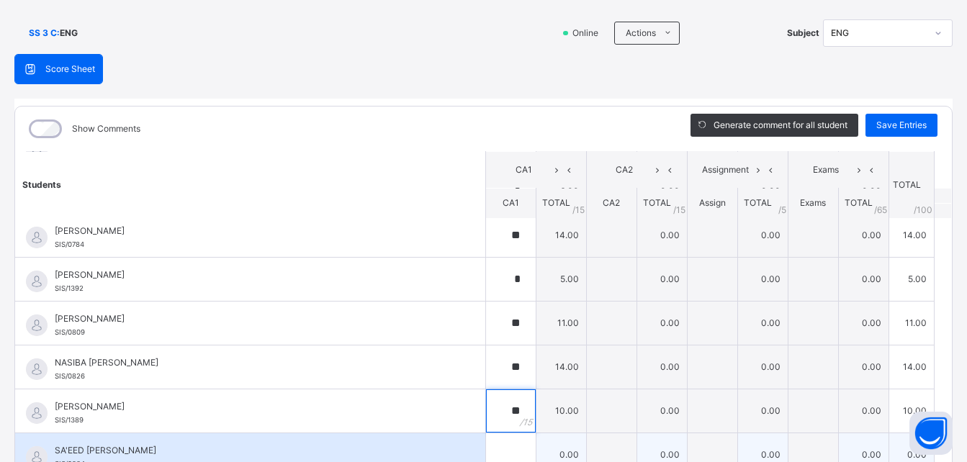
type input "**"
click at [495, 445] on input "text" at bounding box center [511, 455] width 50 height 43
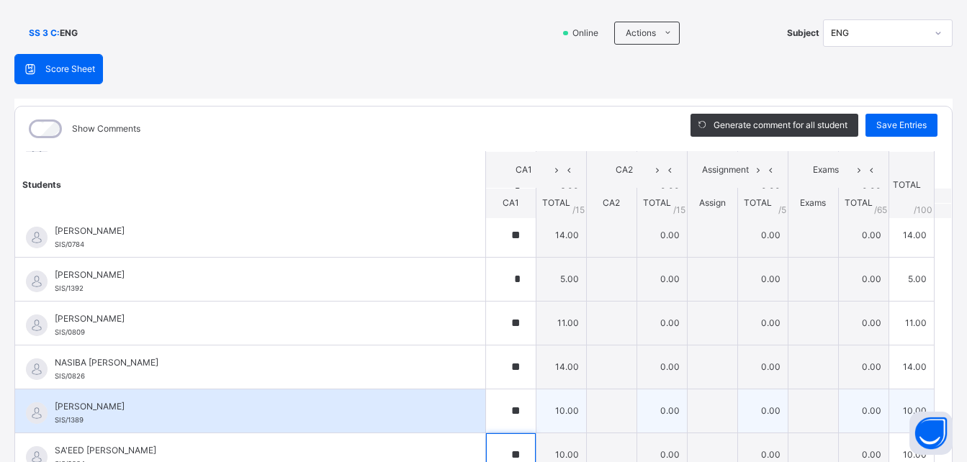
type input "**"
click at [410, 429] on div "[PERSON_NAME]/1389" at bounding box center [250, 411] width 470 height 43
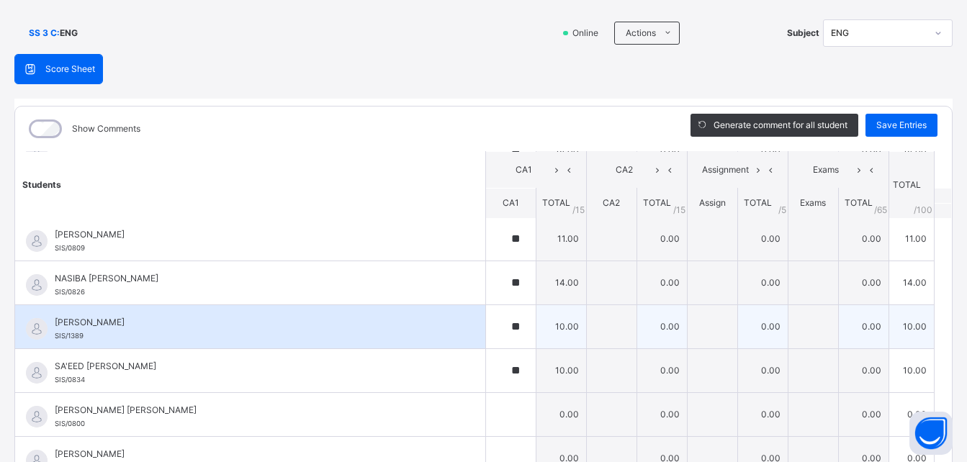
scroll to position [663, 0]
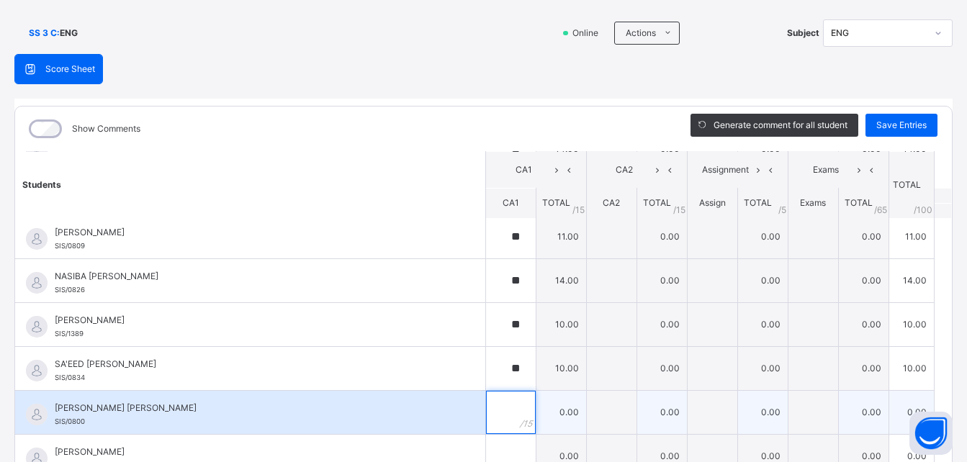
click at [488, 414] on input "text" at bounding box center [511, 412] width 50 height 43
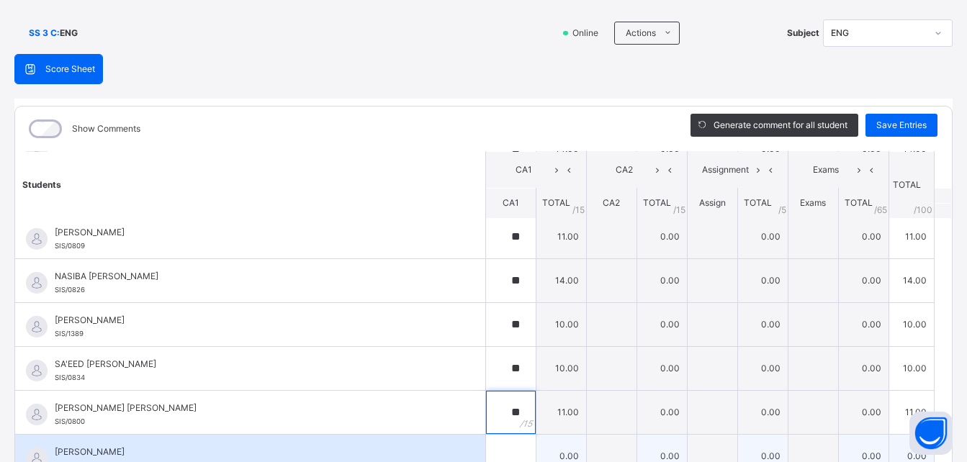
type input "**"
click at [498, 448] on input "text" at bounding box center [511, 456] width 50 height 43
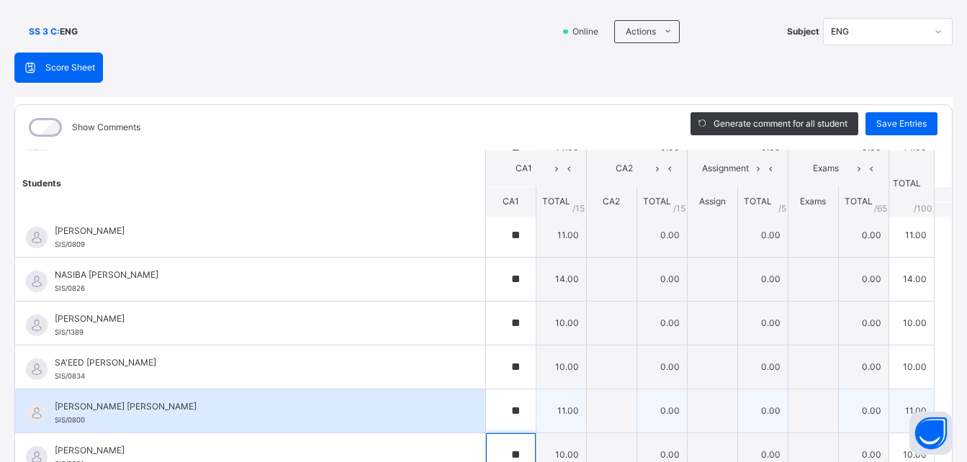
type input "**"
click at [430, 424] on div "[PERSON_NAME] [PERSON_NAME] SIS/0800" at bounding box center [254, 413] width 398 height 26
click at [460, 429] on div "[PERSON_NAME] [PERSON_NAME] SIS/0800" at bounding box center [250, 411] width 470 height 43
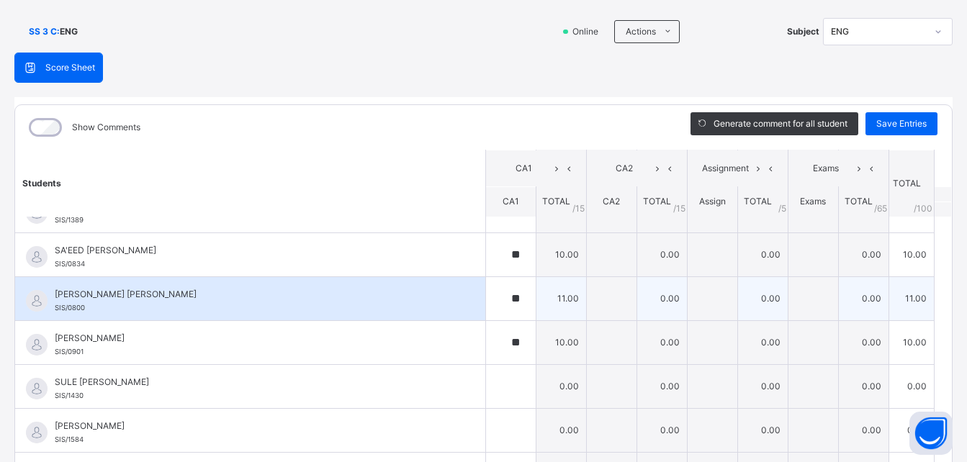
scroll to position [778, 0]
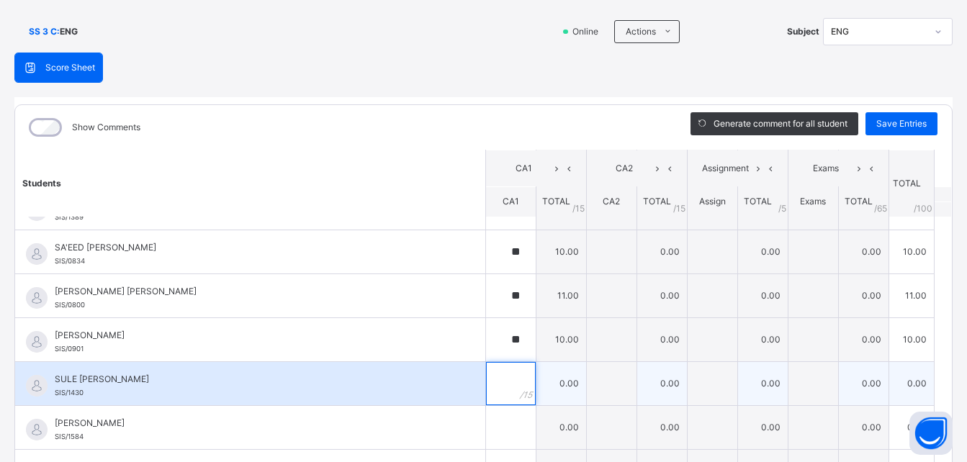
click at [493, 397] on input "text" at bounding box center [511, 383] width 50 height 43
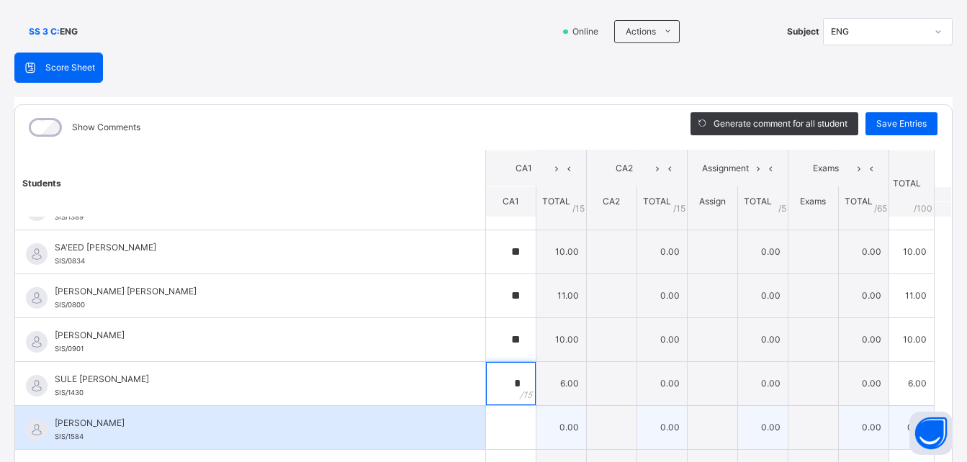
type input "*"
click at [486, 436] on input "text" at bounding box center [511, 427] width 50 height 43
type input "*"
click at [431, 421] on span "[PERSON_NAME]" at bounding box center [254, 423] width 398 height 13
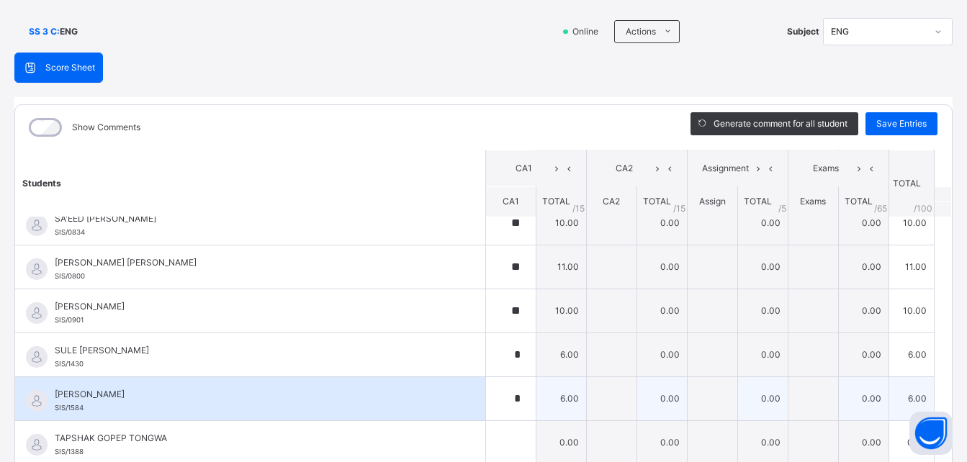
scroll to position [835, 0]
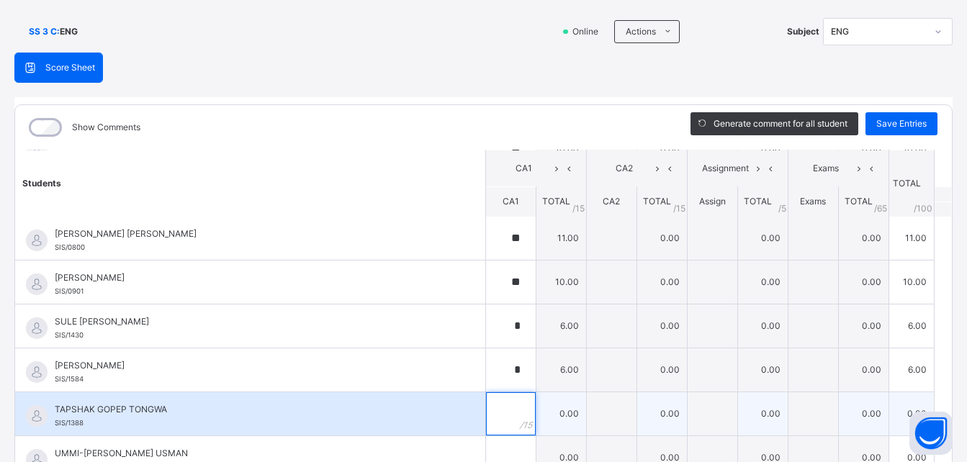
click at [486, 418] on input "text" at bounding box center [511, 414] width 50 height 43
type input "*"
click at [427, 426] on div "TAPSHAK GOPEP TONGWA SIS/1388" at bounding box center [254, 416] width 398 height 26
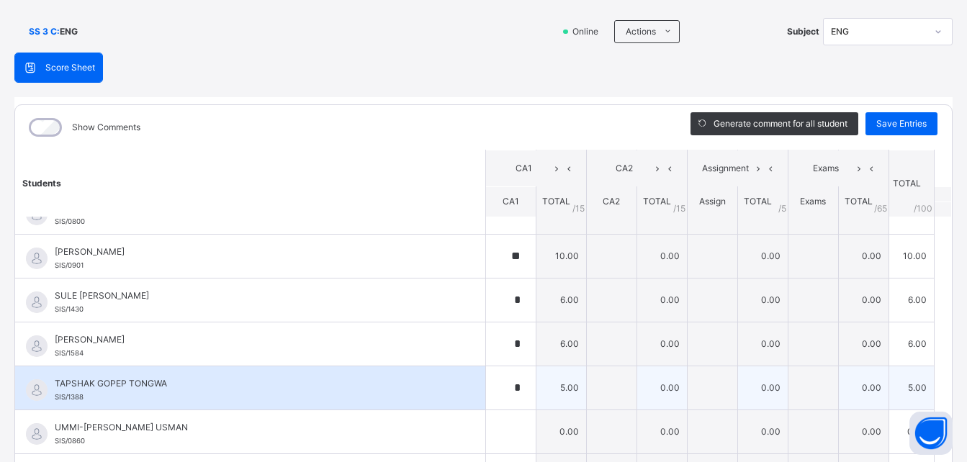
scroll to position [864, 0]
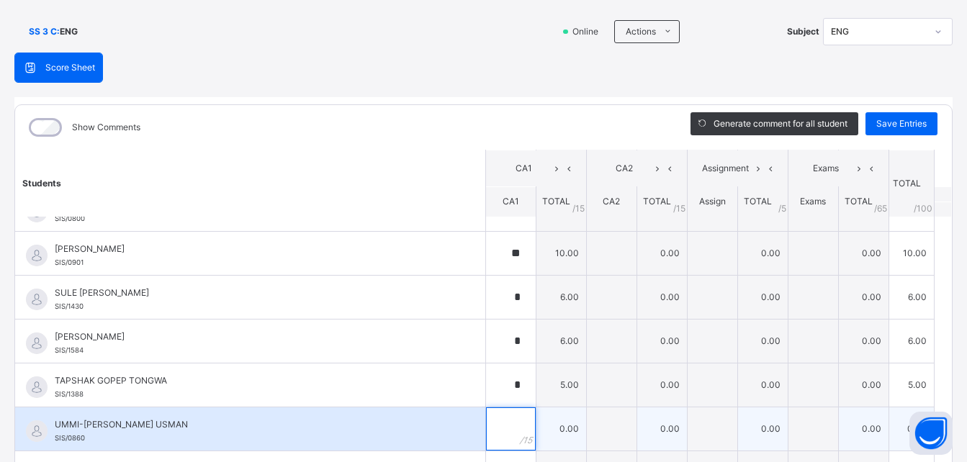
click at [491, 423] on input "text" at bounding box center [511, 429] width 50 height 43
type input "**"
click at [444, 426] on div "UMMI-[PERSON_NAME] USMAN SIS/0860" at bounding box center [250, 429] width 470 height 43
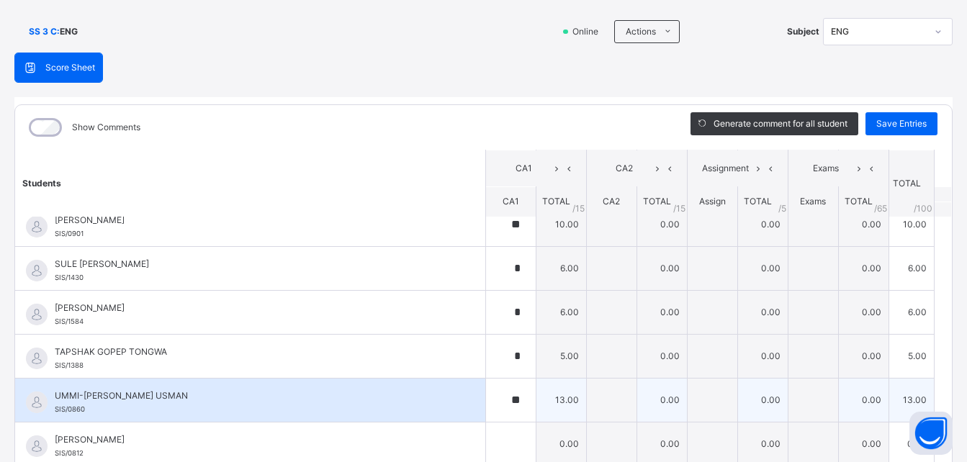
scroll to position [894, 0]
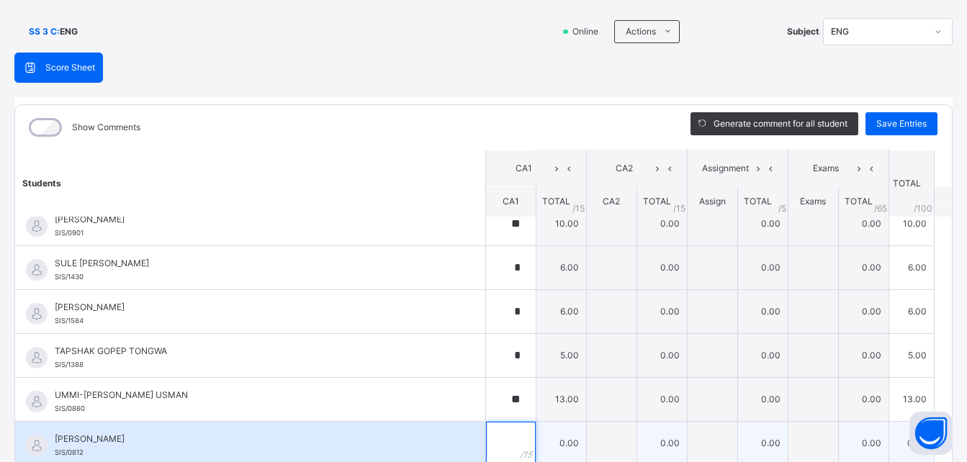
click at [490, 447] on input "text" at bounding box center [511, 443] width 50 height 43
type input "**"
click at [447, 426] on div "[PERSON_NAME]/0812" at bounding box center [250, 443] width 470 height 43
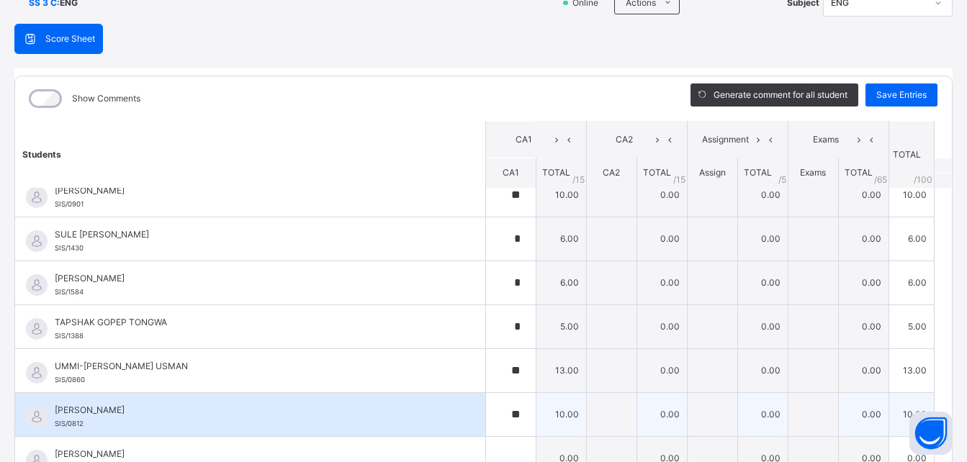
scroll to position [145, 0]
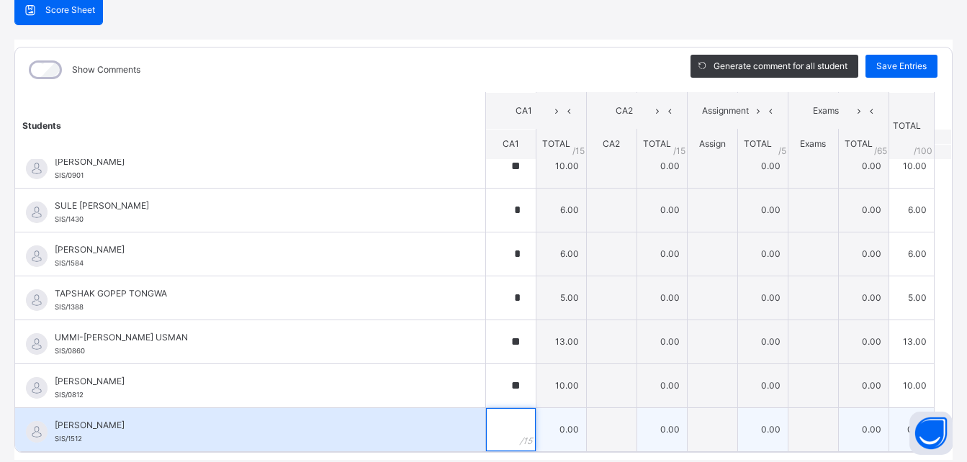
click at [495, 426] on input "text" at bounding box center [511, 429] width 50 height 43
type input "*"
click at [436, 411] on div "[PERSON_NAME]/1512" at bounding box center [250, 429] width 470 height 43
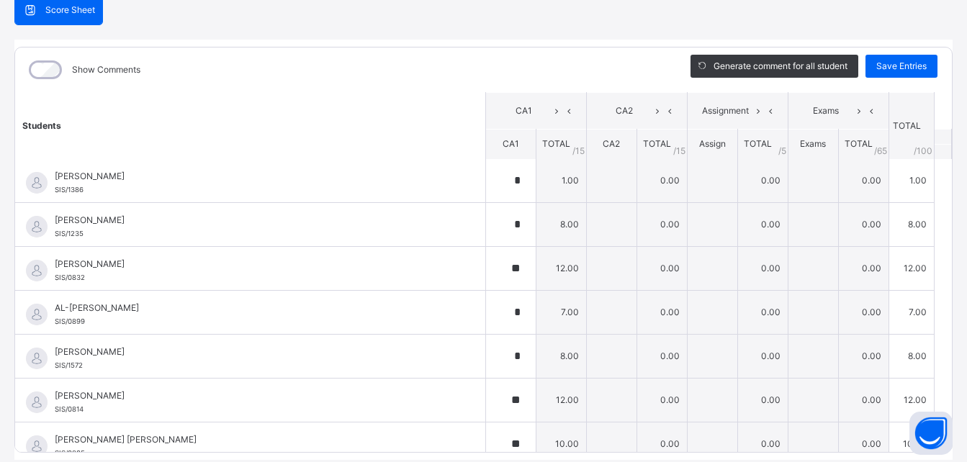
scroll to position [0, 0]
click at [877, 69] on span "Save Entries" at bounding box center [902, 66] width 50 height 13
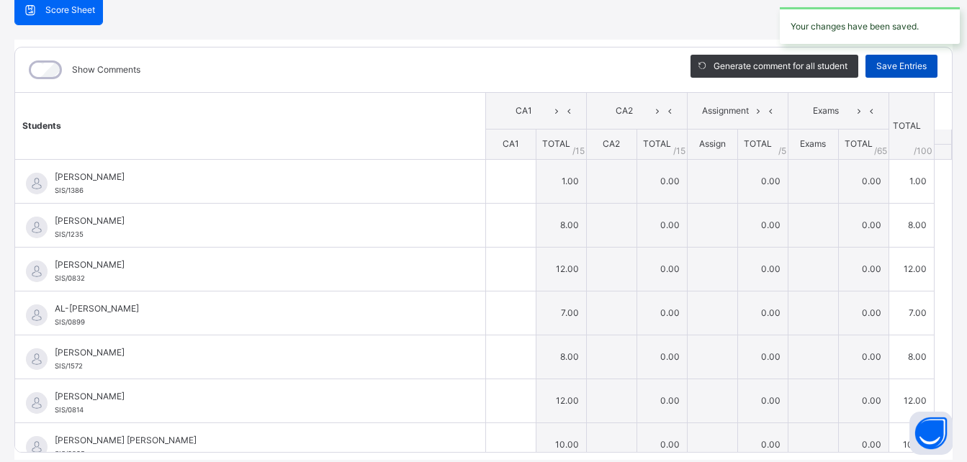
type input "*"
type input "**"
type input "*"
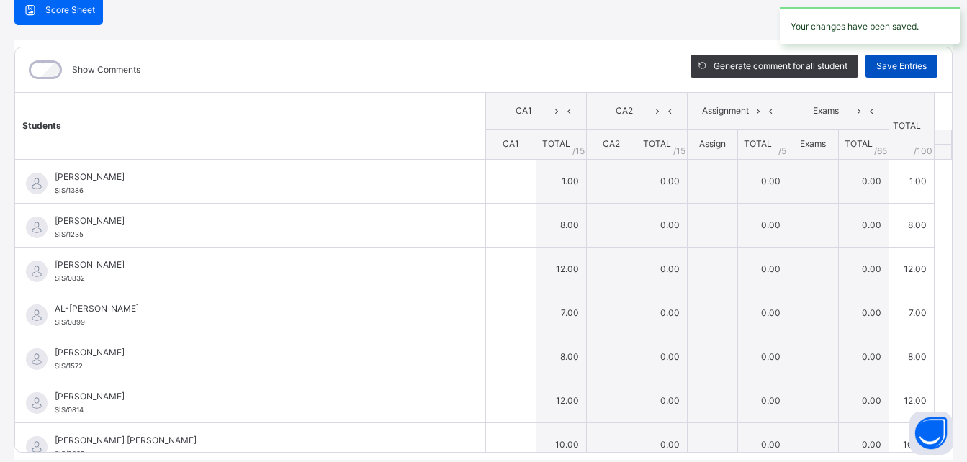
type input "**"
type input "*"
type input "**"
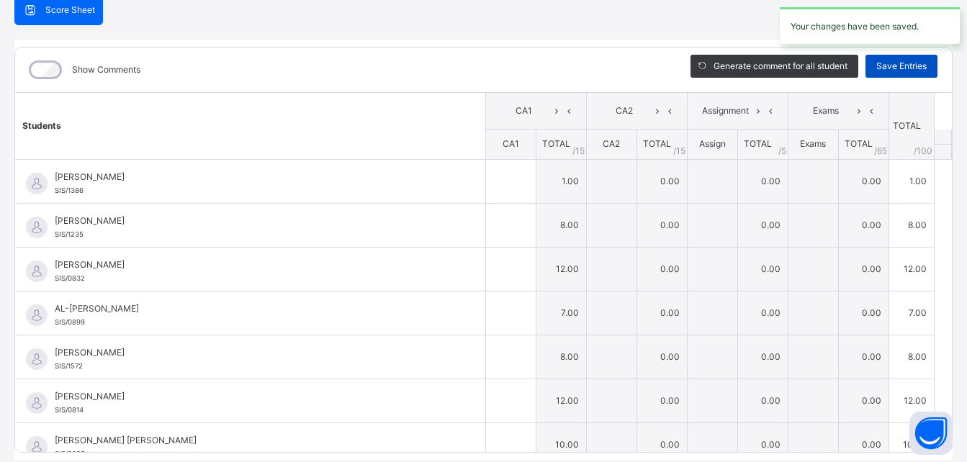
type input "**"
type input "*"
type input "**"
type input "*"
type input "**"
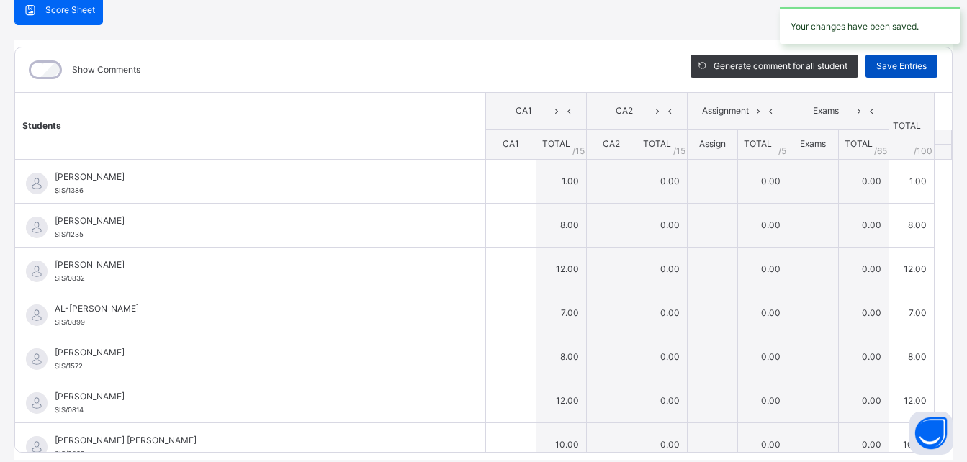
type input "**"
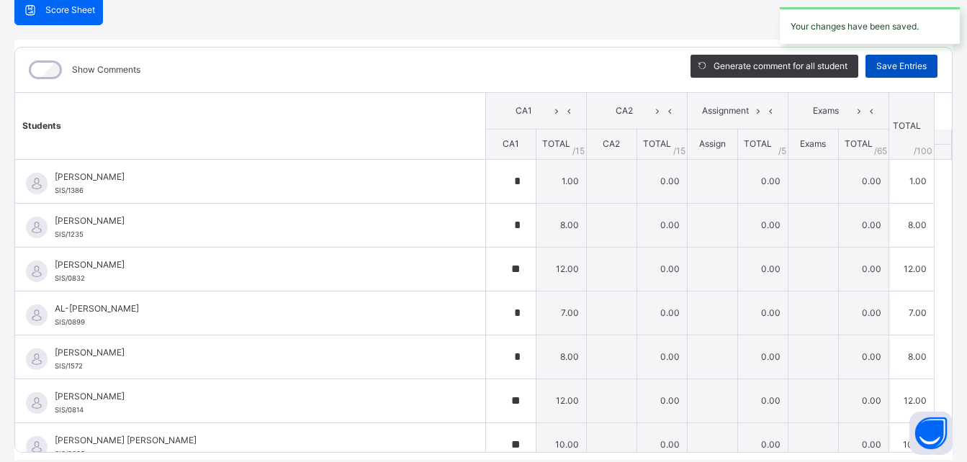
type input "*"
type input "**"
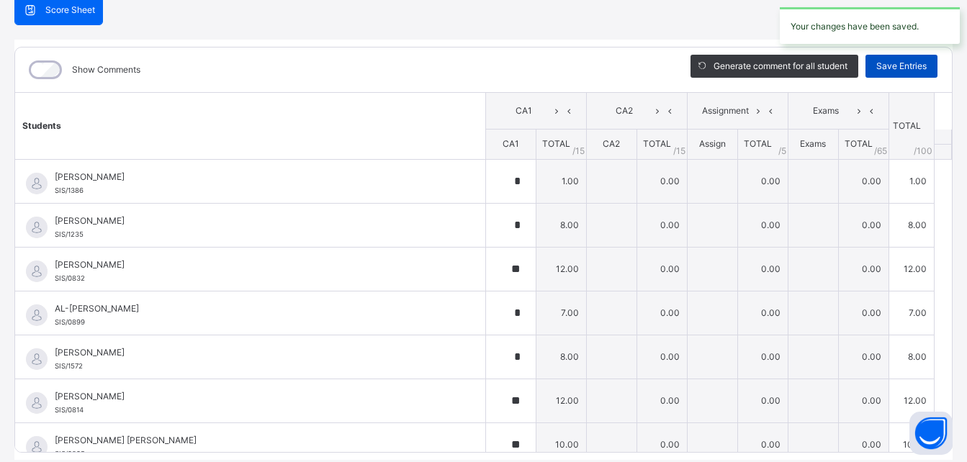
type input "*"
click at [877, 69] on span "Save Entries" at bounding box center [902, 66] width 50 height 13
type input "*"
type input "**"
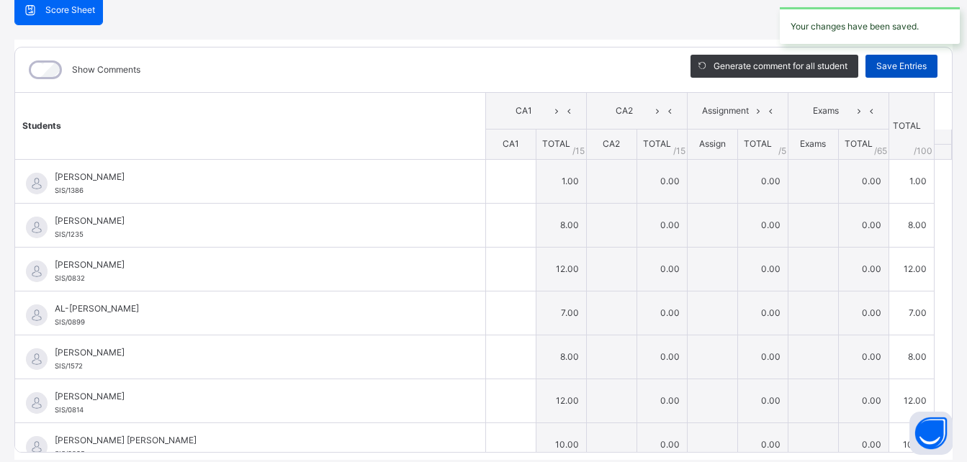
type input "*"
type input "**"
type input "*"
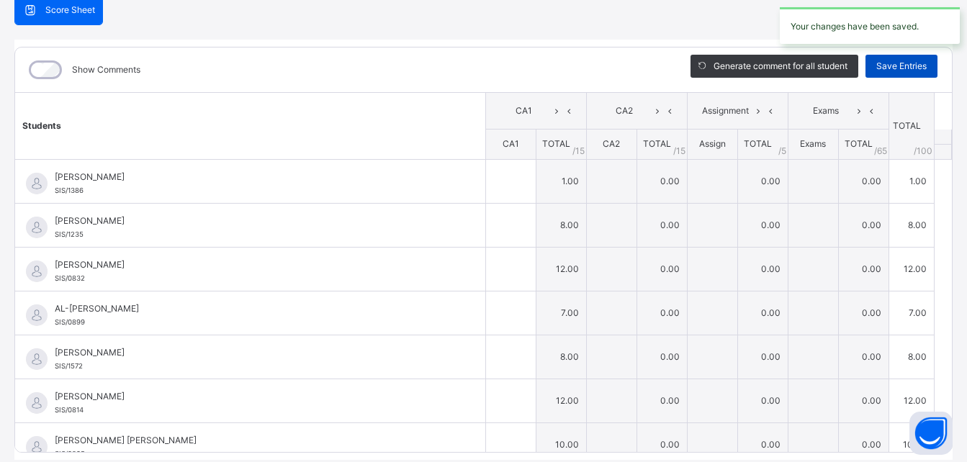
type input "**"
type input "*"
type input "**"
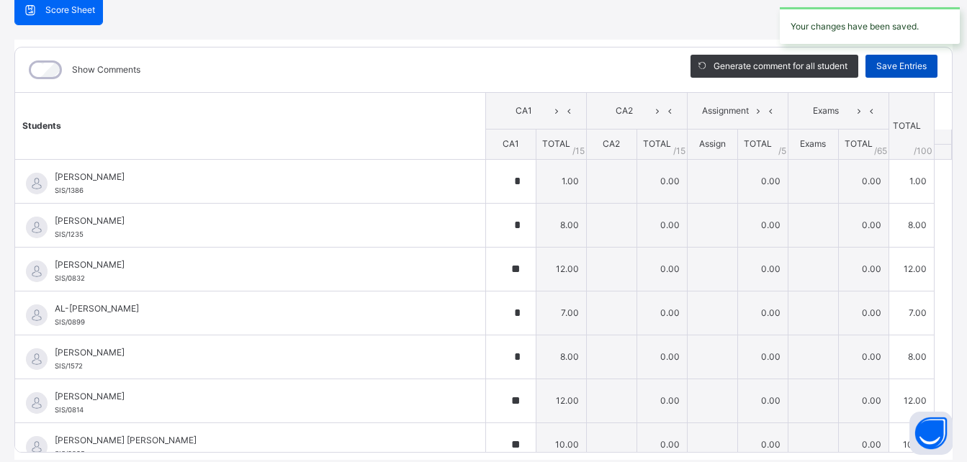
type input "*"
type input "**"
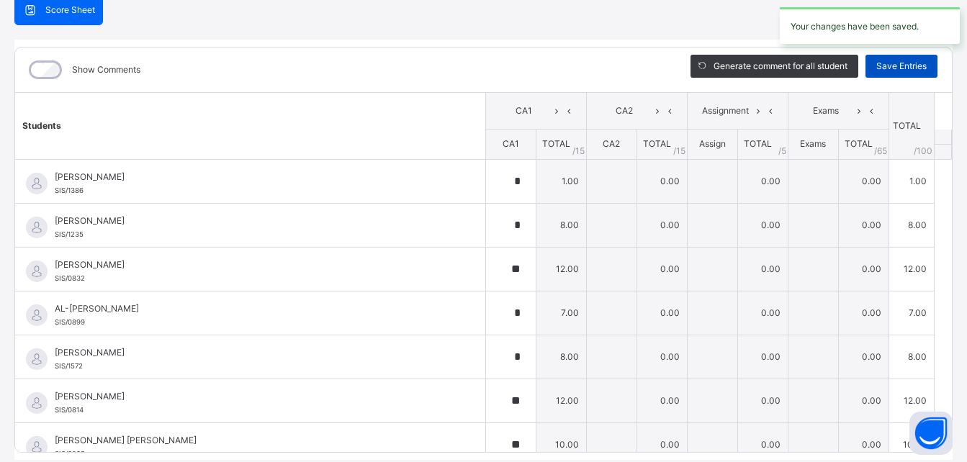
type input "**"
type input "*"
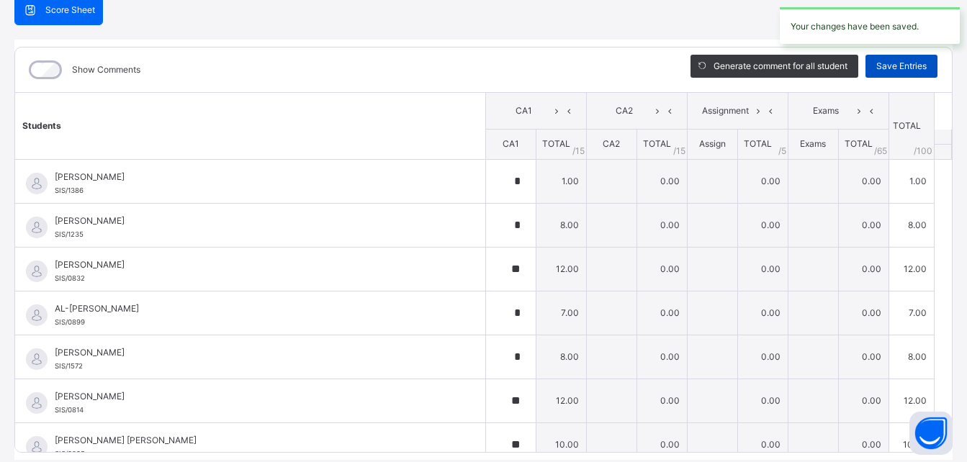
type input "**"
click at [877, 69] on span "Save Entries" at bounding box center [902, 66] width 50 height 13
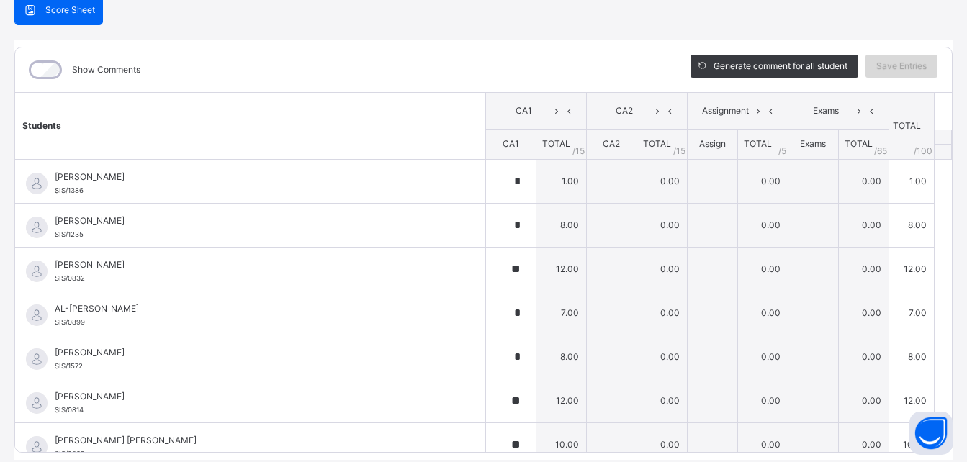
click at [877, 69] on div "Save Entries" at bounding box center [902, 66] width 72 height 23
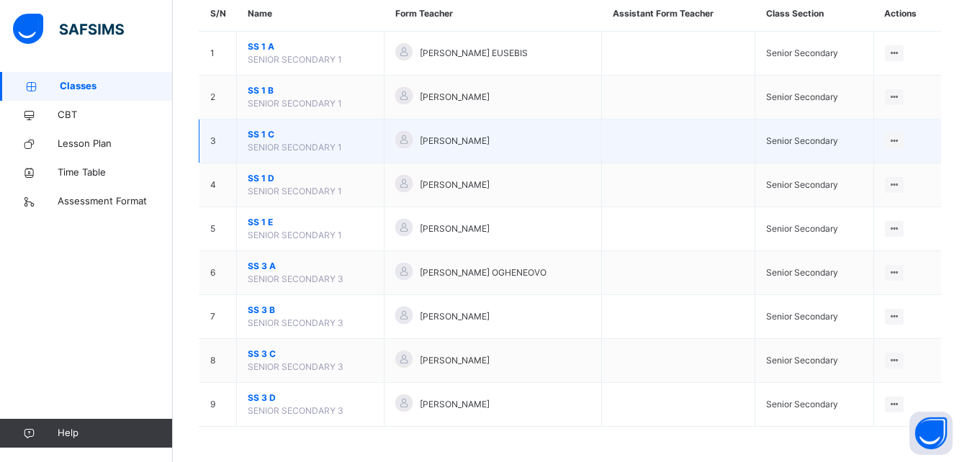
scroll to position [140, 0]
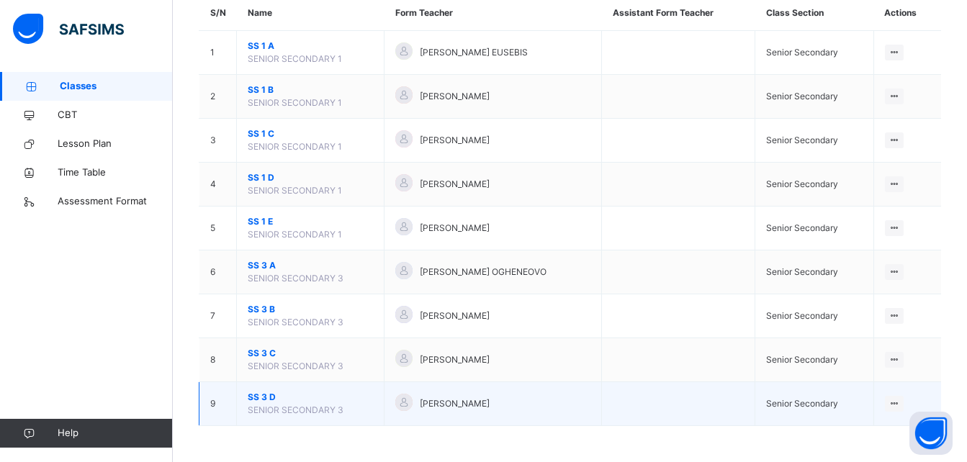
click at [265, 397] on span "SS 3 D" at bounding box center [310, 397] width 125 height 13
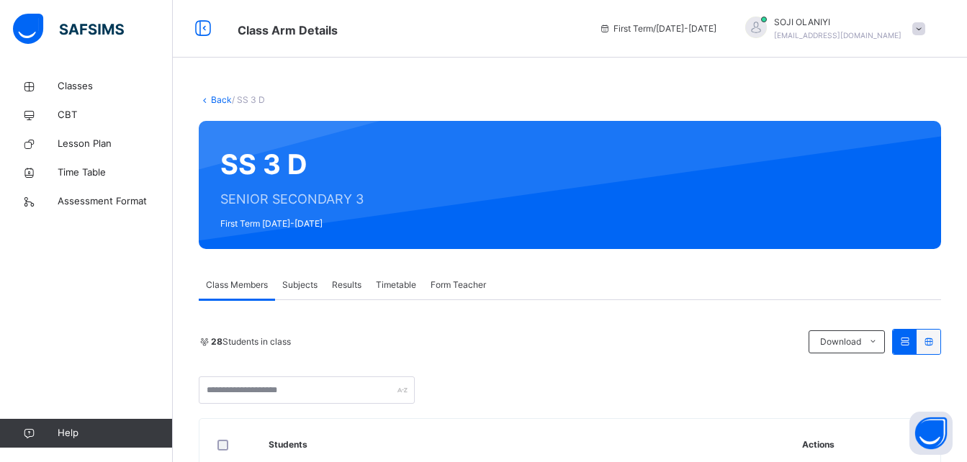
click at [310, 279] on span "Subjects" at bounding box center [299, 285] width 35 height 13
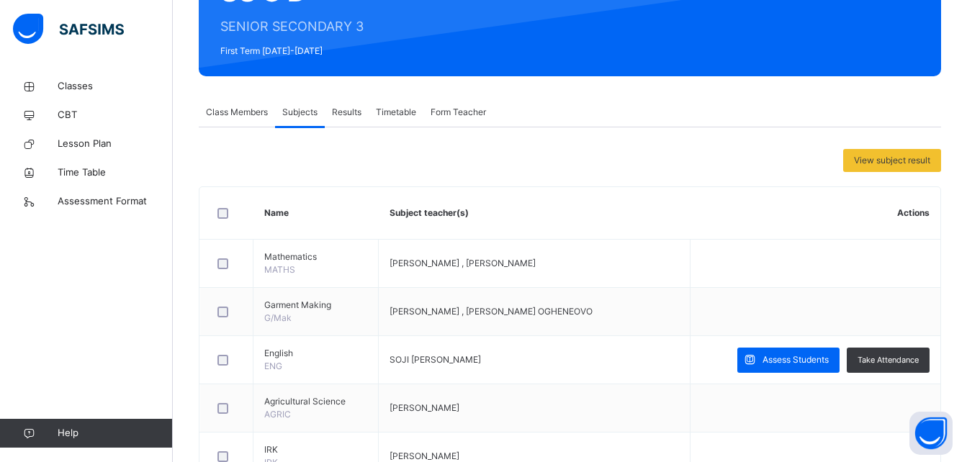
scroll to position [202, 0]
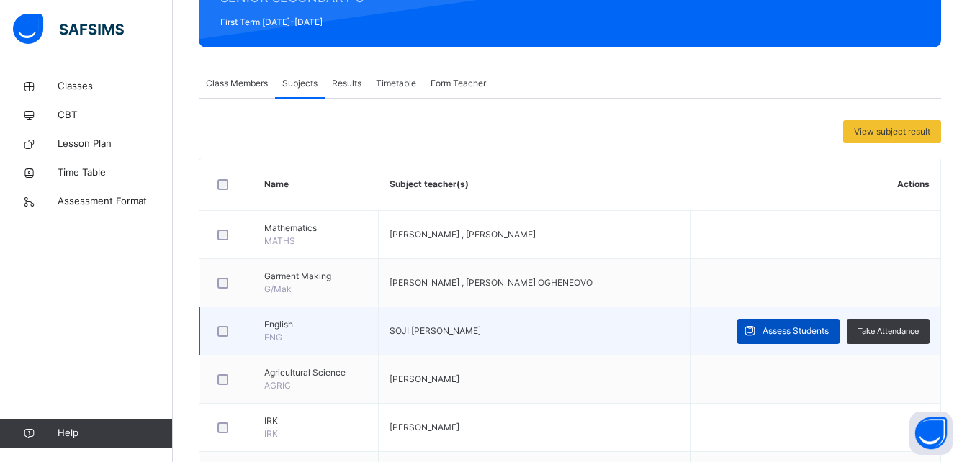
click at [779, 340] on div "Assess Students" at bounding box center [789, 331] width 102 height 25
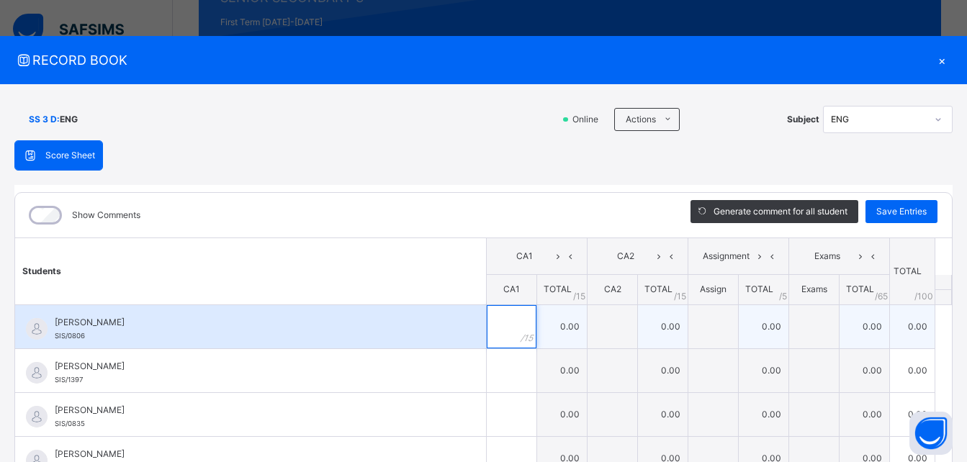
click at [496, 321] on input "text" at bounding box center [512, 326] width 50 height 43
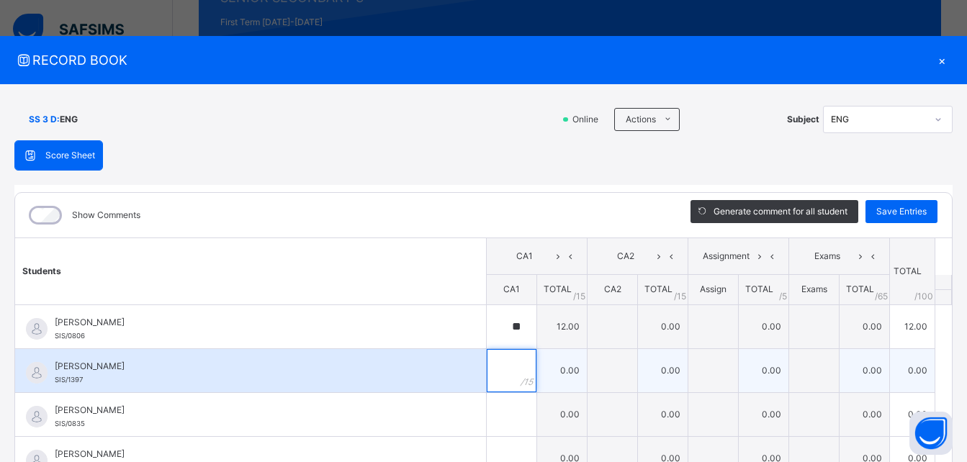
click at [503, 373] on div at bounding box center [512, 370] width 50 height 43
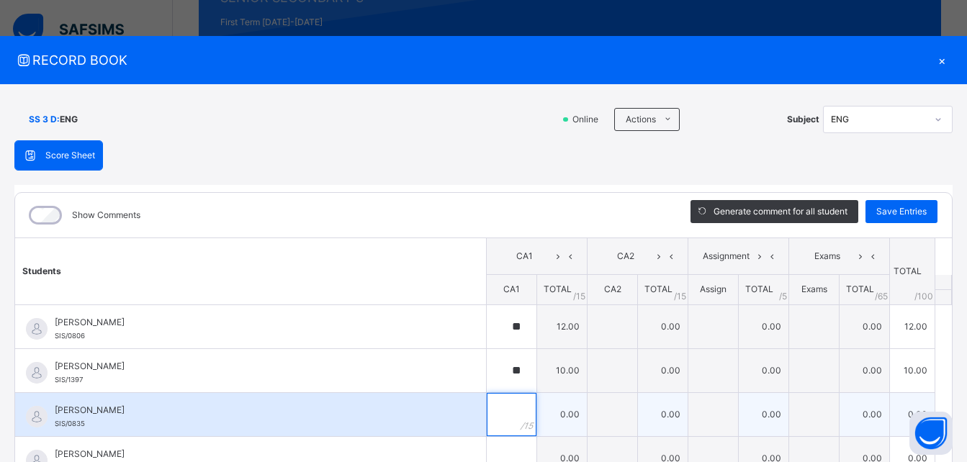
click at [496, 423] on input "text" at bounding box center [512, 414] width 50 height 43
click at [448, 415] on div "[PERSON_NAME]/0835" at bounding box center [250, 414] width 471 height 43
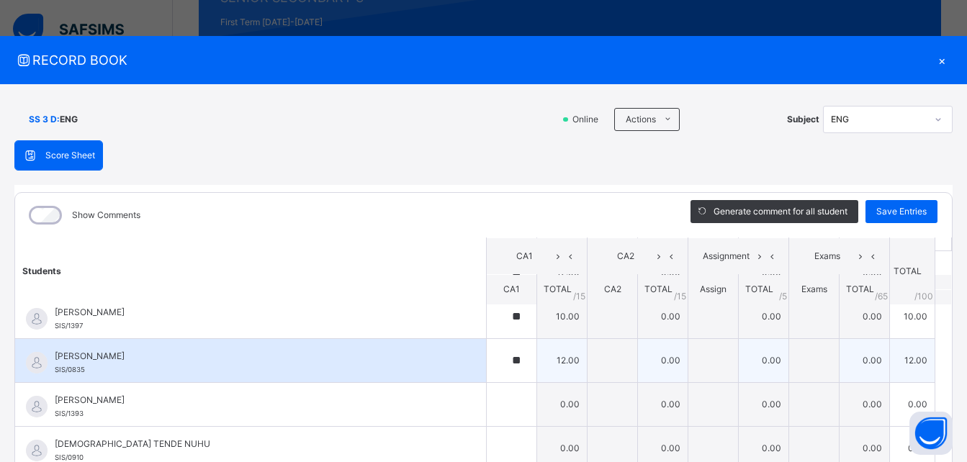
scroll to position [58, 0]
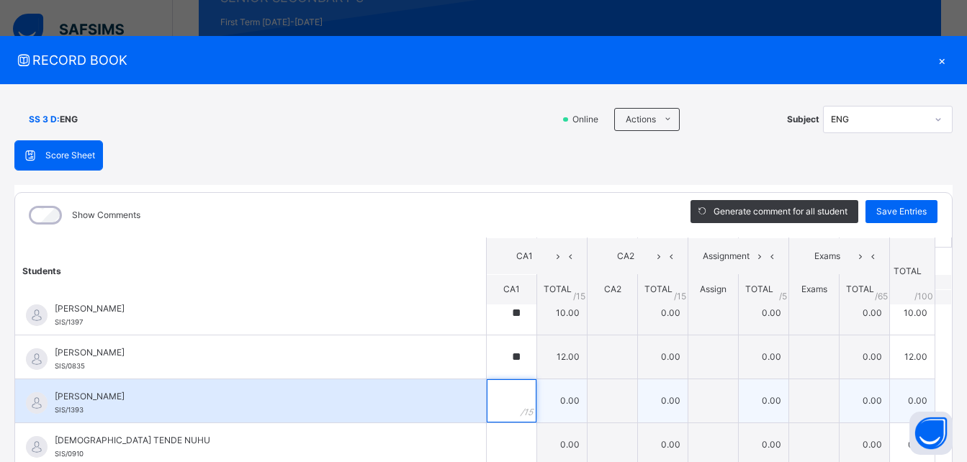
click at [511, 400] on div at bounding box center [512, 401] width 50 height 43
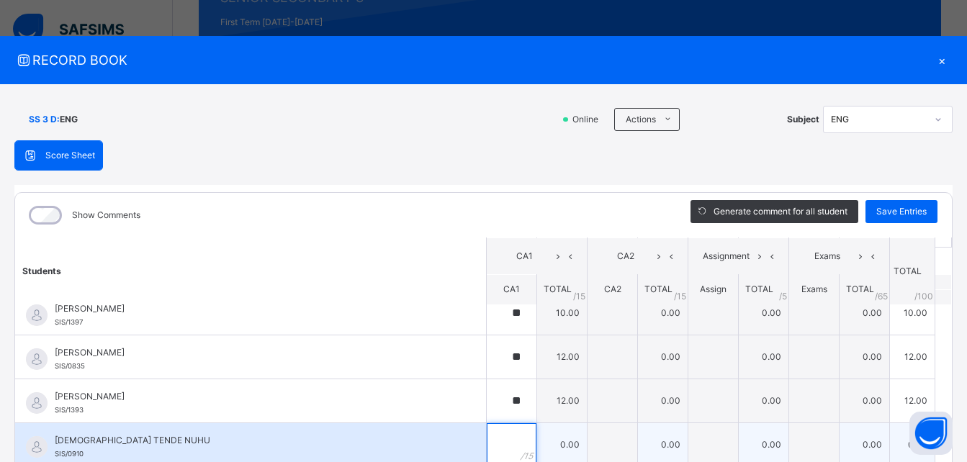
click at [496, 439] on input "text" at bounding box center [512, 444] width 50 height 43
click at [457, 434] on div "[DEMOGRAPHIC_DATA] TENDE NUHU SIS/0910" at bounding box center [250, 444] width 471 height 43
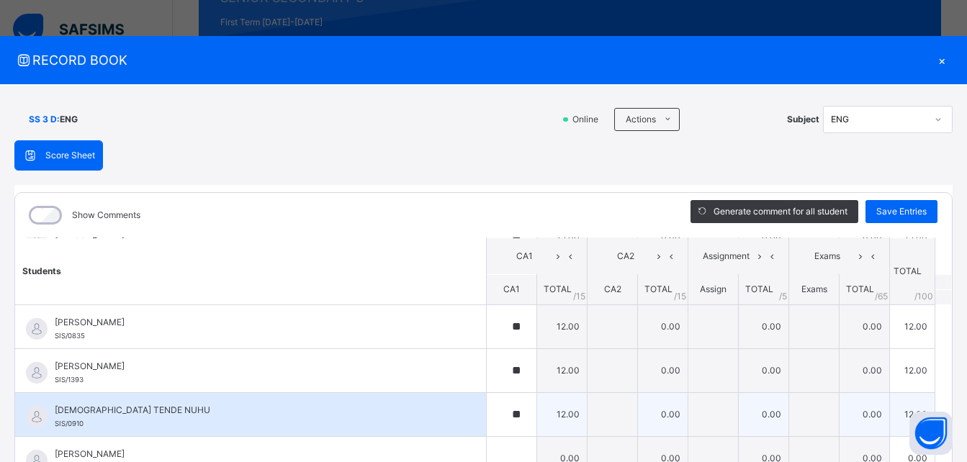
scroll to position [115, 0]
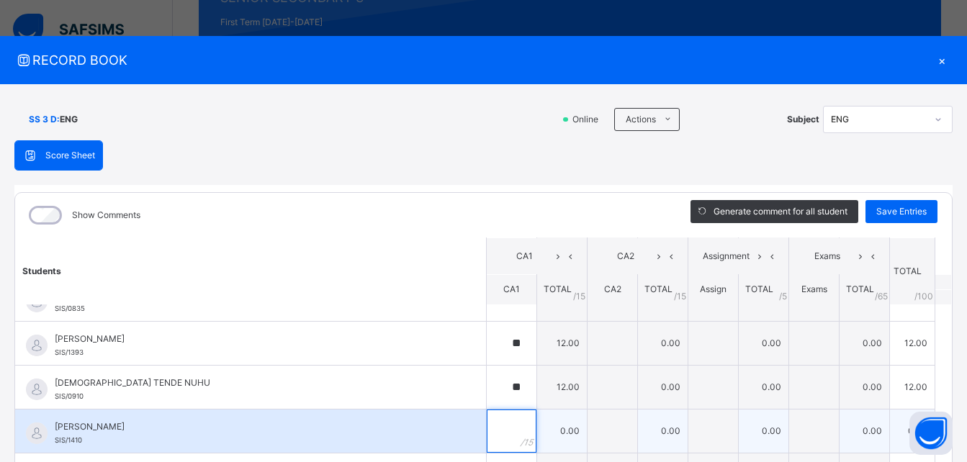
click at [503, 424] on div at bounding box center [512, 431] width 50 height 43
click at [437, 426] on span "[PERSON_NAME]" at bounding box center [254, 427] width 399 height 13
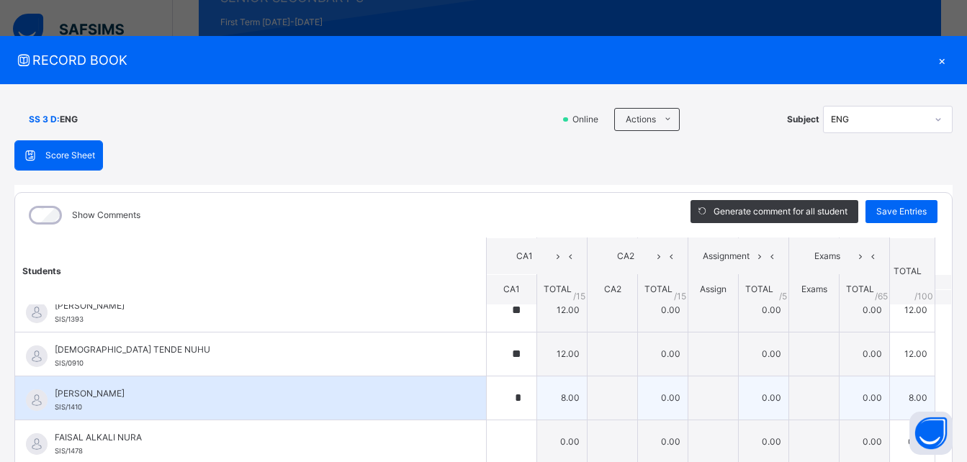
scroll to position [173, 0]
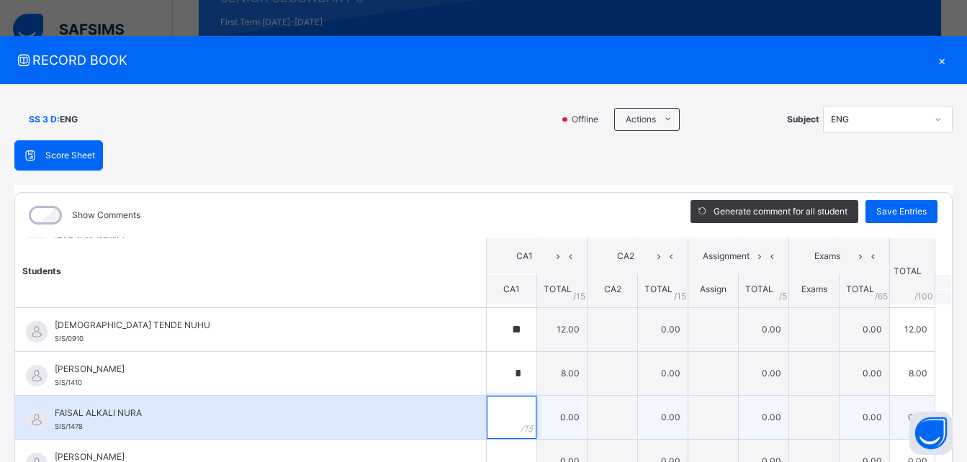
click at [504, 418] on div at bounding box center [512, 417] width 50 height 43
click at [445, 426] on div "FAISAL ALKALI NURA SIS/1478" at bounding box center [250, 417] width 471 height 43
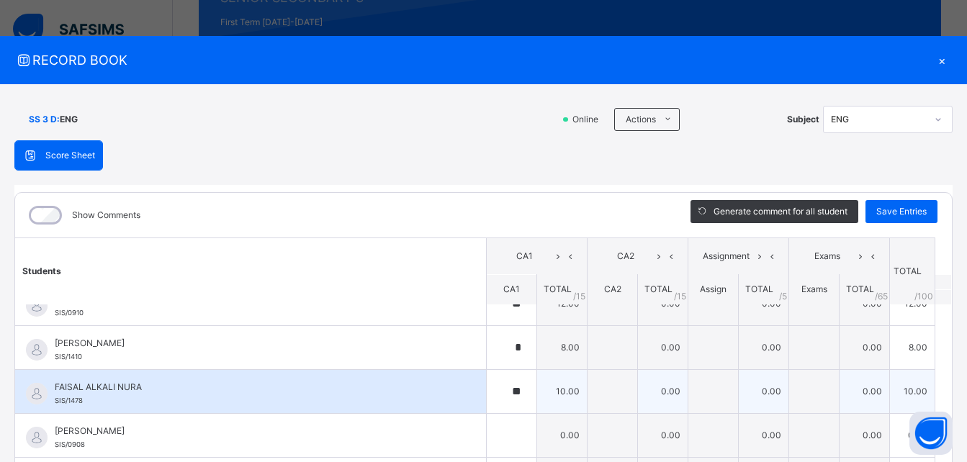
scroll to position [202, 0]
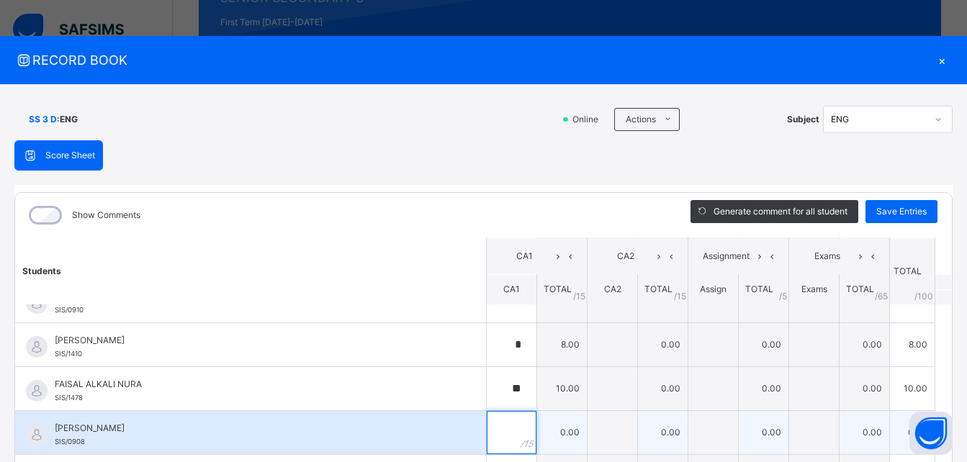
click at [503, 427] on div at bounding box center [512, 432] width 50 height 43
click at [452, 426] on div "[PERSON_NAME]/0908" at bounding box center [250, 432] width 471 height 43
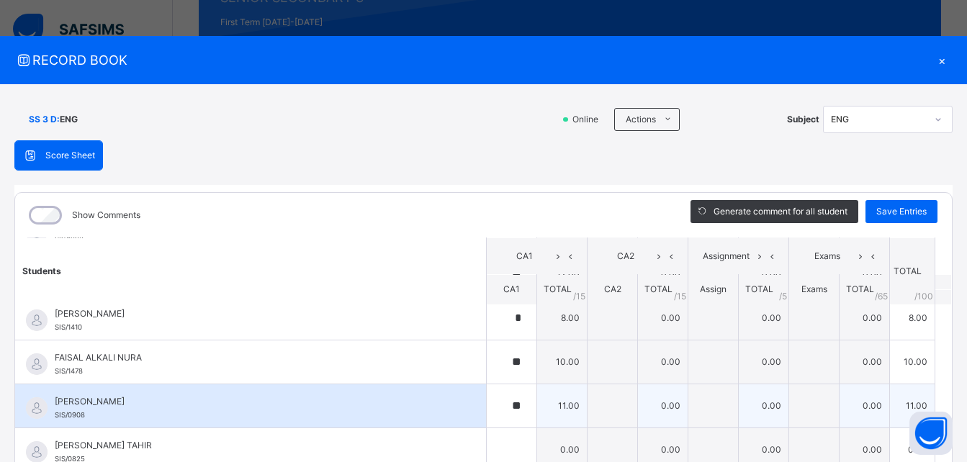
scroll to position [230, 0]
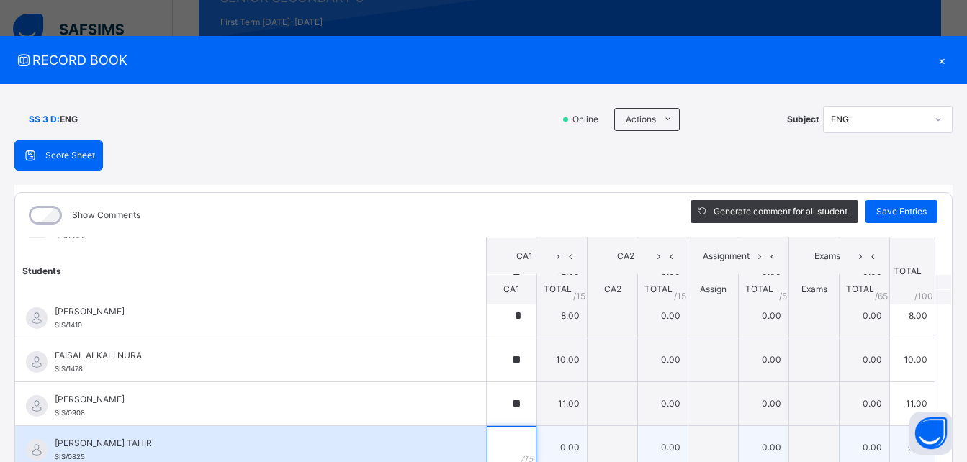
click at [504, 429] on div at bounding box center [512, 447] width 50 height 43
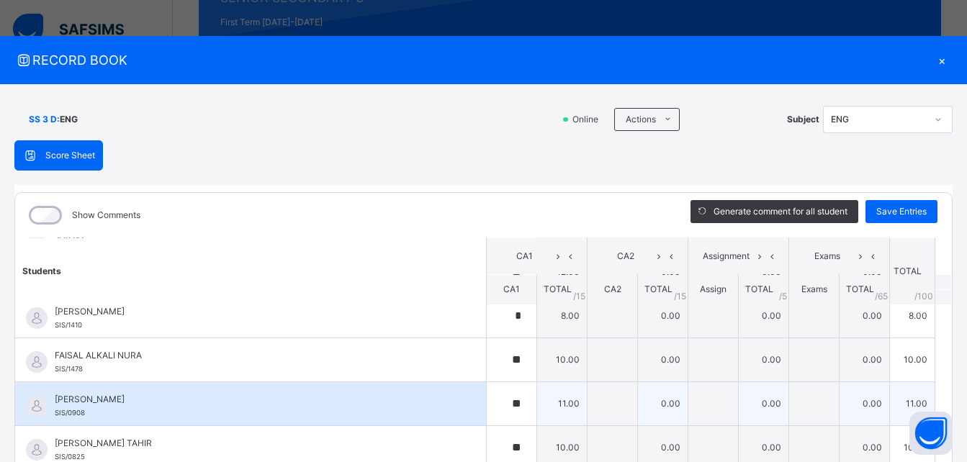
click at [448, 413] on div "[PERSON_NAME]/0908" at bounding box center [250, 403] width 471 height 43
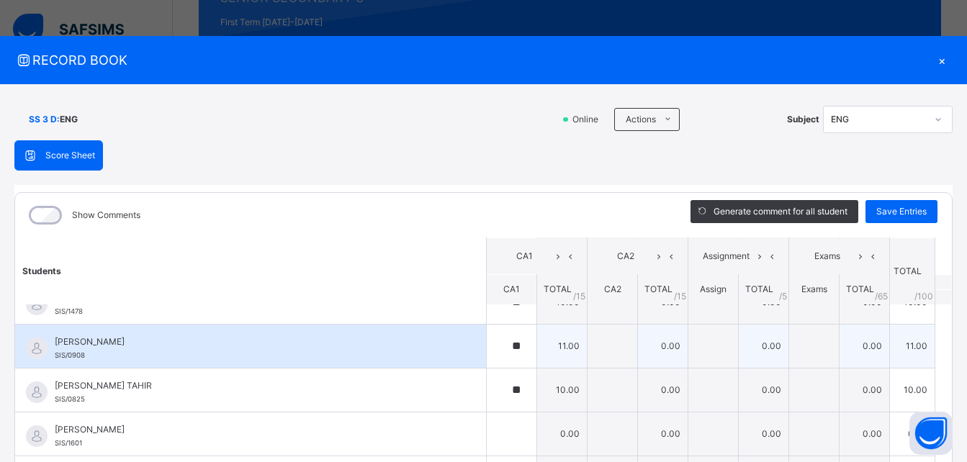
scroll to position [317, 0]
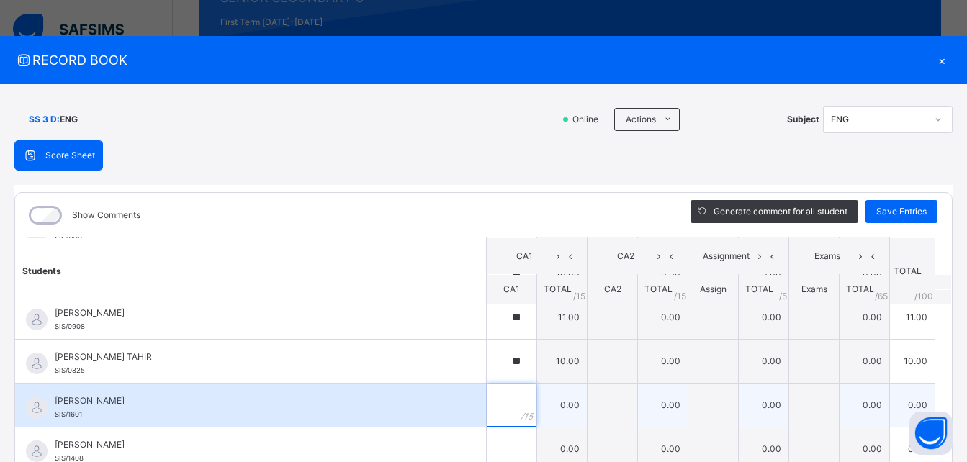
click at [503, 415] on div at bounding box center [512, 405] width 50 height 43
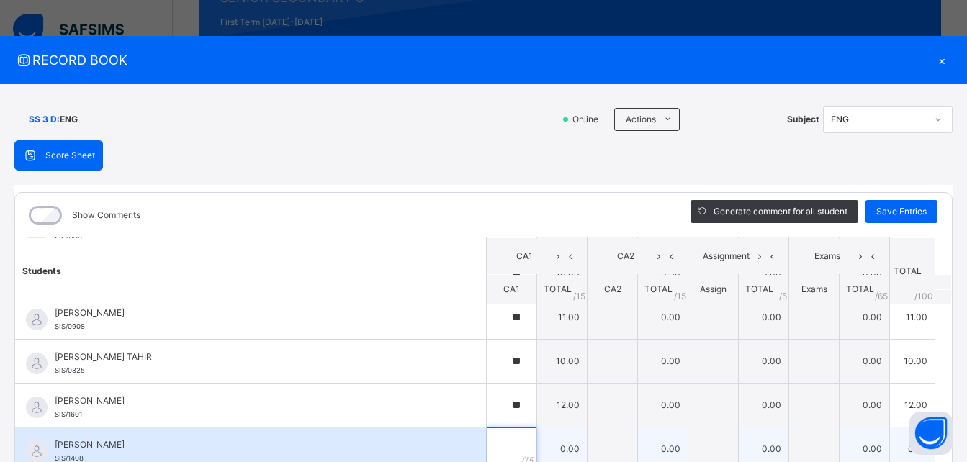
click at [498, 435] on input "text" at bounding box center [512, 449] width 50 height 43
click at [439, 431] on div "[PERSON_NAME]/1408" at bounding box center [250, 449] width 471 height 43
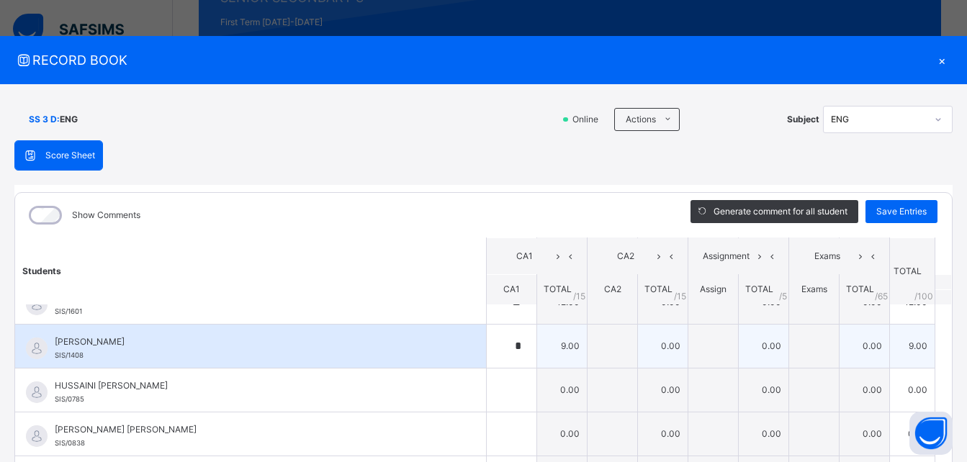
scroll to position [432, 0]
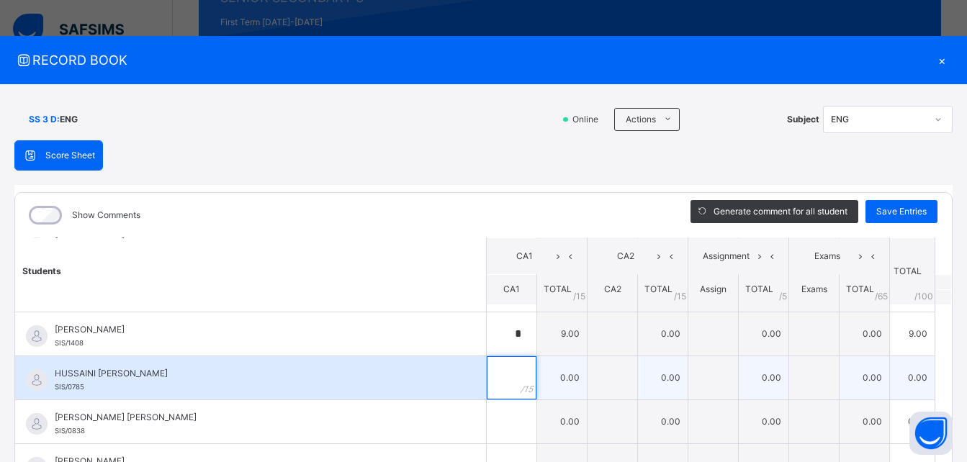
click at [504, 382] on div at bounding box center [512, 378] width 50 height 43
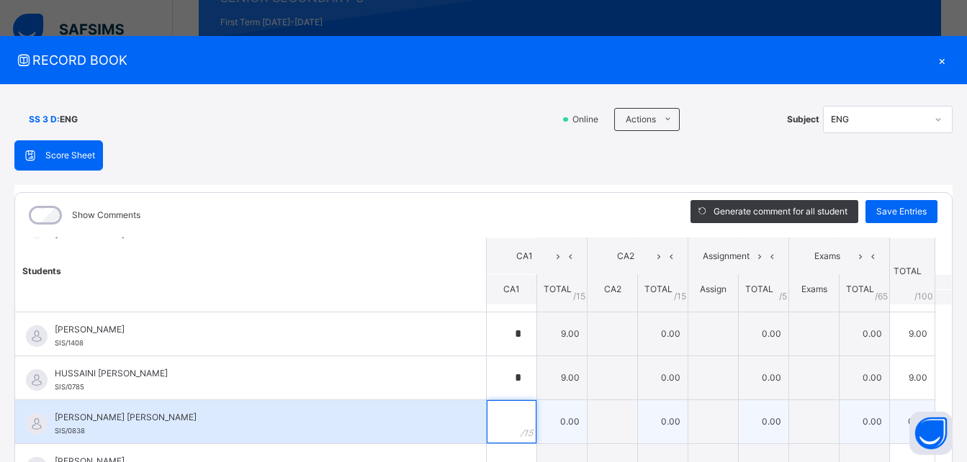
click at [506, 421] on div at bounding box center [512, 421] width 50 height 43
click at [431, 407] on div "ISMAIL [PERSON_NAME]/0838" at bounding box center [250, 421] width 471 height 43
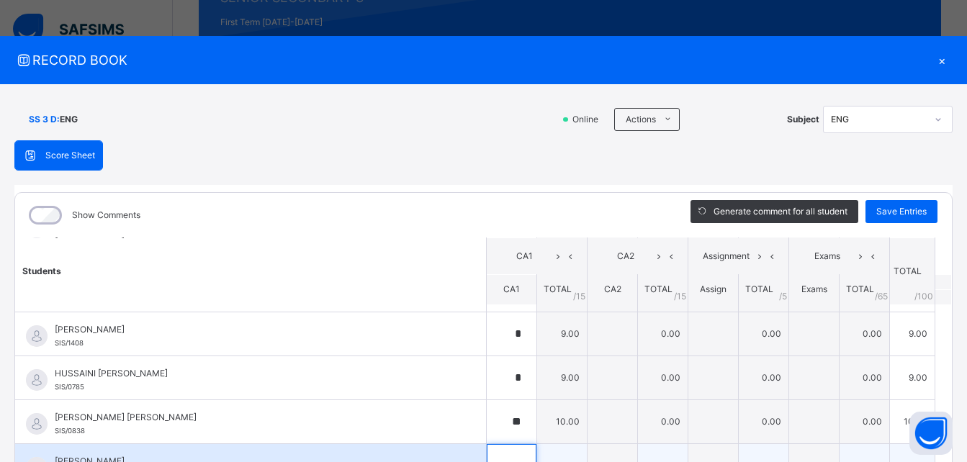
click at [494, 452] on input "text" at bounding box center [512, 465] width 50 height 43
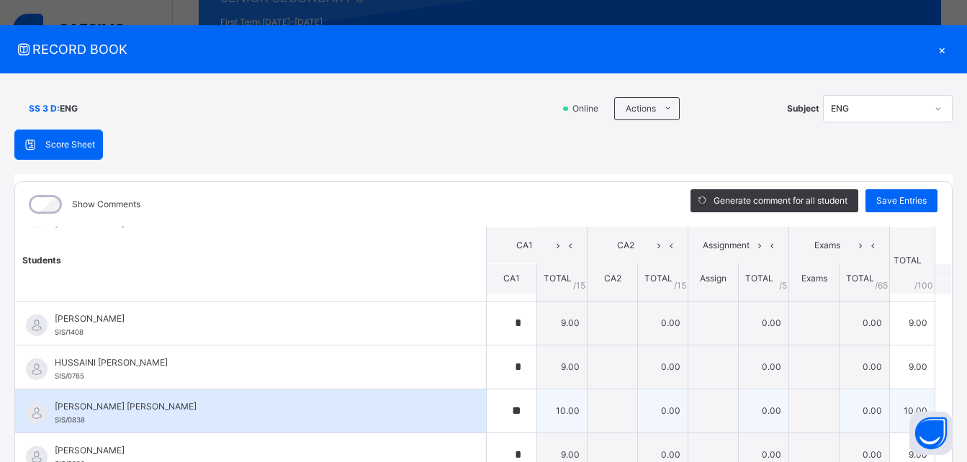
click at [450, 400] on div "ISMAIL [PERSON_NAME]/0838" at bounding box center [250, 411] width 471 height 43
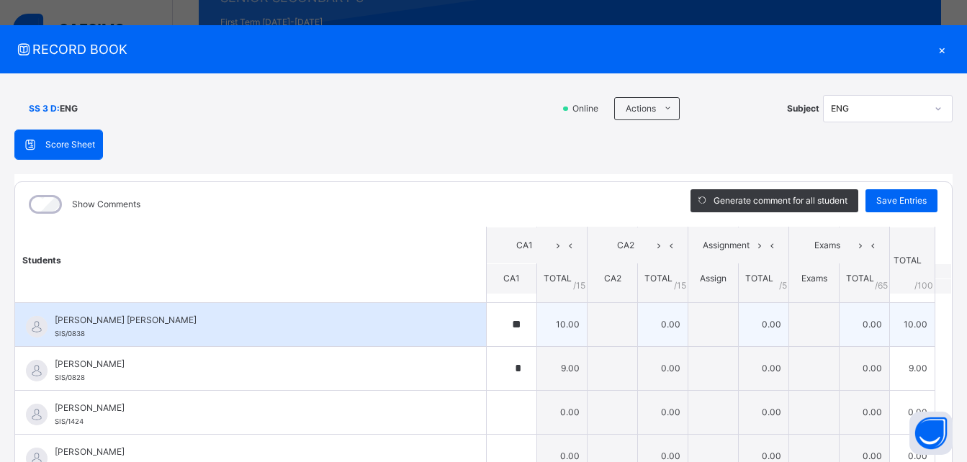
scroll to position [547, 0]
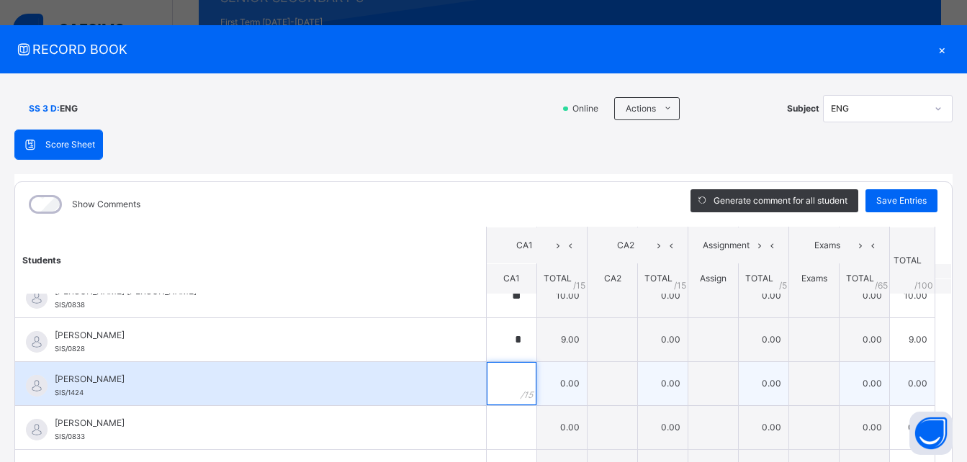
click at [490, 384] on input "text" at bounding box center [512, 383] width 50 height 43
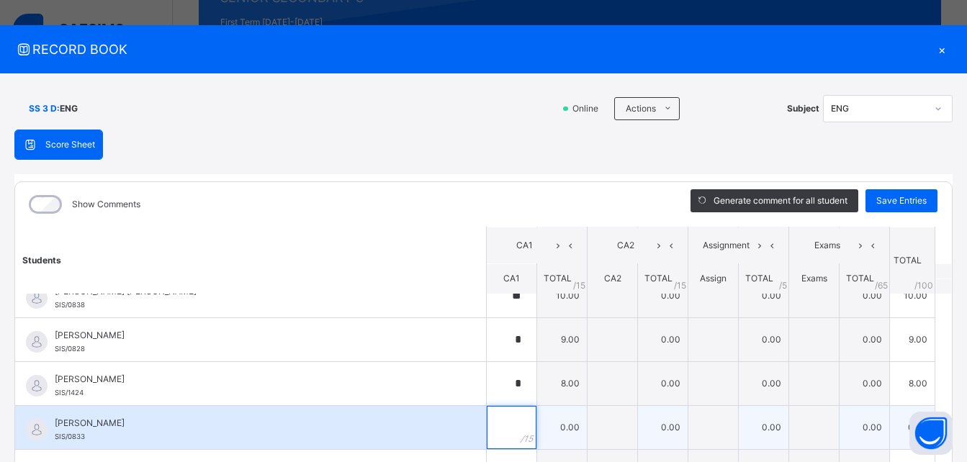
click at [496, 425] on input "text" at bounding box center [512, 427] width 50 height 43
click at [449, 423] on div "[PERSON_NAME] SIS/0833" at bounding box center [250, 427] width 471 height 43
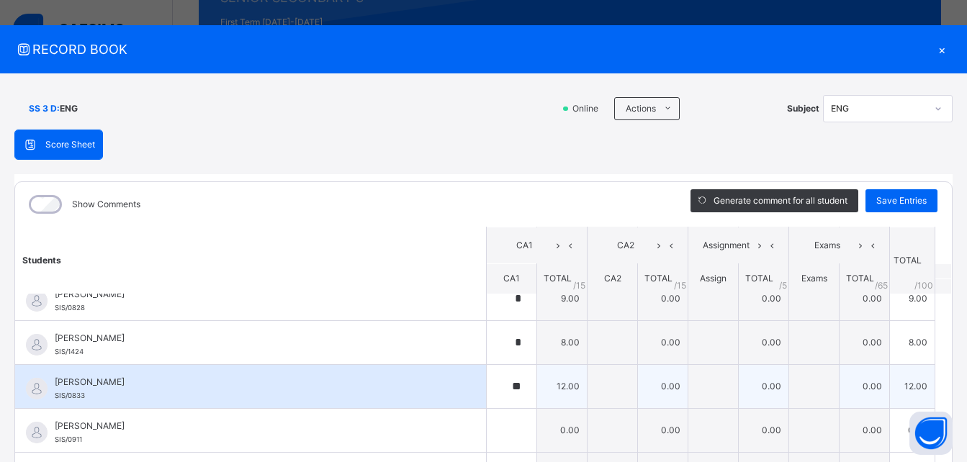
scroll to position [605, 0]
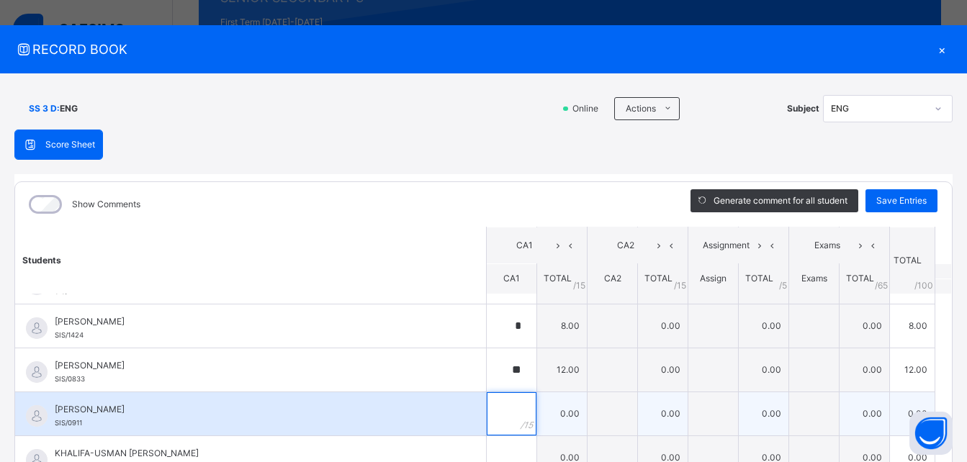
click at [510, 416] on div at bounding box center [512, 414] width 50 height 43
click at [445, 418] on div "[PERSON_NAME]/0911" at bounding box center [250, 414] width 471 height 43
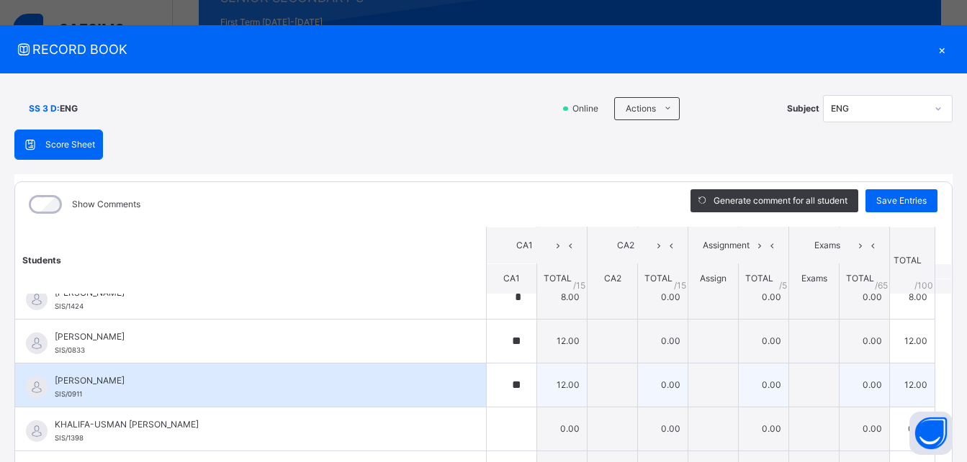
scroll to position [663, 0]
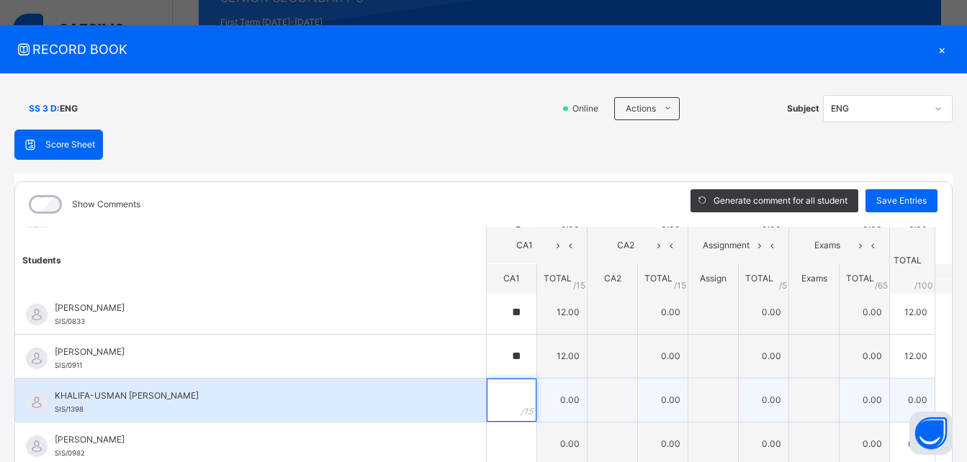
click at [493, 415] on input "text" at bounding box center [512, 400] width 50 height 43
click at [464, 413] on div "KHALIFA-USMAN [PERSON_NAME]/1398" at bounding box center [250, 400] width 471 height 43
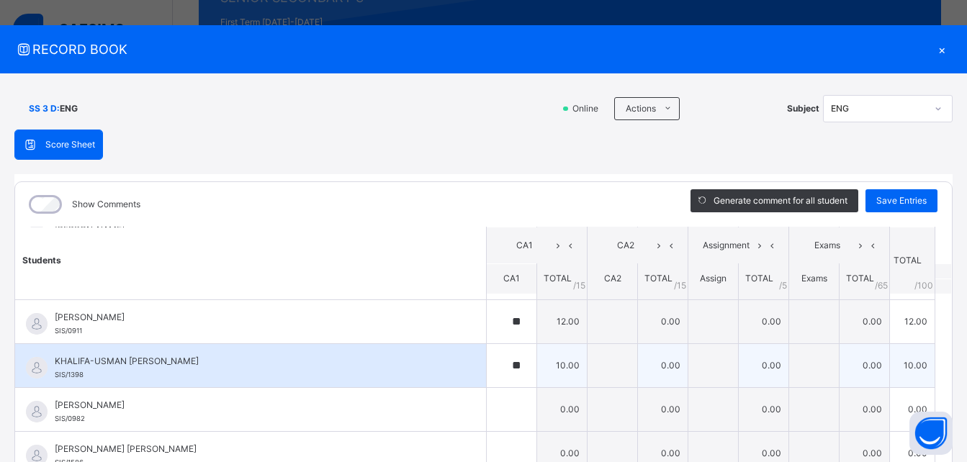
scroll to position [720, 0]
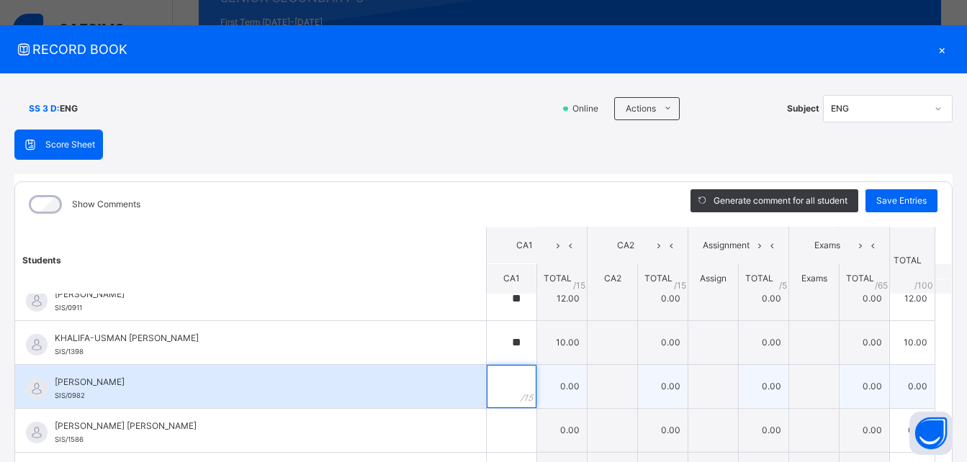
click at [494, 401] on input "text" at bounding box center [512, 386] width 50 height 43
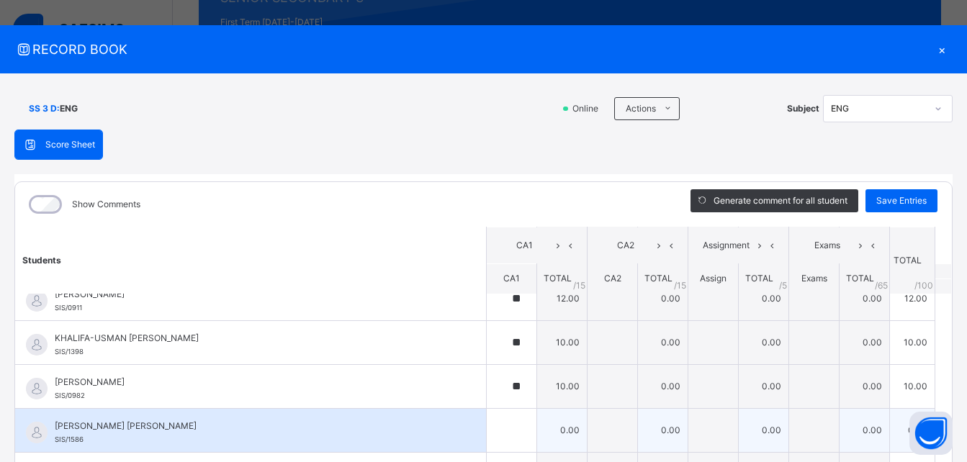
drag, startPoint x: 423, startPoint y: 441, endPoint x: 498, endPoint y: 431, distance: 76.2
click at [498, 431] on tr "[PERSON_NAME] [PERSON_NAME] SIS/1586 [PERSON_NAME] [PERSON_NAME] SIS/1586 0.00 …" at bounding box center [483, 430] width 937 height 44
click at [498, 431] on input "text" at bounding box center [512, 430] width 50 height 43
click at [439, 416] on div "[PERSON_NAME] [PERSON_NAME] SIS/1586" at bounding box center [250, 430] width 471 height 43
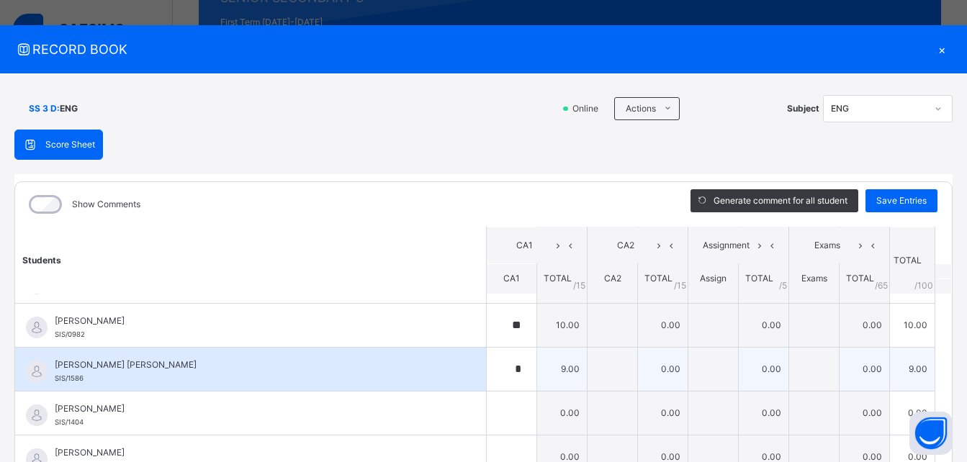
scroll to position [807, 0]
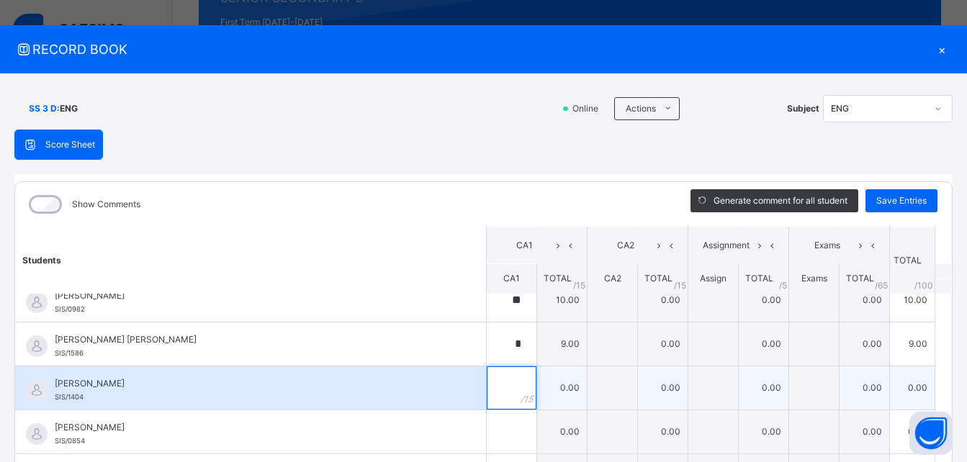
click at [499, 391] on input "text" at bounding box center [512, 388] width 50 height 43
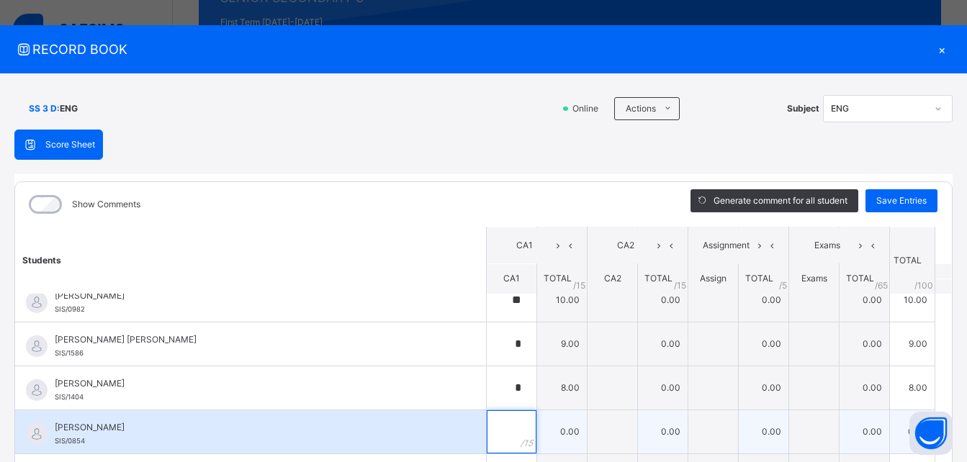
click at [505, 427] on div at bounding box center [512, 432] width 50 height 43
click at [444, 431] on div "[PERSON_NAME]/0854" at bounding box center [250, 432] width 471 height 43
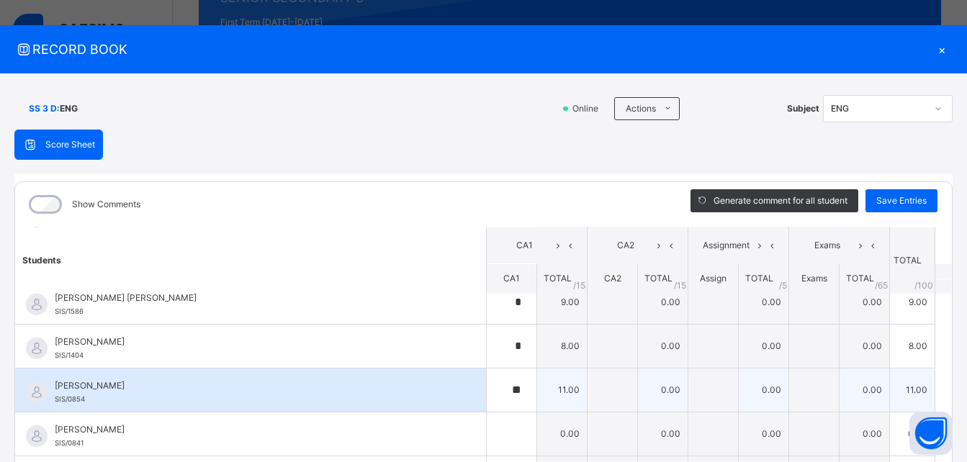
scroll to position [864, 0]
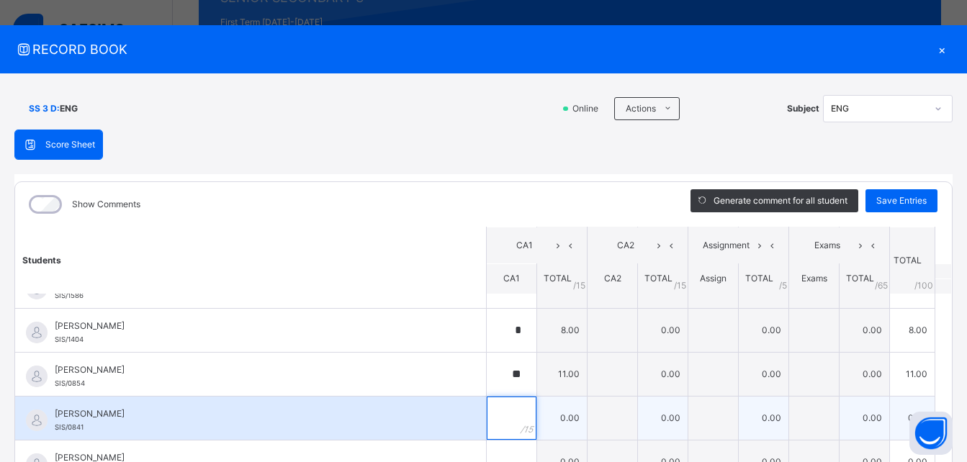
click at [487, 422] on input "text" at bounding box center [512, 418] width 50 height 43
click at [447, 418] on div "[PERSON_NAME] ALKALI SIS/0841" at bounding box center [250, 418] width 471 height 43
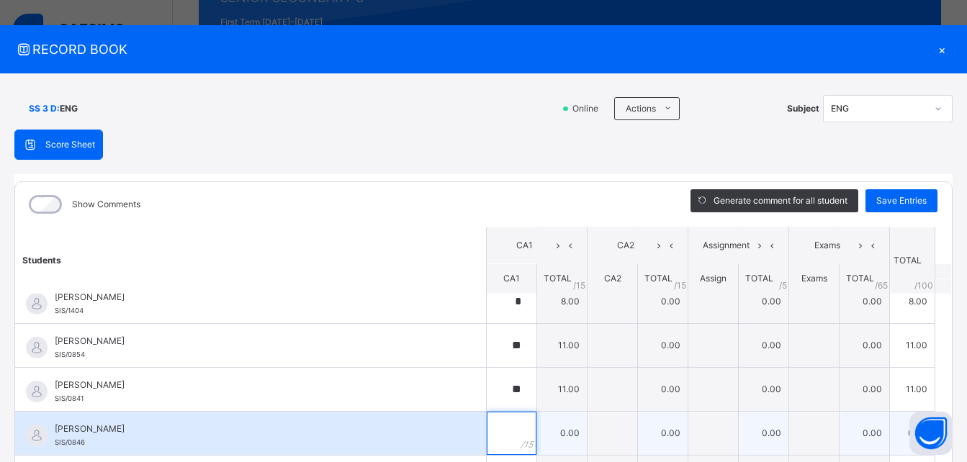
click at [500, 428] on input "text" at bounding box center [512, 433] width 50 height 43
click at [449, 436] on div "[PERSON_NAME] SIS/0846" at bounding box center [250, 433] width 471 height 43
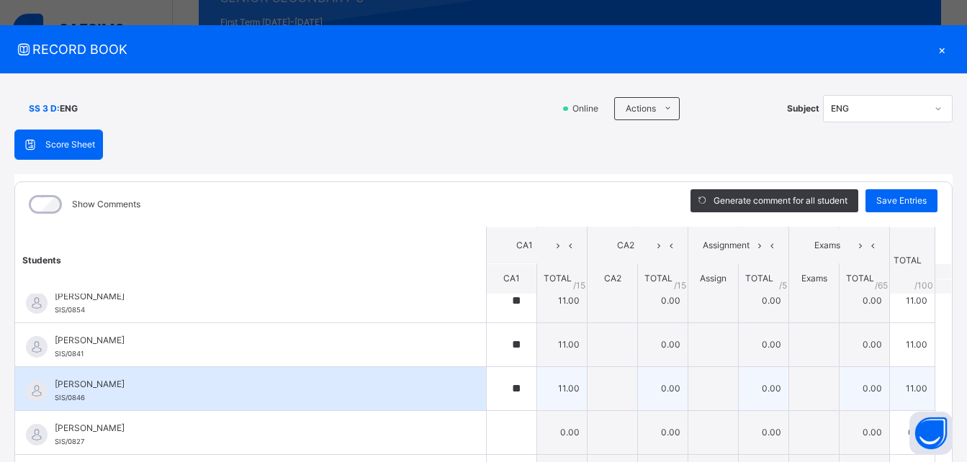
scroll to position [40, 0]
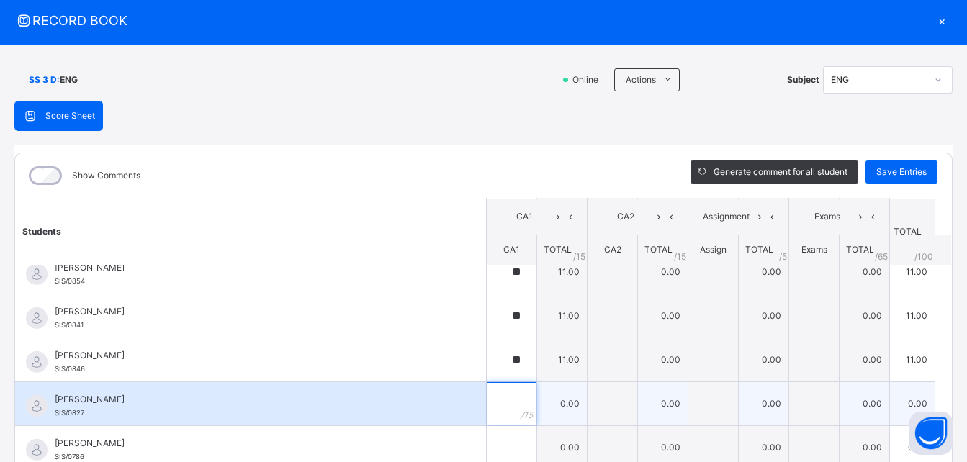
click at [506, 413] on div at bounding box center [512, 403] width 50 height 43
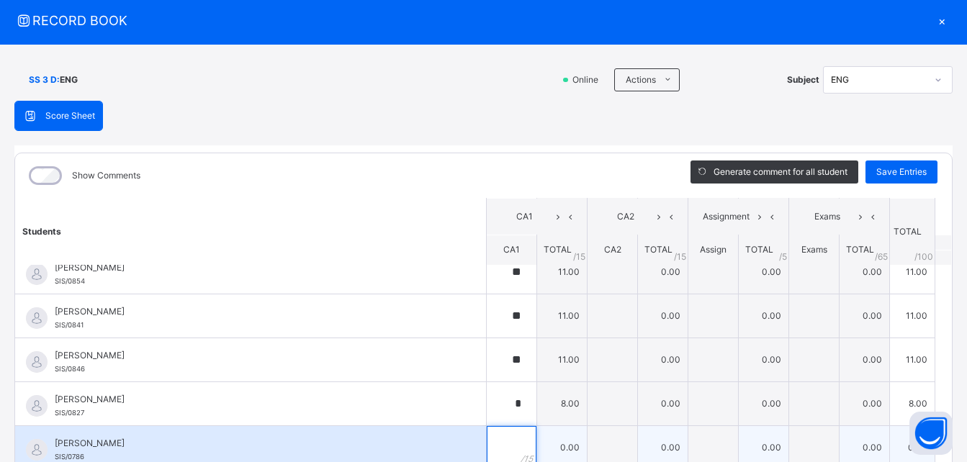
click at [488, 441] on input "text" at bounding box center [512, 447] width 50 height 43
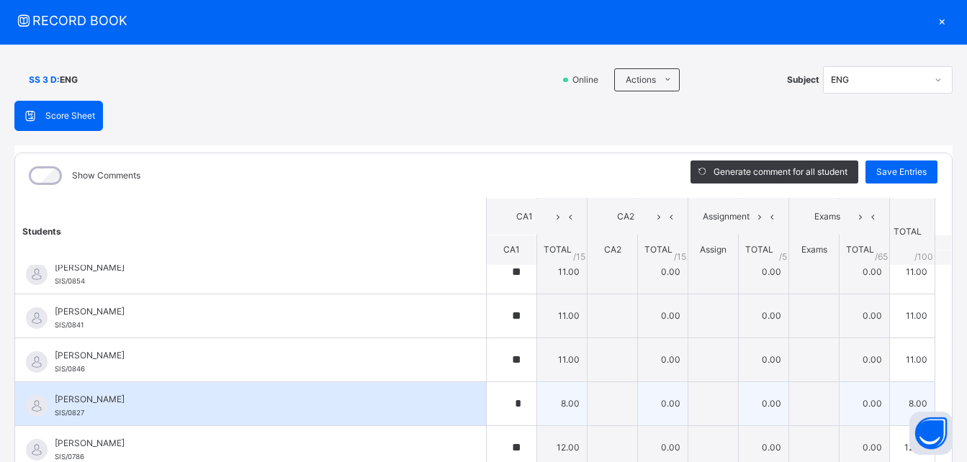
click at [460, 421] on div "[PERSON_NAME]/0827" at bounding box center [250, 403] width 471 height 43
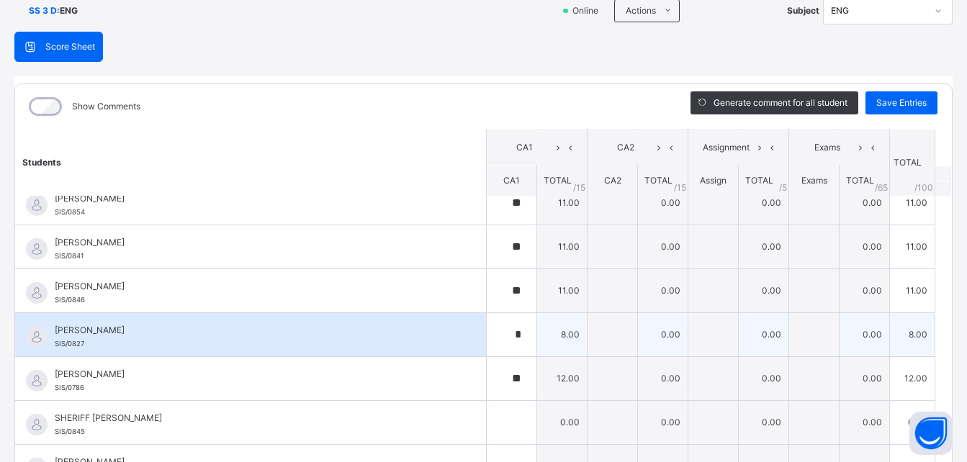
scroll to position [126, 0]
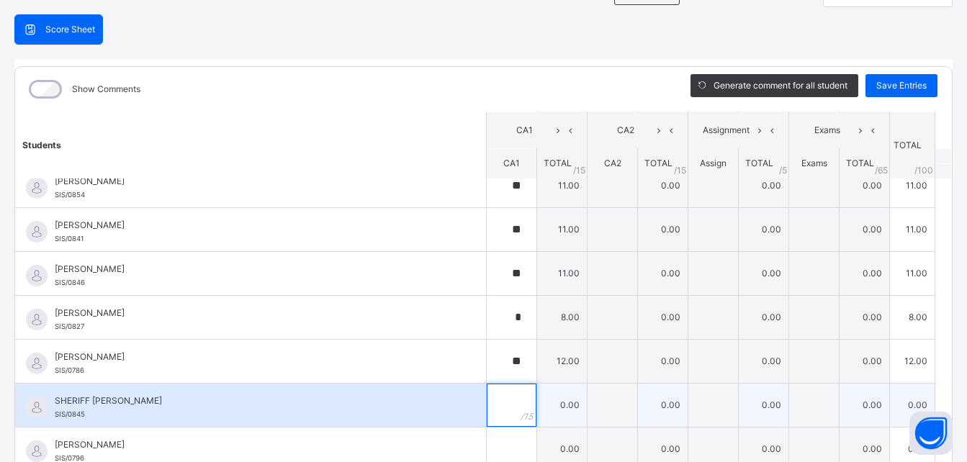
click at [508, 416] on div at bounding box center [512, 405] width 50 height 43
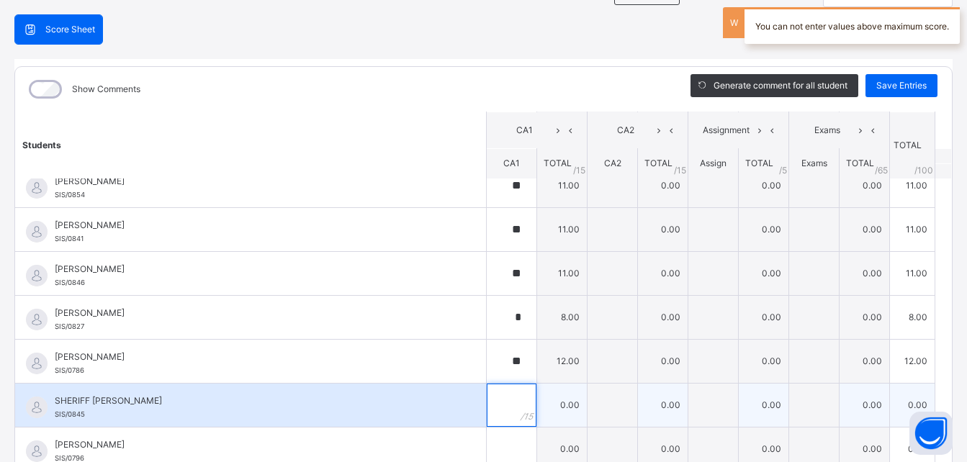
click at [497, 416] on input "text" at bounding box center [512, 405] width 50 height 43
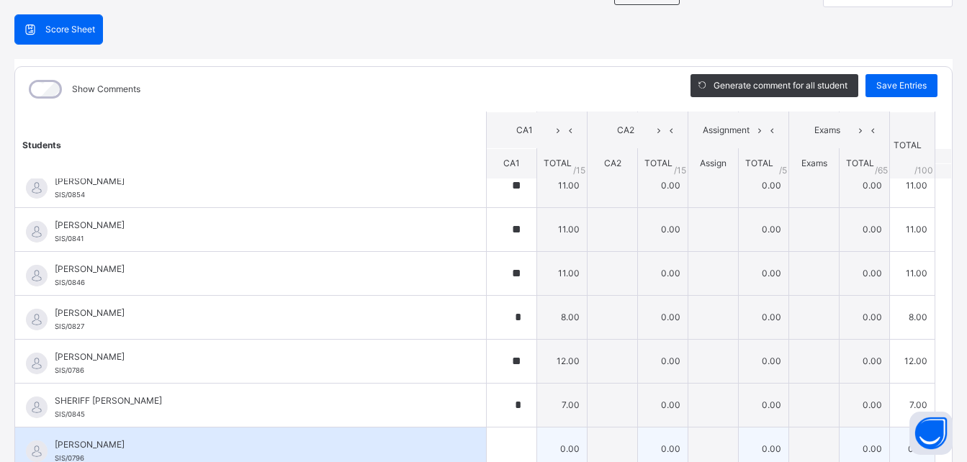
click at [454, 437] on div "VENATIUS [PERSON_NAME] SIS/0796" at bounding box center [250, 449] width 471 height 43
click at [505, 440] on div at bounding box center [512, 449] width 50 height 43
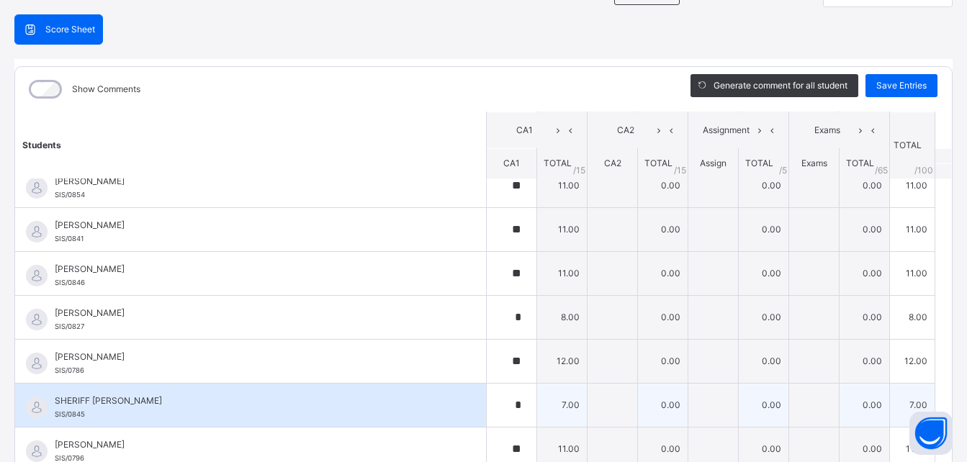
click at [454, 426] on div "SHERIFF [PERSON_NAME] KABASA SIS/0845" at bounding box center [250, 405] width 471 height 43
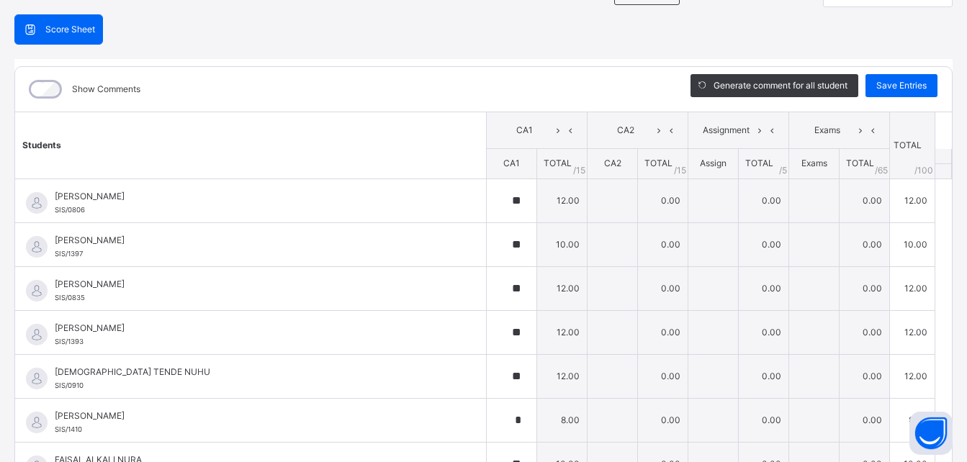
scroll to position [97, 0]
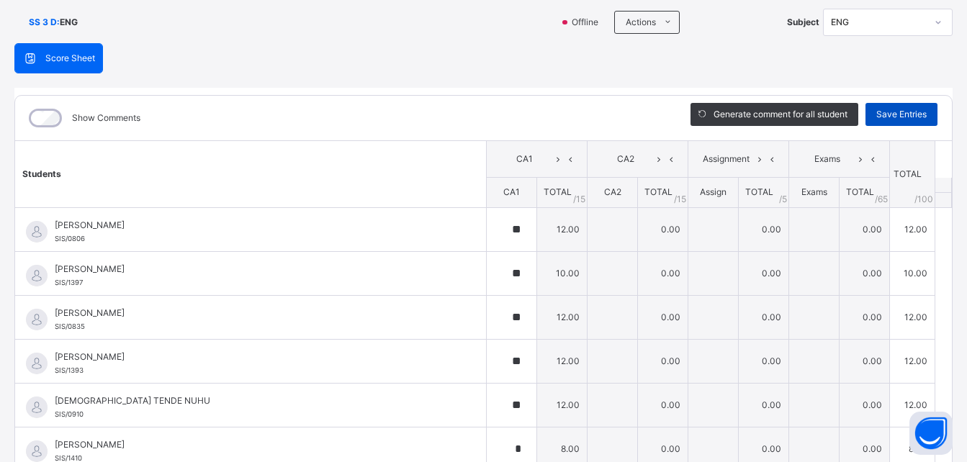
click at [882, 117] on span "Save Entries" at bounding box center [902, 114] width 50 height 13
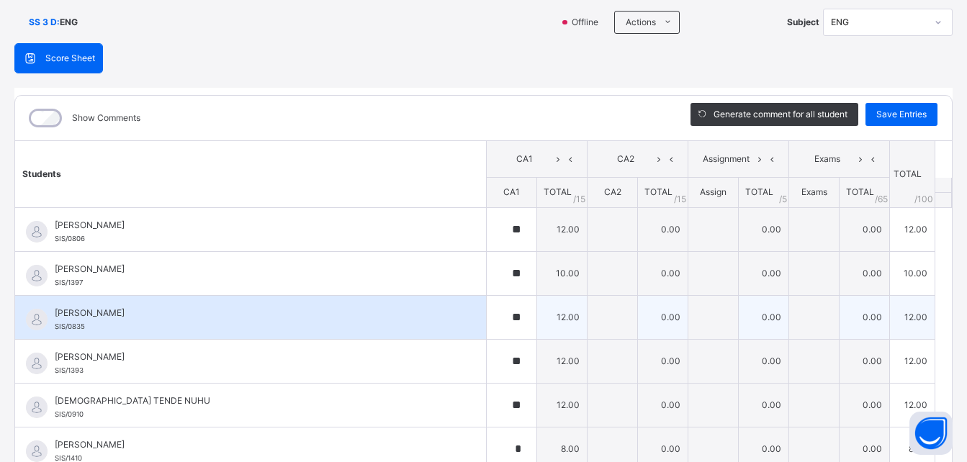
click at [660, 328] on td "0.00" at bounding box center [663, 317] width 50 height 44
